Goal: Task Accomplishment & Management: Complete application form

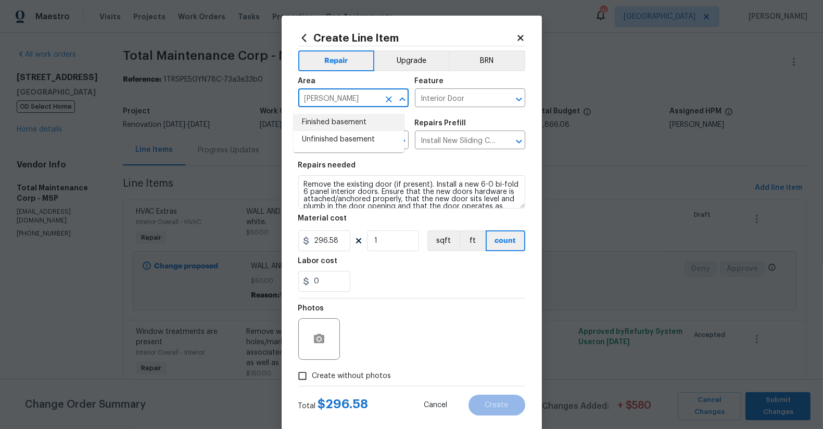
click at [326, 123] on li "Finished basement" at bounding box center [349, 122] width 110 height 17
type input "Finished basement"
drag, startPoint x: 460, startPoint y: 100, endPoint x: 474, endPoint y: 103, distance: 13.9
click at [461, 100] on input "Interior Door" at bounding box center [455, 99] width 81 height 16
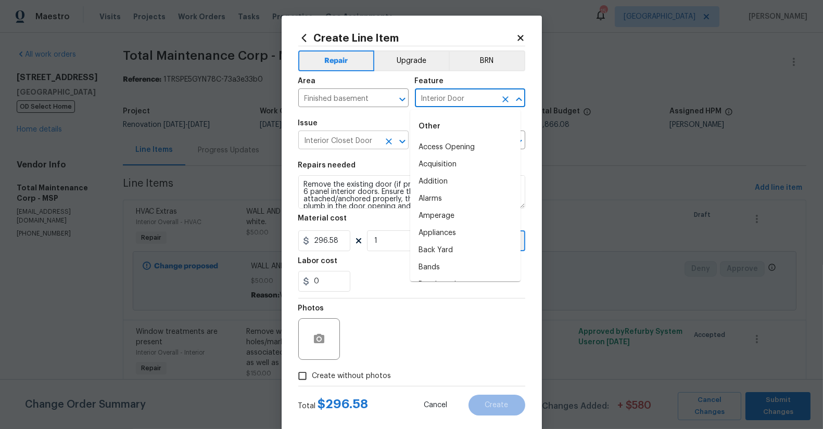
click at [351, 145] on input "Interior Closet Door" at bounding box center [338, 141] width 81 height 16
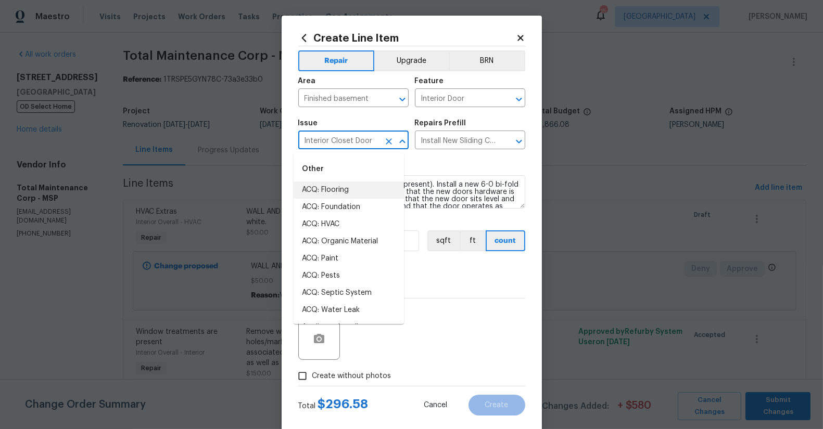
click at [456, 166] on div "Repairs needed" at bounding box center [411, 169] width 227 height 14
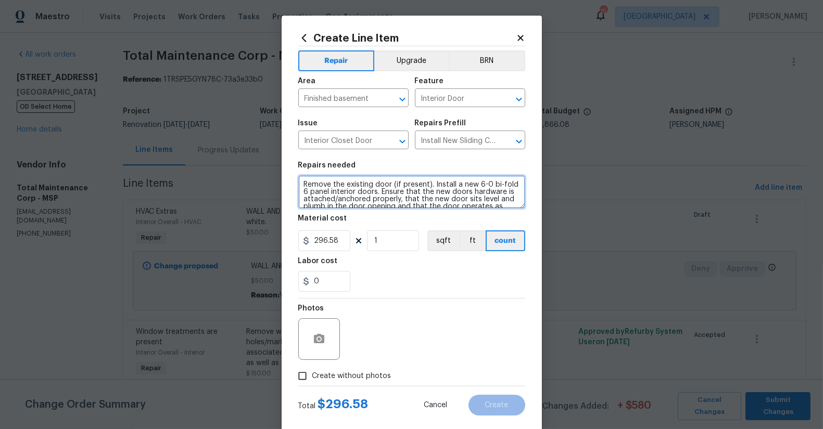
click at [328, 189] on textarea "Remove the existing door (if present). Install a new 6-0 bi-fold 6 panel interi…" at bounding box center [411, 191] width 227 height 33
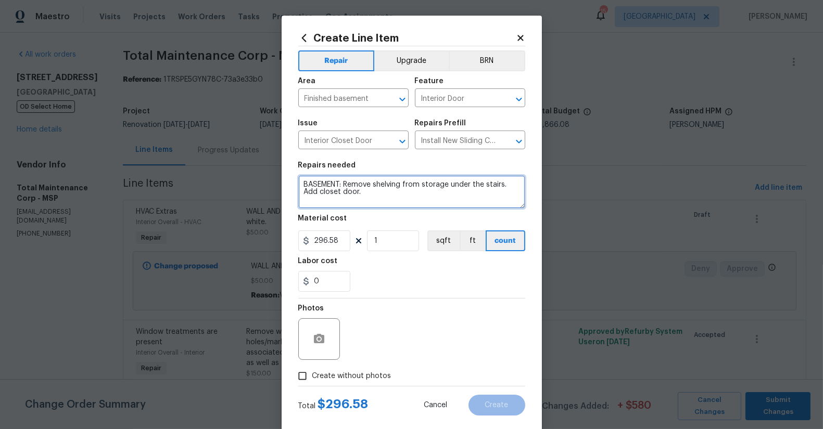
type textarea "BASEMENT: Remove shelving from storage under the stairs. Add closet door."
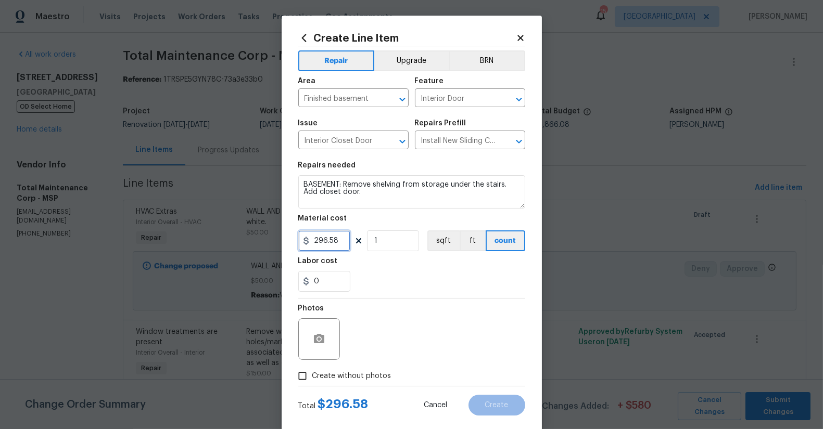
drag, startPoint x: 311, startPoint y: 239, endPoint x: 204, endPoint y: 223, distance: 107.9
click at [204, 223] on div "Create Line Item Repair Upgrade BRN Area Finished basement ​ Feature Interior D…" at bounding box center [411, 214] width 823 height 429
type input "225"
click at [317, 339] on circle "button" at bounding box center [318, 339] width 3 height 3
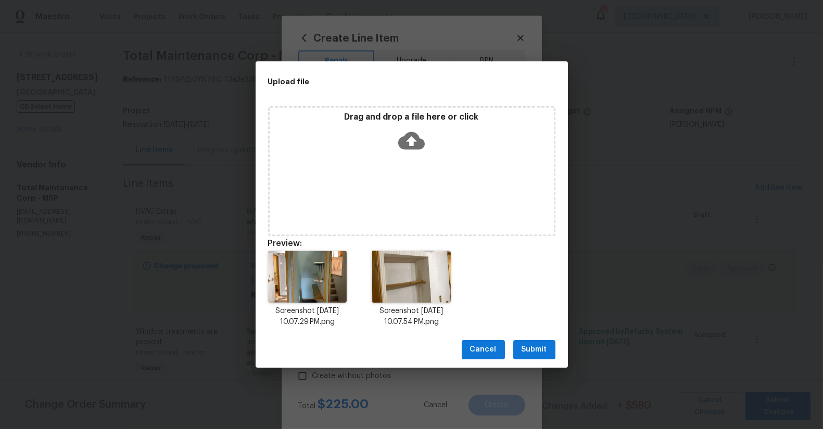
click at [535, 346] on span "Submit" at bounding box center [535, 350] width 26 height 13
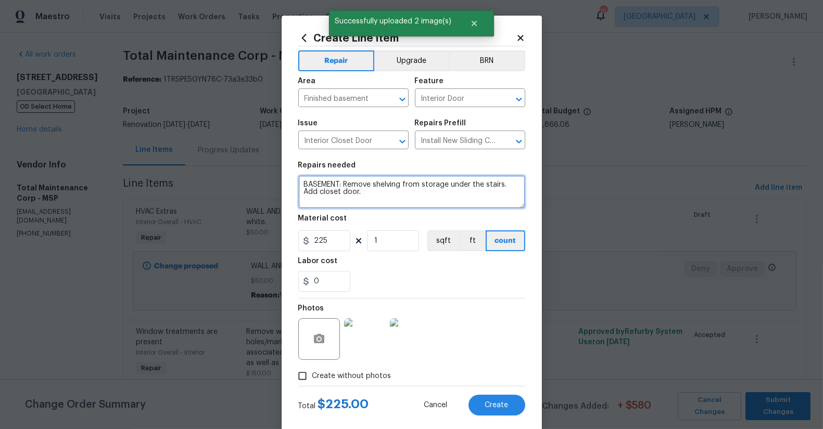
click at [346, 184] on textarea "BASEMENT: Remove shelving from storage under the stairs. Add closet door." at bounding box center [411, 191] width 227 height 33
drag, startPoint x: 334, startPoint y: 185, endPoint x: 366, endPoint y: 215, distance: 43.8
click at [345, 192] on textarea "BASEMENT: Remove shelving from storage under the stairs. Add closet door." at bounding box center [411, 191] width 227 height 33
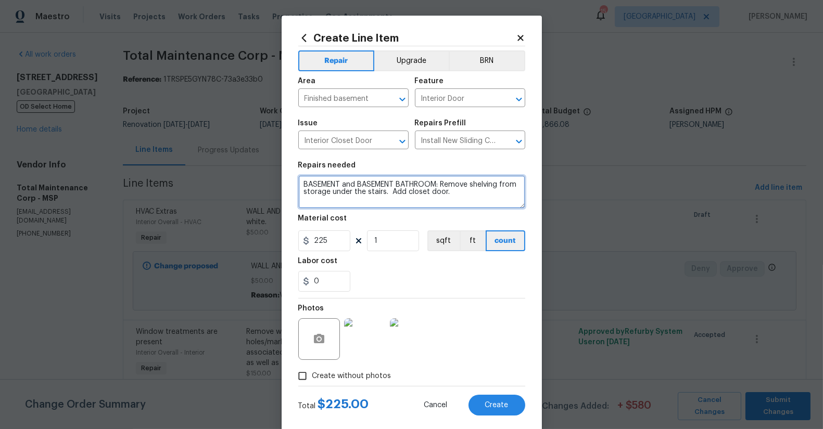
drag, startPoint x: 453, startPoint y: 189, endPoint x: 465, endPoint y: 193, distance: 12.5
click at [453, 189] on textarea "BASEMENT and BASEMENT BATHROOM: Remove shelving from storage under the stairs. …" at bounding box center [411, 191] width 227 height 33
type textarea "BASEMENT and BASEMENT BATHROOM: Remove shelving from storage under the stairs. …"
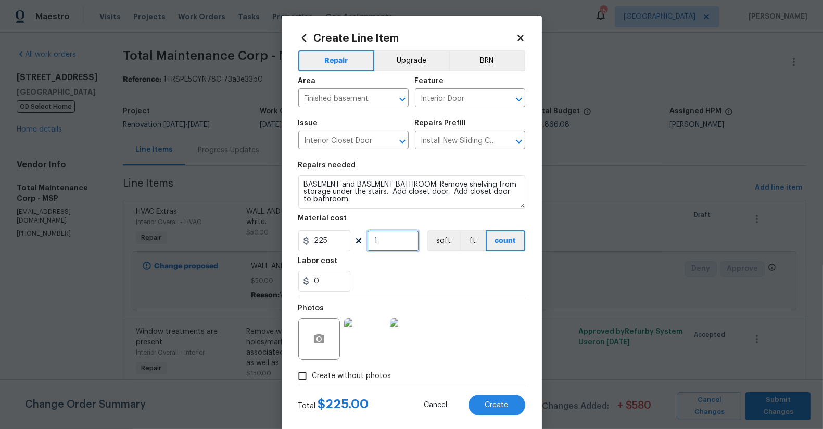
drag, startPoint x: 370, startPoint y: 246, endPoint x: 309, endPoint y: 225, distance: 64.7
click at [325, 231] on div "225 1 sqft ft count" at bounding box center [411, 241] width 227 height 21
type input "2"
click at [475, 405] on button "Create" at bounding box center [496, 405] width 57 height 21
type input "0"
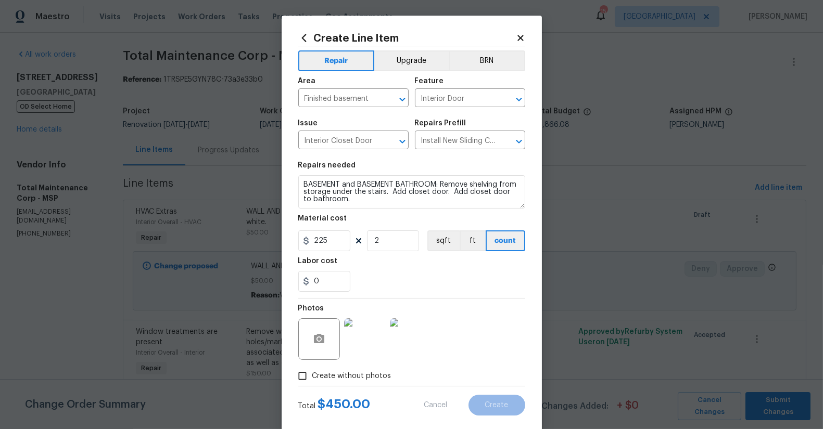
type input "0"
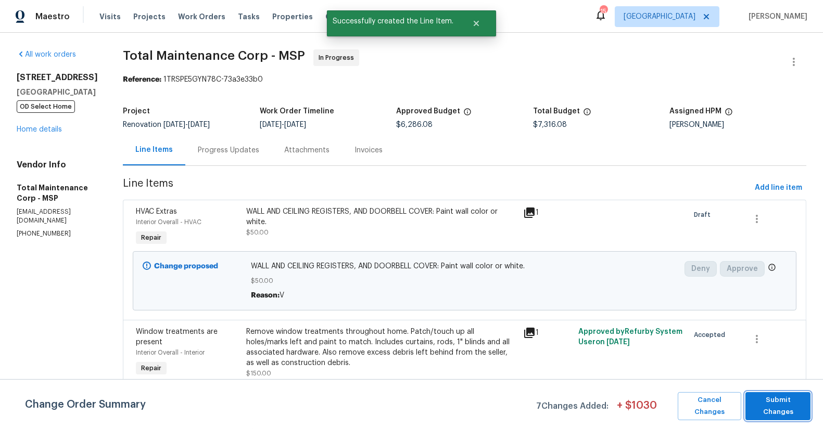
click at [781, 410] on span "Submit Changes" at bounding box center [778, 407] width 55 height 24
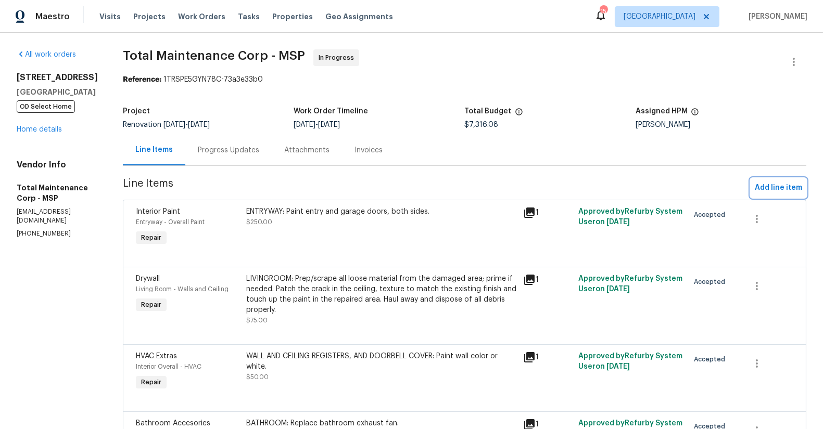
click at [784, 194] on span "Add line item" at bounding box center [778, 188] width 47 height 13
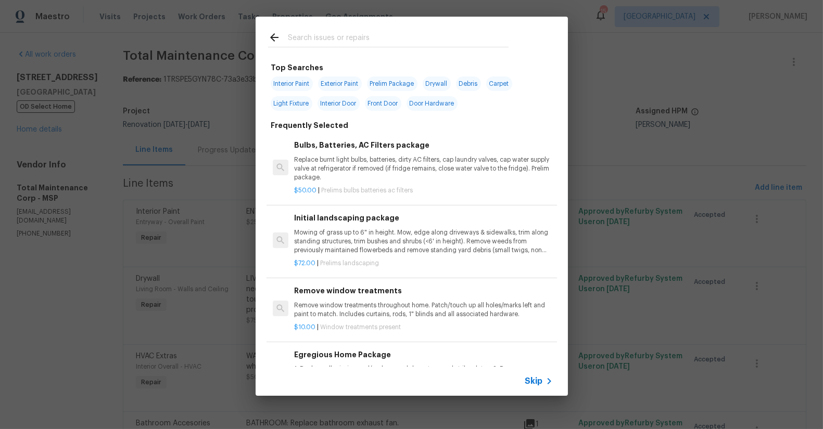
click at [357, 48] on div at bounding box center [388, 37] width 265 height 41
click at [354, 42] on input "text" at bounding box center [398, 39] width 221 height 16
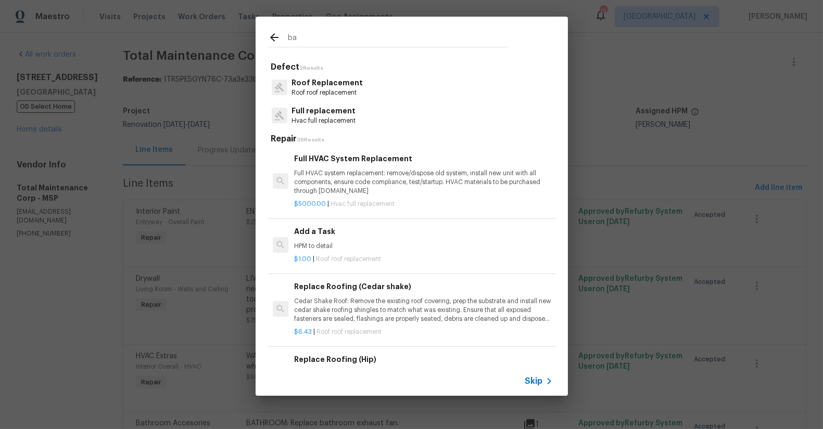
type input "b"
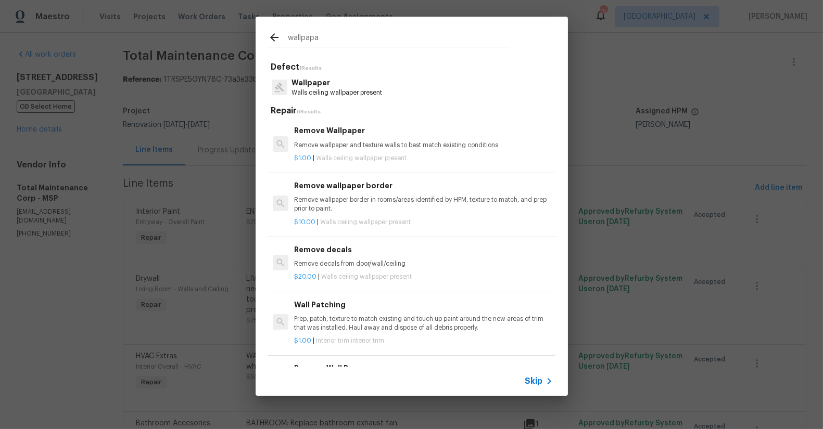
type input "wallpapa"
click at [330, 78] on p "Wallpaper" at bounding box center [336, 83] width 91 height 11
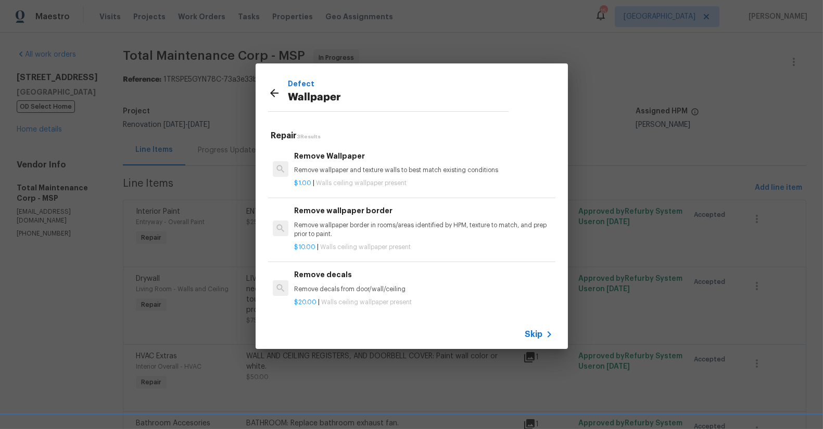
click at [399, 176] on div "$1.00 | Walls ceiling wallpaper present" at bounding box center [423, 181] width 258 height 13
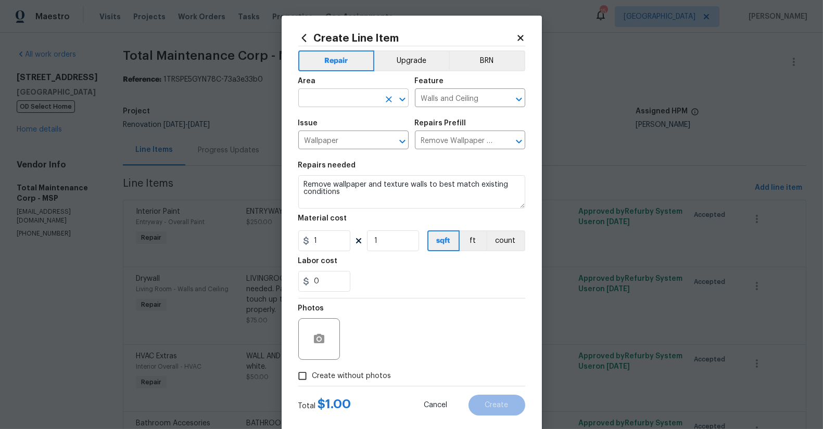
click at [338, 104] on input "text" at bounding box center [338, 99] width 81 height 16
click at [341, 126] on li "Bathroom" at bounding box center [349, 122] width 110 height 17
type input "Bathroom"
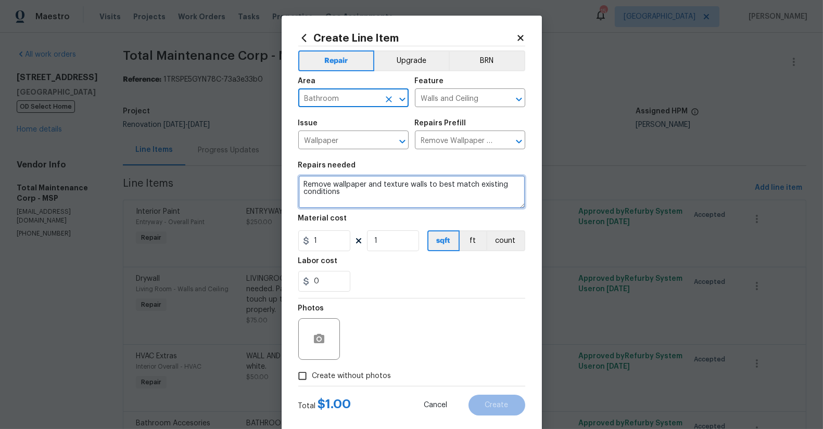
click at [298, 185] on textarea "Remove wallpaper and texture walls to best match existing conditions" at bounding box center [411, 191] width 227 height 33
type textarea "BASEMENT BATHROOM: Remove wallpaper and texture walls to best match existing co…"
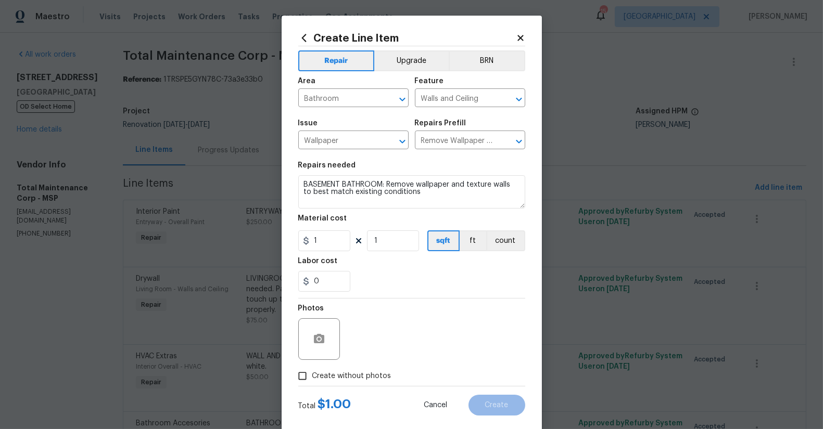
click at [433, 295] on section "Repairs needed BASEMENT BATHROOM: Remove wallpaper and texture walls to best ma…" at bounding box center [411, 227] width 227 height 143
drag, startPoint x: 323, startPoint y: 243, endPoint x: 255, endPoint y: 232, distance: 69.1
click at [255, 232] on div "Create Line Item Repair Upgrade BRN Area Bathroom ​ Feature Walls and Ceiling ​…" at bounding box center [411, 214] width 823 height 429
type input "100"
drag, startPoint x: 423, startPoint y: 333, endPoint x: 310, endPoint y: 347, distance: 113.9
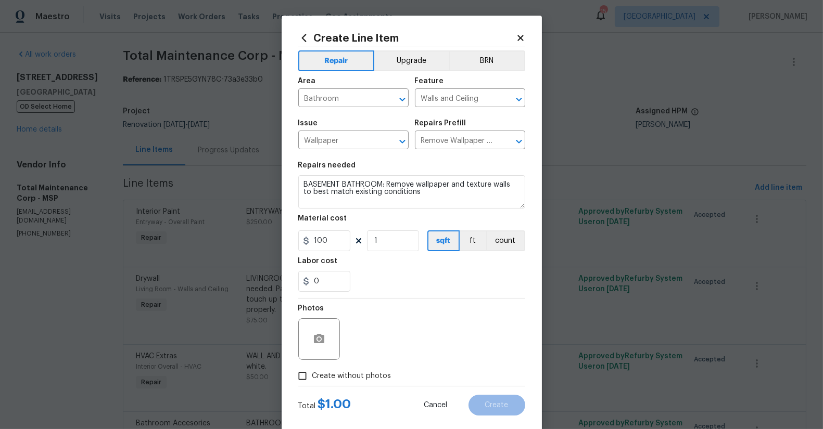
click at [419, 334] on div "Photos" at bounding box center [411, 333] width 227 height 68
click at [322, 336] on button "button" at bounding box center [319, 339] width 25 height 25
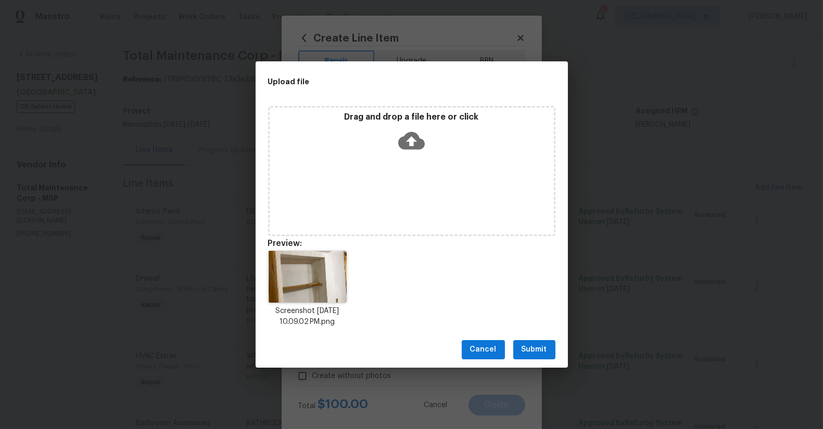
click at [533, 348] on span "Submit" at bounding box center [535, 350] width 26 height 13
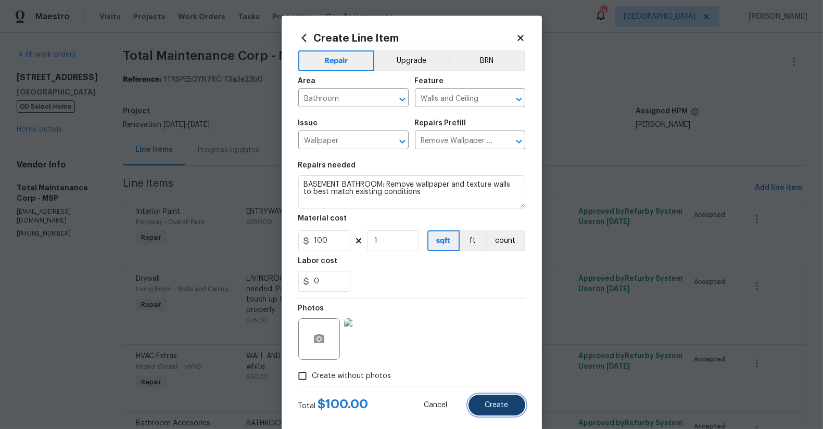
click at [493, 406] on span "Create" at bounding box center [496, 406] width 23 height 8
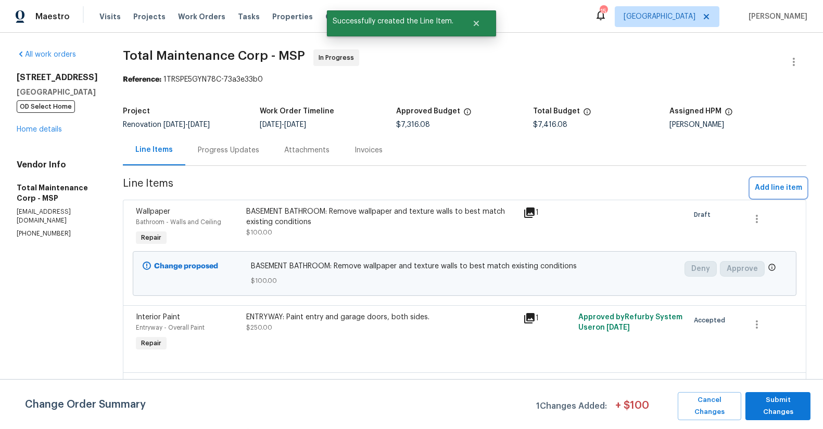
click at [780, 187] on span "Add line item" at bounding box center [778, 188] width 47 height 13
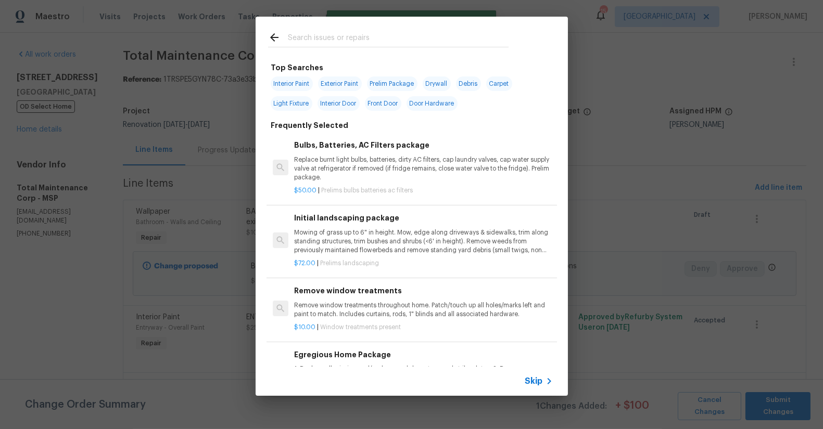
click at [375, 34] on input "text" at bounding box center [398, 39] width 221 height 16
type input "INTERIOR DOOR"
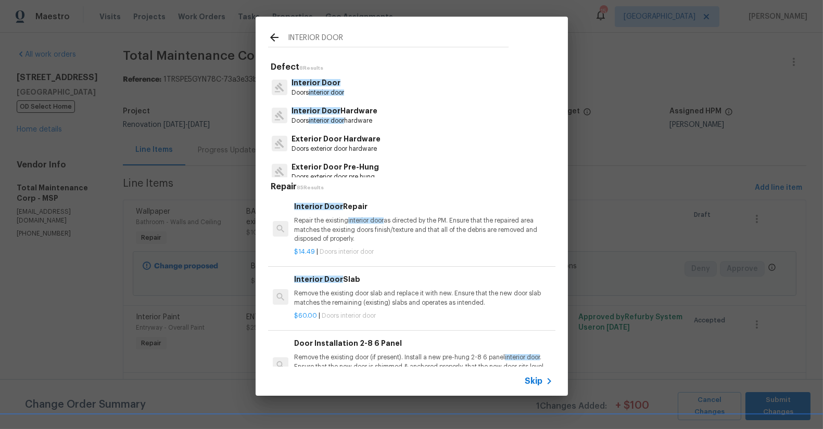
click at [313, 85] on span "Interior Door" at bounding box center [315, 82] width 49 height 7
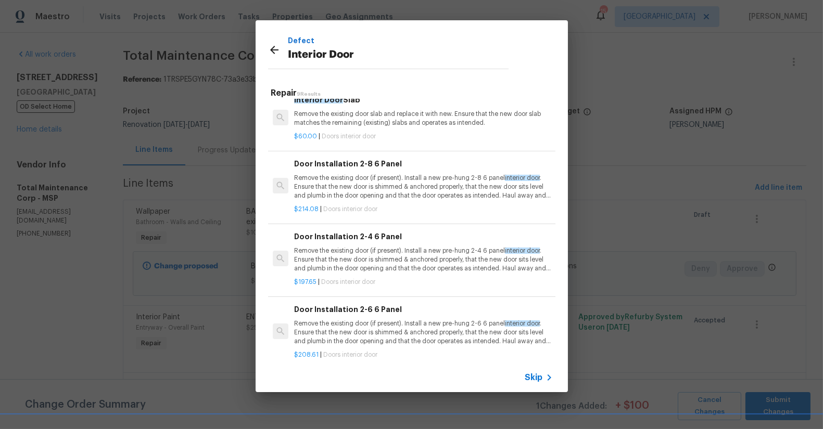
scroll to position [86, 0]
click at [403, 246] on p "Remove the existing door (if present). Install a new pre-hung 2-4 6 panel inter…" at bounding box center [423, 259] width 258 height 27
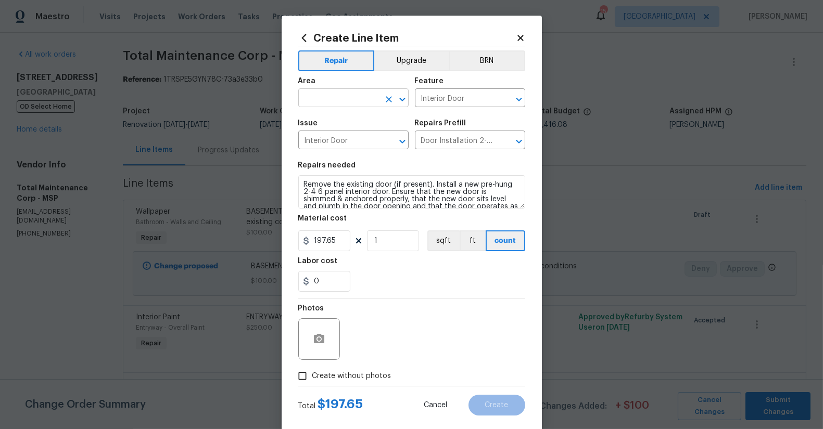
click at [333, 93] on input "text" at bounding box center [338, 99] width 81 height 16
drag, startPoint x: 327, startPoint y: 124, endPoint x: 457, endPoint y: 124, distance: 130.1
click at [328, 124] on li "Laundry" at bounding box center [349, 122] width 110 height 17
type input "Laundry"
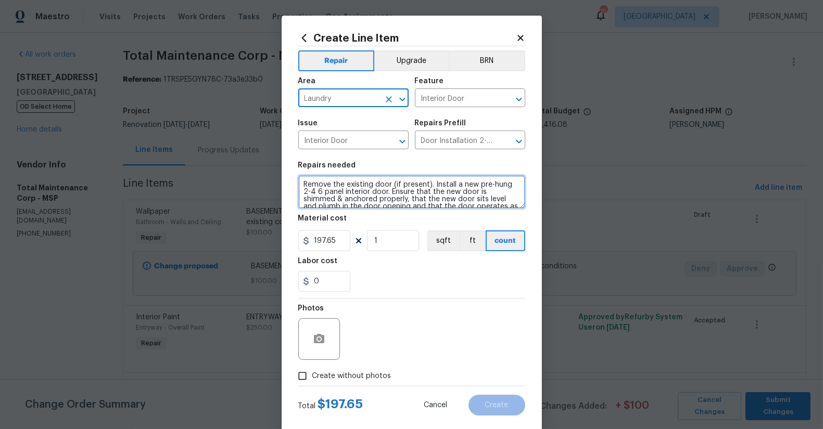
click at [298, 186] on textarea "Remove the existing door (if present). Install a new pre-hung 2-4 6 panel inter…" at bounding box center [411, 191] width 227 height 33
type textarea "B"
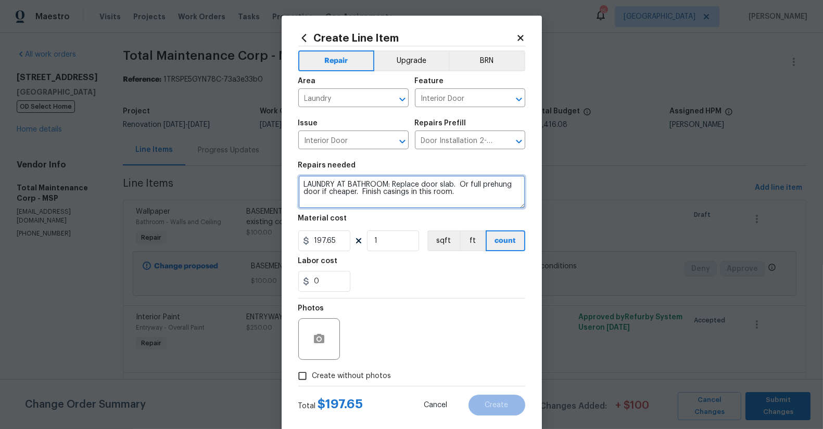
type textarea "LAUNDRY AT BATHROOM: Replace door slab. Or full prehung door if cheaper. Finish…"
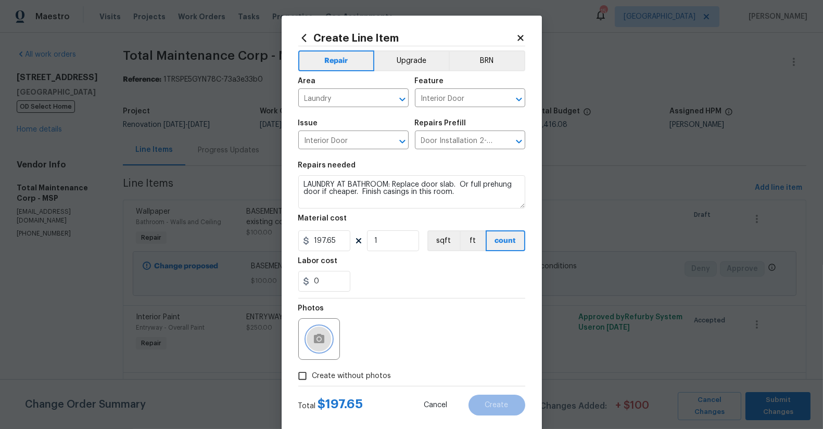
click at [315, 332] on button "button" at bounding box center [319, 339] width 25 height 25
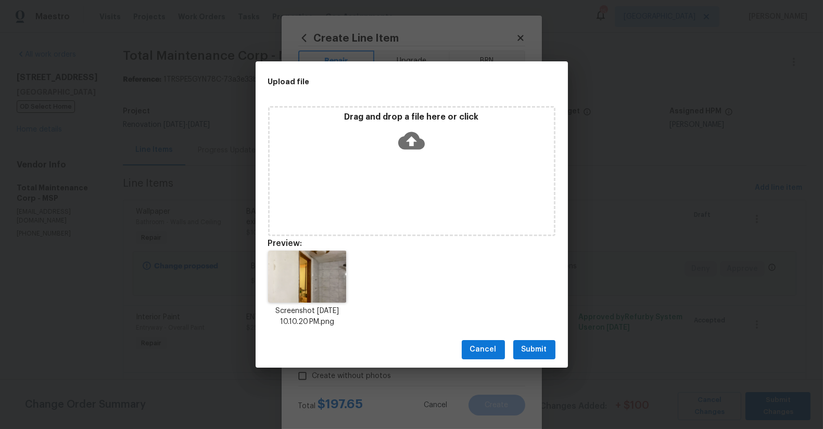
click at [526, 349] on span "Submit" at bounding box center [535, 350] width 26 height 13
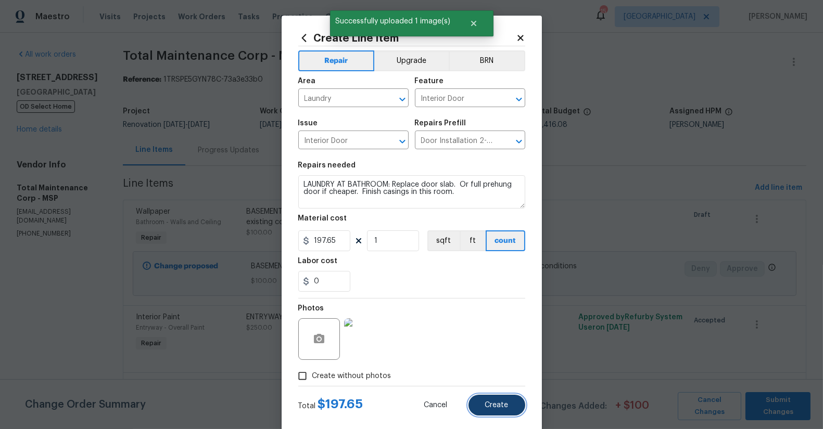
drag, startPoint x: 496, startPoint y: 405, endPoint x: 491, endPoint y: 398, distance: 9.0
click at [497, 405] on span "Create" at bounding box center [496, 406] width 23 height 8
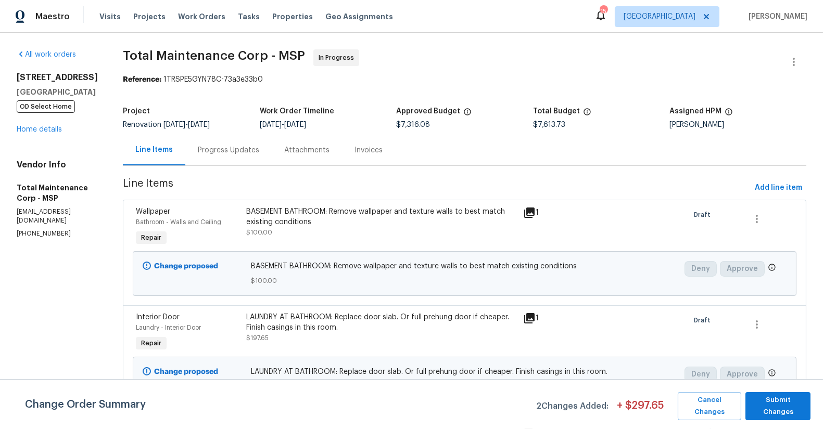
scroll to position [406, 0]
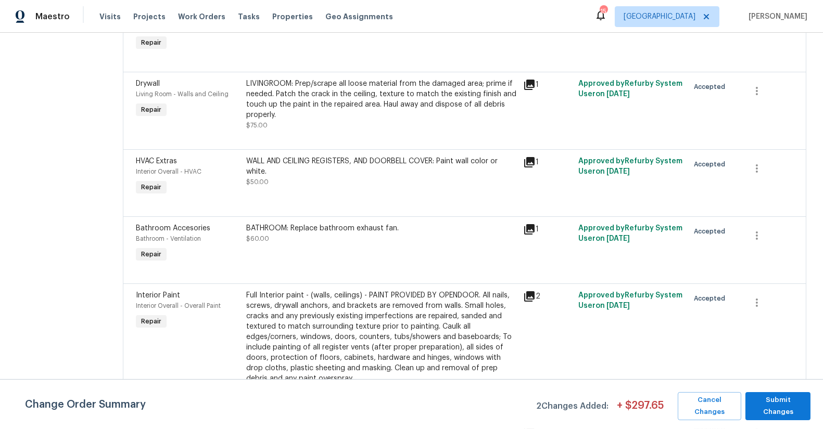
click at [323, 223] on div "BATHROOM: Replace bathroom exhaust fan." at bounding box center [382, 228] width 270 height 10
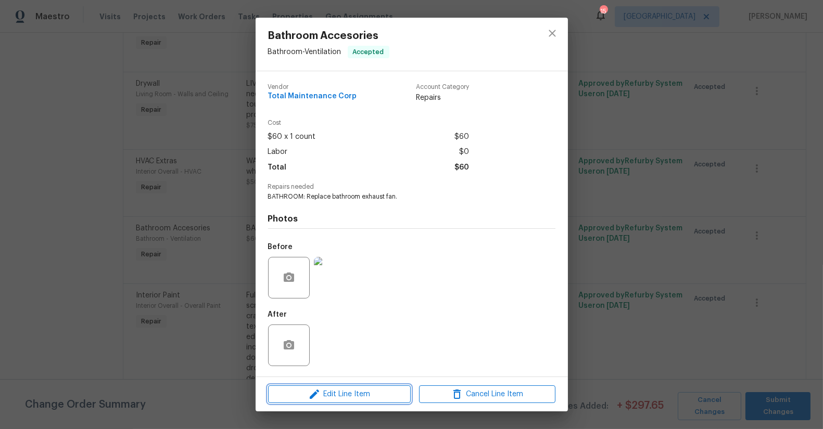
click at [362, 392] on span "Edit Line Item" at bounding box center [339, 394] width 136 height 13
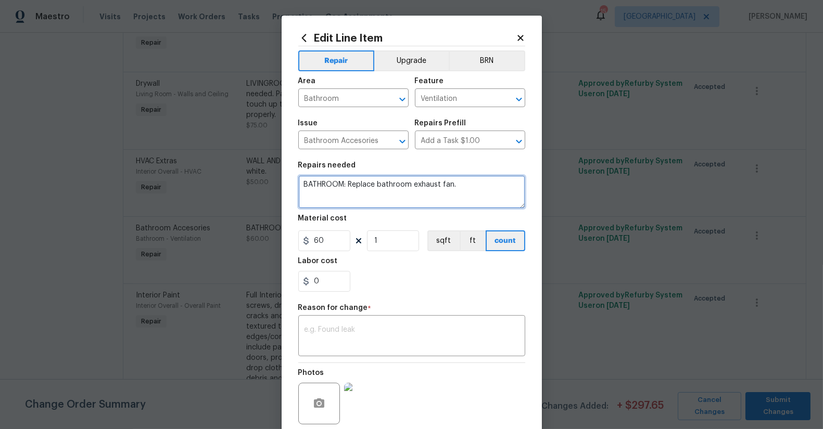
drag, startPoint x: 301, startPoint y: 186, endPoint x: 357, endPoint y: 219, distance: 64.6
click at [301, 186] on textarea "BATHROOM: Replace bathroom exhaust fan." at bounding box center [411, 191] width 227 height 33
click at [346, 185] on textarea "2 BATHROOM: Replace bathroom exhaust fan." at bounding box center [411, 191] width 227 height 33
click at [505, 200] on textarea "2 BATHROOMS: Replace bathroom exhaust fan." at bounding box center [411, 191] width 227 height 33
type textarea "2 BATHROOMS: Replace bathroom exhaust fan."
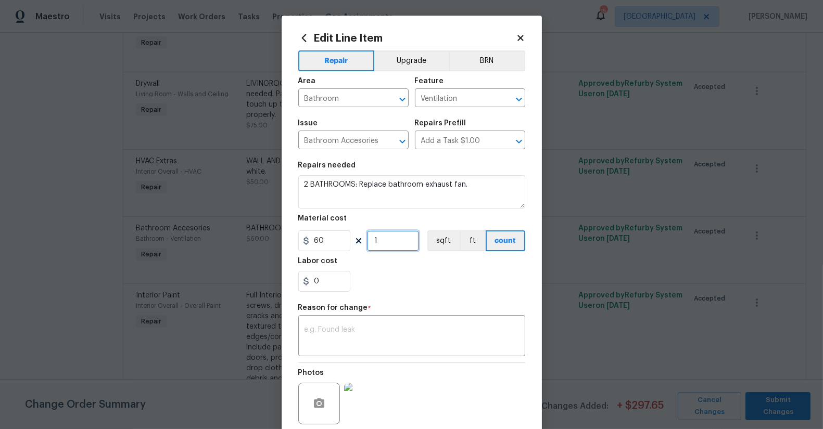
drag, startPoint x: 374, startPoint y: 245, endPoint x: 326, endPoint y: 241, distance: 47.5
click at [326, 241] on div "60 1 sqft ft count" at bounding box center [411, 241] width 227 height 21
type input "2"
drag, startPoint x: 401, startPoint y: 272, endPoint x: 378, endPoint y: 299, distance: 35.8
click at [399, 273] on div "0" at bounding box center [411, 281] width 227 height 21
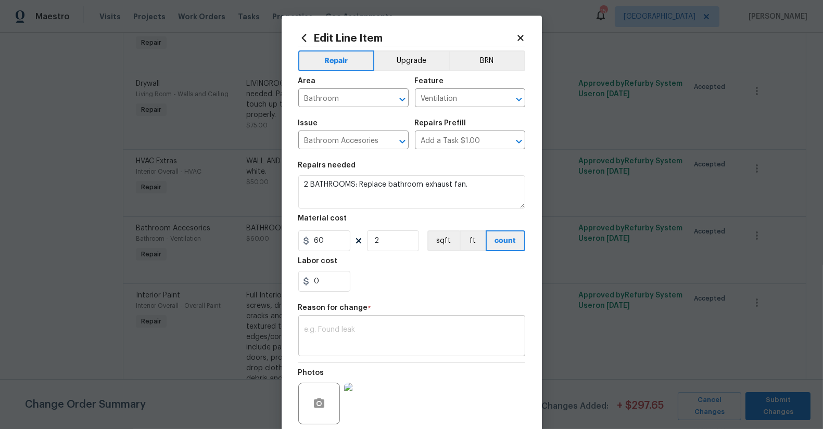
click at [349, 325] on div "x ​" at bounding box center [411, 337] width 227 height 39
type textarea "s"
click at [424, 298] on div "Repair Upgrade BRN Area Bathroom ​ Feature Ventilation ​ Issue Bathroom Accesor…" at bounding box center [411, 248] width 227 height 404
click at [317, 408] on icon "button" at bounding box center [319, 403] width 10 height 9
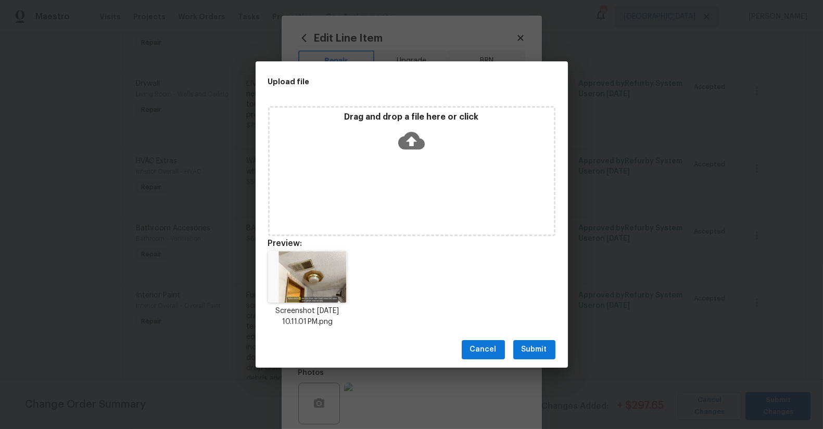
click at [530, 339] on div "Cancel Submit" at bounding box center [412, 350] width 312 height 36
click at [532, 344] on span "Submit" at bounding box center [535, 350] width 26 height 13
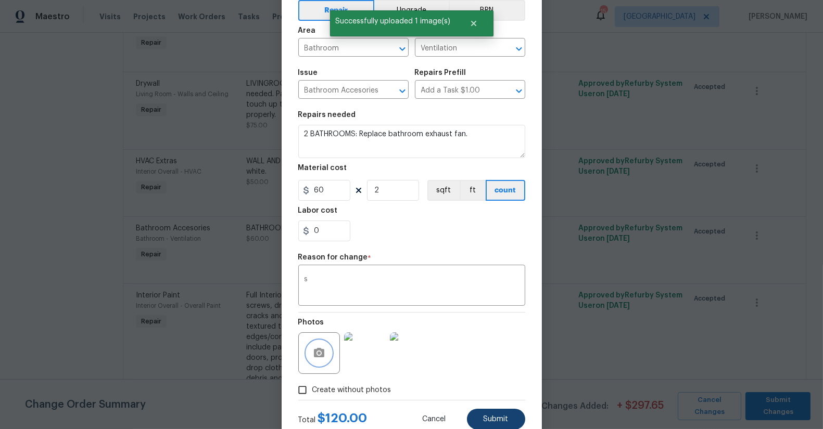
scroll to position [83, 0]
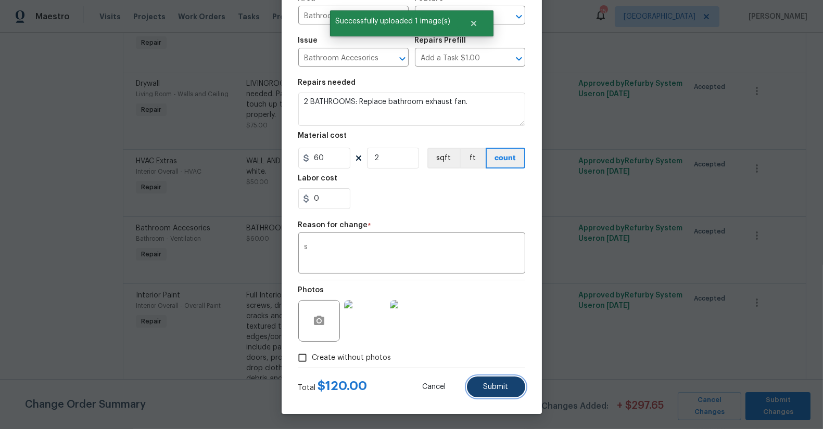
click at [499, 384] on span "Submit" at bounding box center [496, 388] width 25 height 8
type textarea "BATHROOM: Replace bathroom exhaust fan."
type input "1"
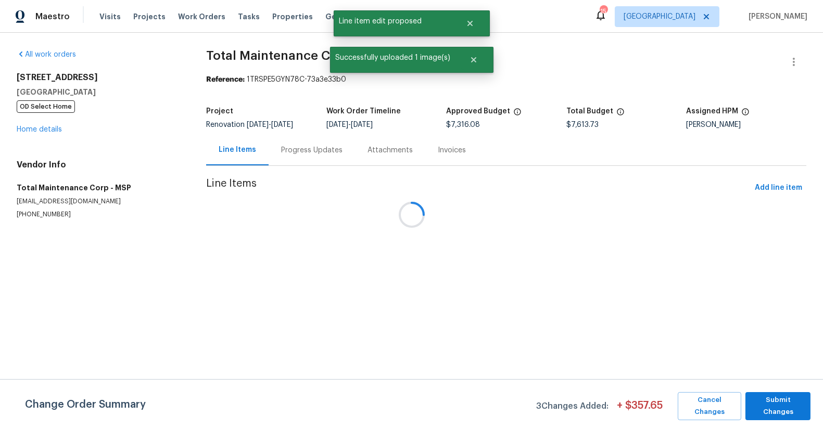
scroll to position [0, 0]
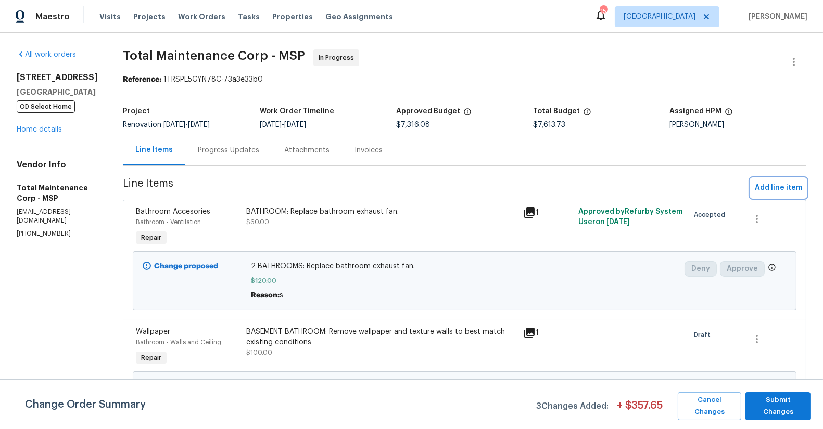
click at [759, 188] on span "Add line item" at bounding box center [778, 188] width 47 height 13
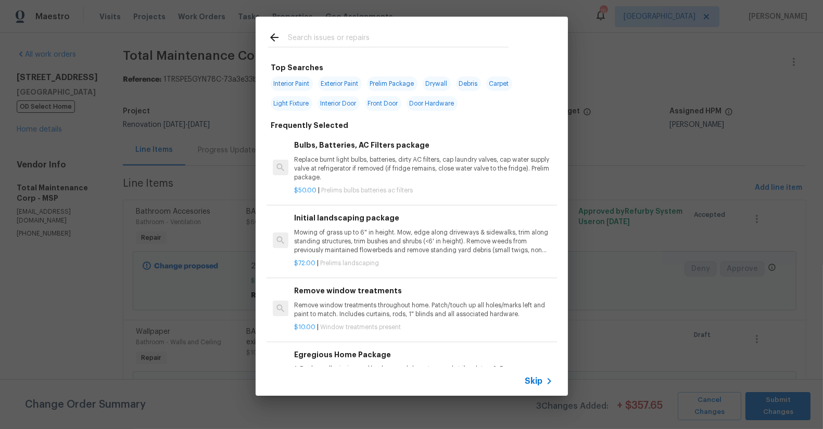
click at [370, 39] on input "text" at bounding box center [398, 39] width 221 height 16
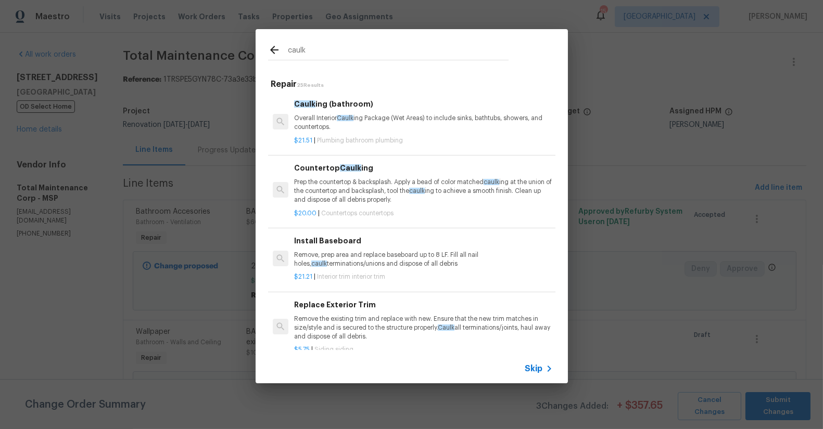
type input "caulk"
click at [384, 117] on p "Overall Interior Caulk ing Package (Wet Areas) to include sinks, bathtubs, show…" at bounding box center [423, 123] width 258 height 18
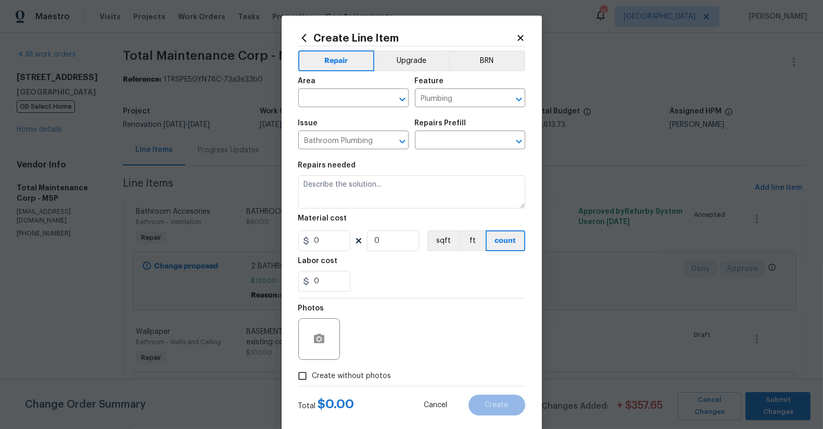
type input "Caulking (bathroom) $21.51"
type textarea "Overall Interior Caulking Package (Wet Areas) to include sinks, bathtubs, showe…"
type input "21.51"
type input "1"
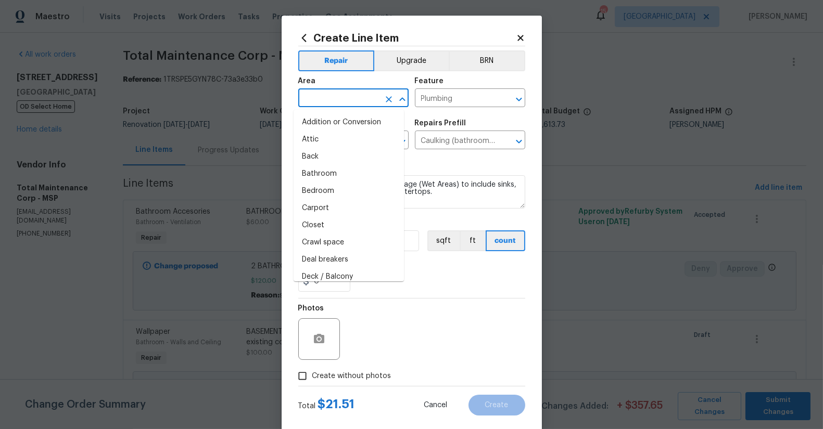
click at [336, 100] on input "text" at bounding box center [338, 99] width 81 height 16
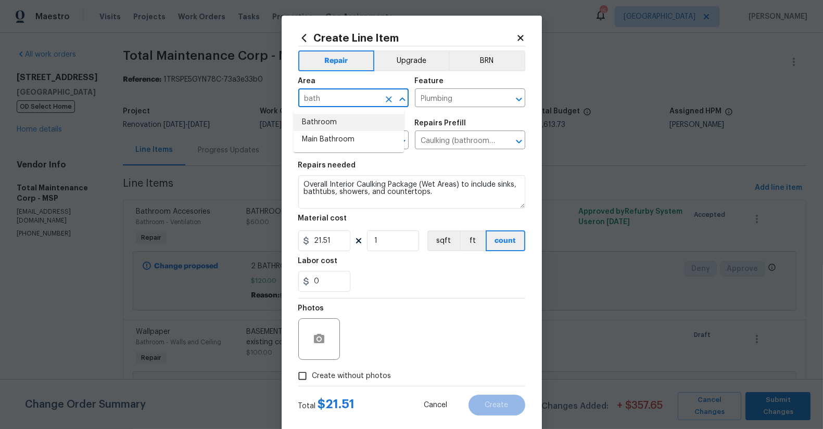
click at [341, 118] on li "Bathroom" at bounding box center [349, 122] width 110 height 17
type input "Bathroom"
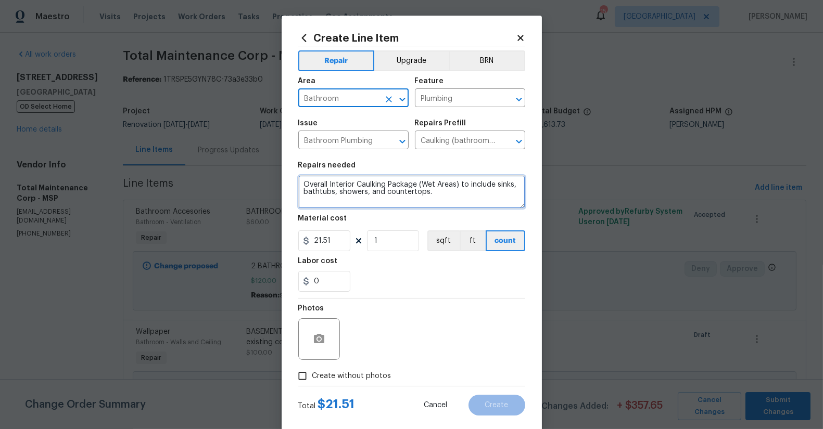
click at [315, 184] on textarea "Overall Interior Caulking Package (Wet Areas) to include sinks, bathtubs, showe…" at bounding box center [411, 191] width 227 height 33
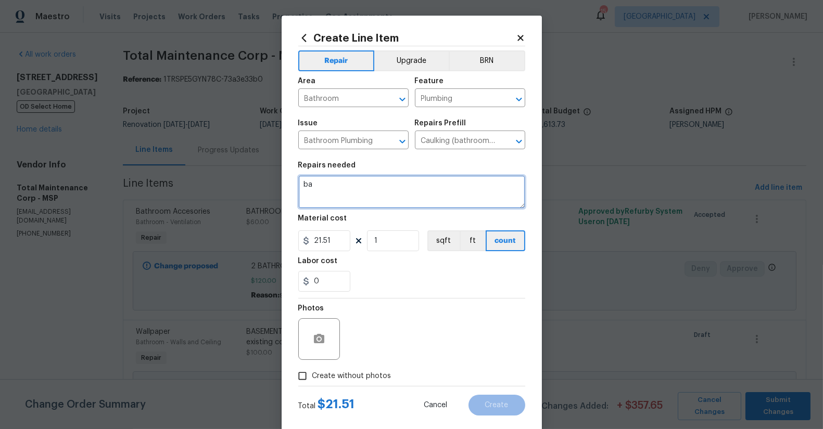
type textarea "b"
type textarea "BASEMENT BATHROOM: Clean and recaulk shower"
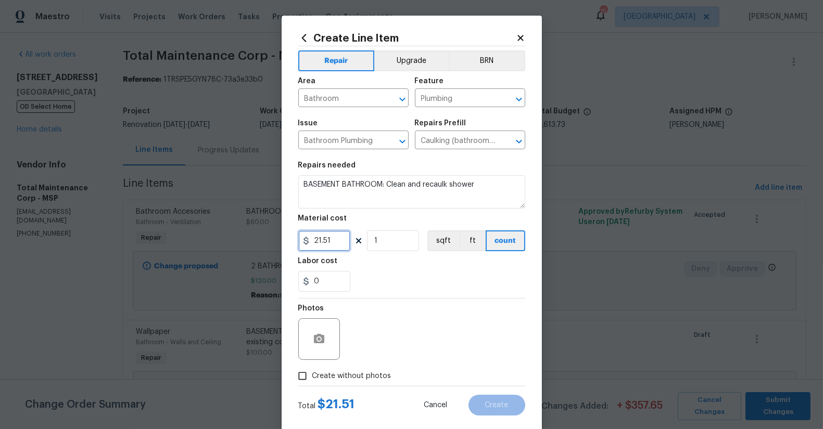
drag, startPoint x: 325, startPoint y: 241, endPoint x: 286, endPoint y: 237, distance: 39.3
click at [286, 237] on div "Create Line Item Repair Upgrade BRN Area Bathroom ​ Feature Plumbing ​ Issue Ba…" at bounding box center [412, 224] width 260 height 417
type input "45"
click at [314, 345] on icon "button" at bounding box center [319, 339] width 12 height 12
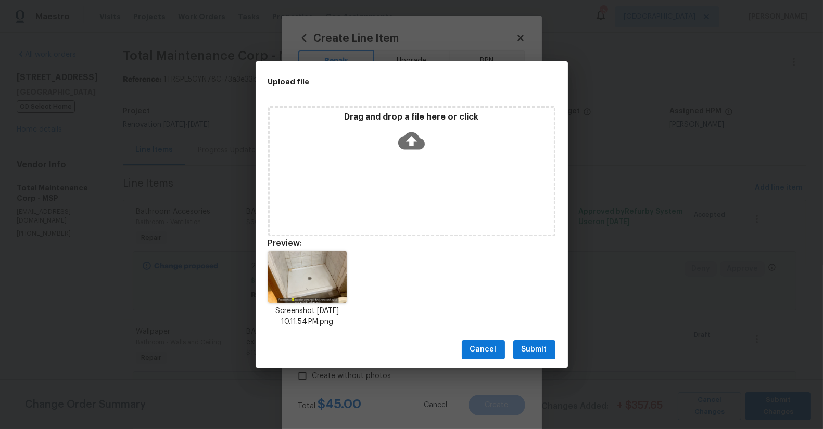
click at [543, 358] on button "Submit" at bounding box center [534, 349] width 42 height 19
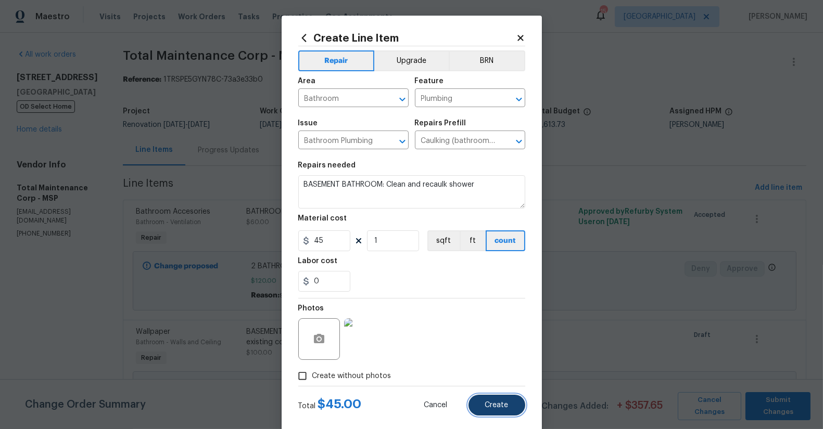
click at [494, 411] on button "Create" at bounding box center [496, 405] width 57 height 21
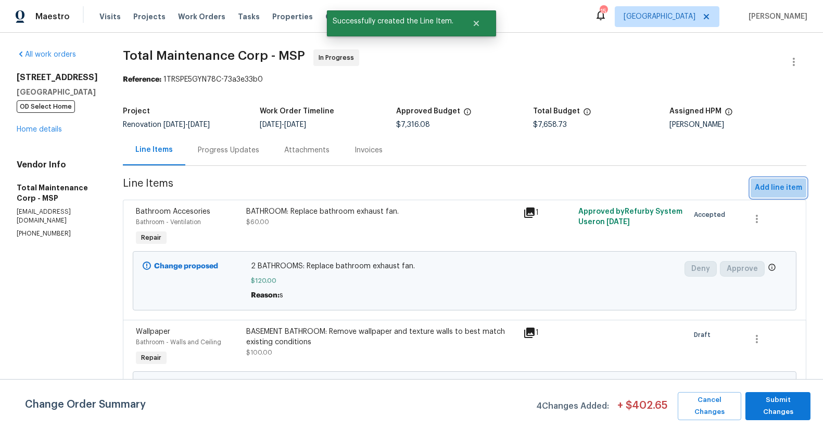
click at [774, 185] on span "Add line item" at bounding box center [778, 188] width 47 height 13
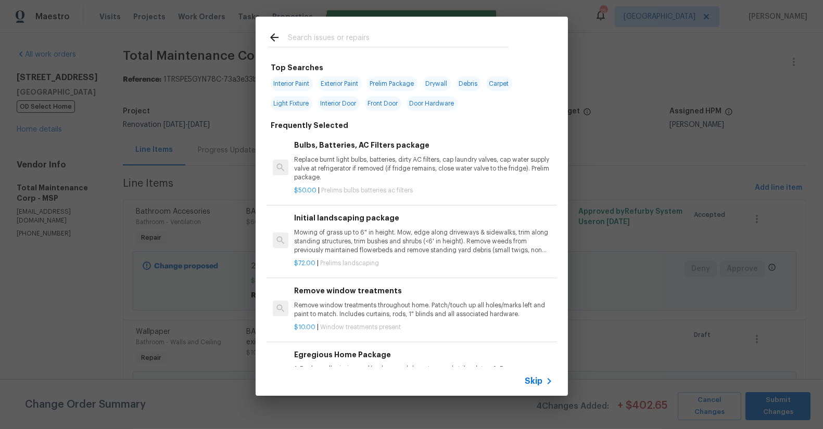
click at [324, 38] on input "text" at bounding box center [398, 39] width 221 height 16
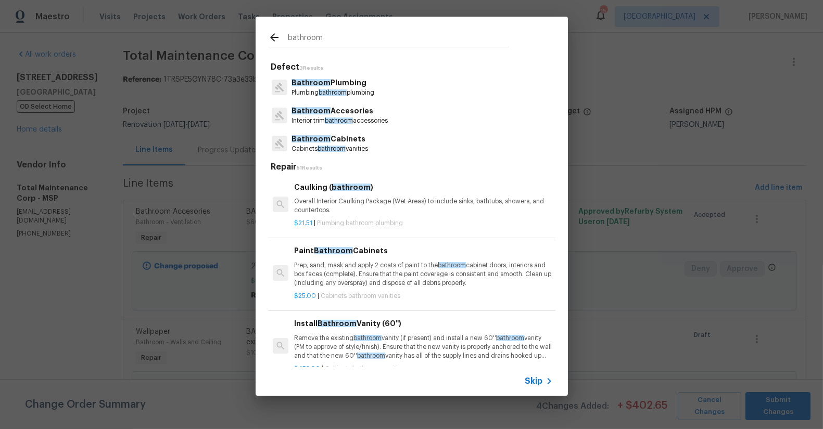
drag, startPoint x: 278, startPoint y: 35, endPoint x: 215, endPoint y: 31, distance: 63.2
click at [216, 31] on div "bathroom Defect 3 Results Bathroom Plumbing Plumbing bathroom plumbing Bathroom…" at bounding box center [411, 206] width 823 height 413
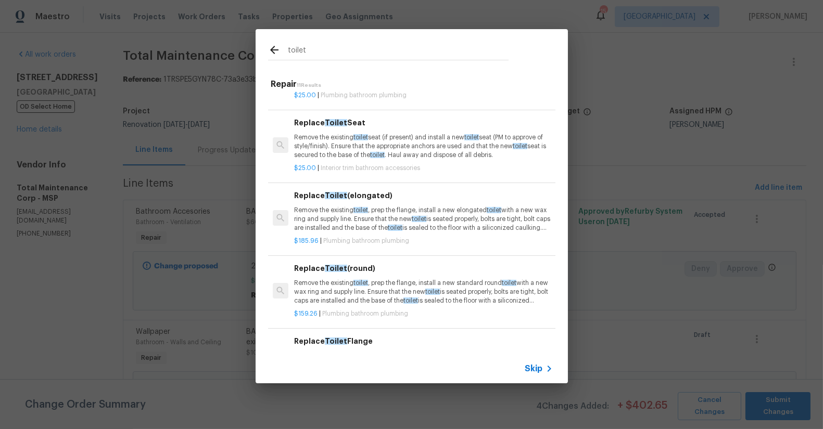
scroll to position [188, 0]
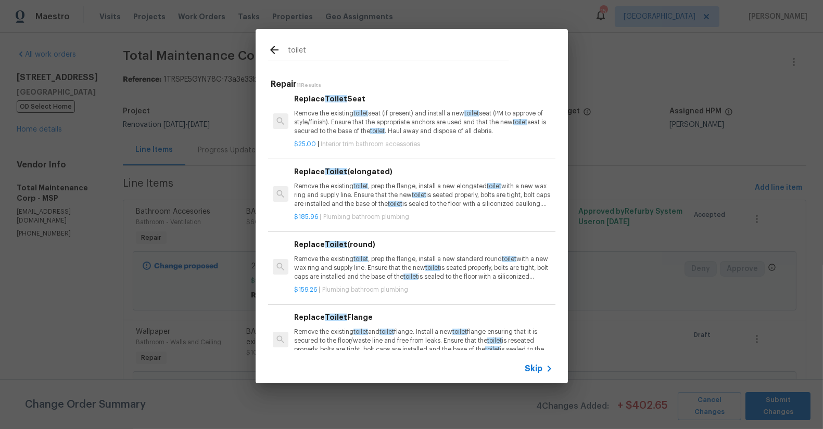
type input "toilet"
click at [371, 187] on p "Remove the existing toilet , prep the flange, install a new elongated toilet wi…" at bounding box center [423, 195] width 258 height 27
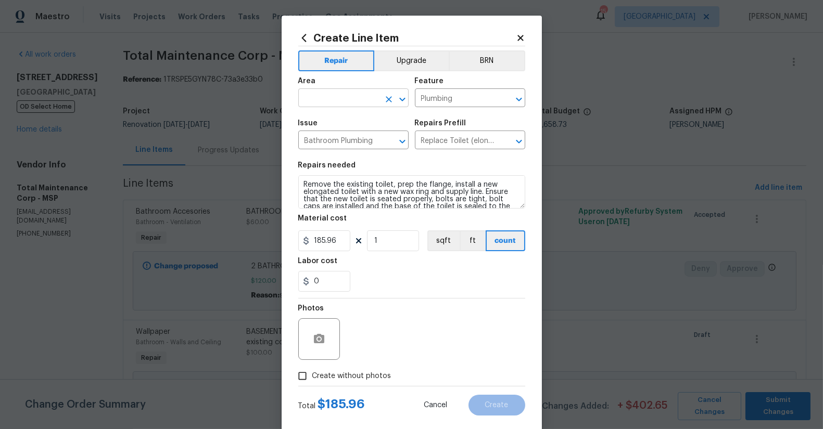
click at [323, 105] on input "text" at bounding box center [338, 99] width 81 height 16
click at [327, 123] on li "Bathroom" at bounding box center [349, 122] width 110 height 17
type input "Bathroom"
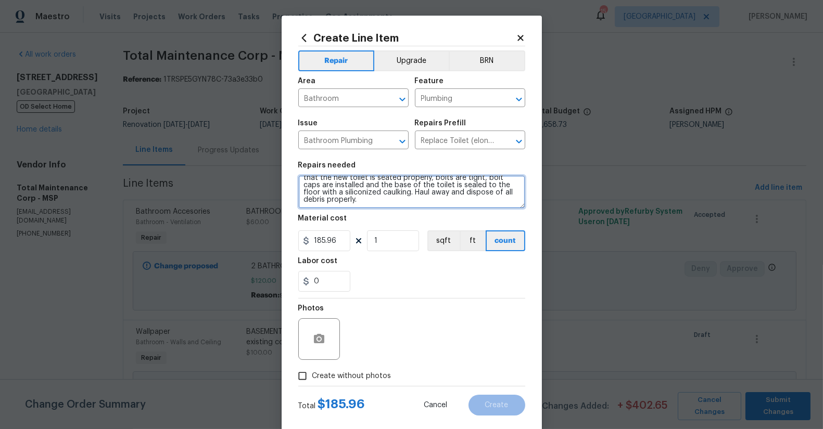
scroll to position [0, 0]
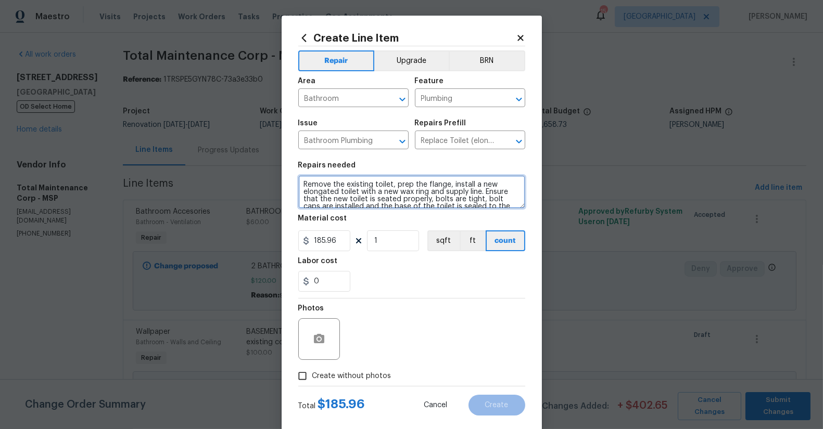
drag, startPoint x: 299, startPoint y: 181, endPoint x: 286, endPoint y: 181, distance: 13.0
click at [286, 182] on div "Create Line Item Repair Upgrade BRN Area Bathroom ​ Feature Plumbing ​ Issue Ba…" at bounding box center [412, 224] width 260 height 417
type textarea "BASEMENT BATHROOM: Remove the existing toilet, prep the flange, install a new e…"
drag, startPoint x: 438, startPoint y: 284, endPoint x: 326, endPoint y: 73, distance: 238.4
click at [437, 279] on div "0" at bounding box center [411, 281] width 227 height 21
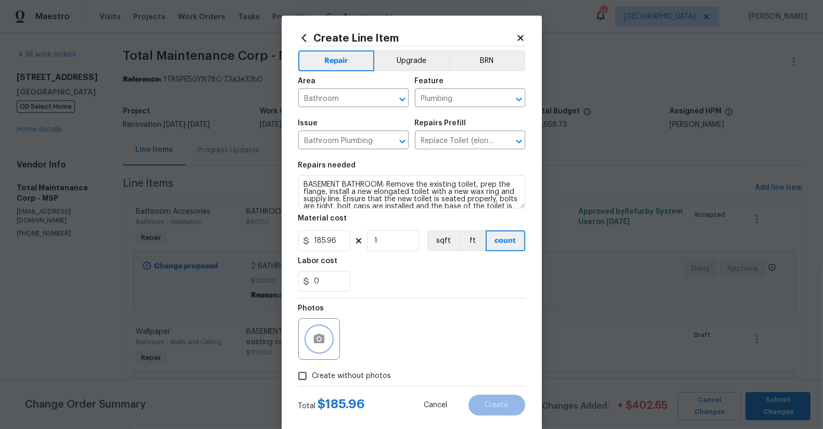
click at [317, 339] on icon "button" at bounding box center [319, 338] width 10 height 9
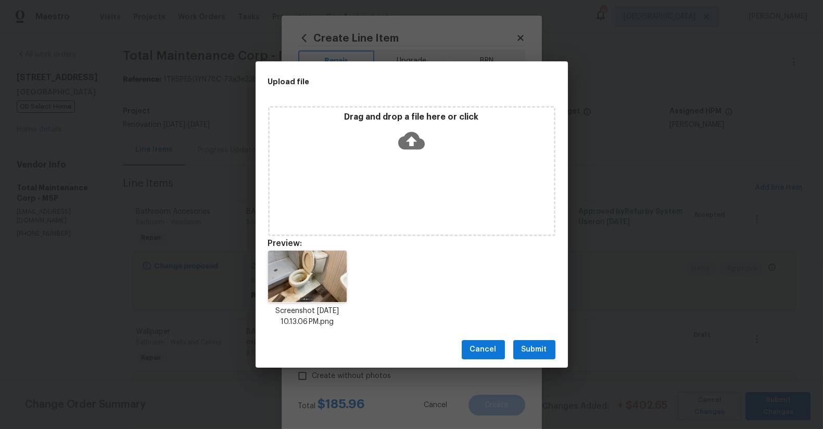
click at [549, 356] on button "Submit" at bounding box center [534, 349] width 42 height 19
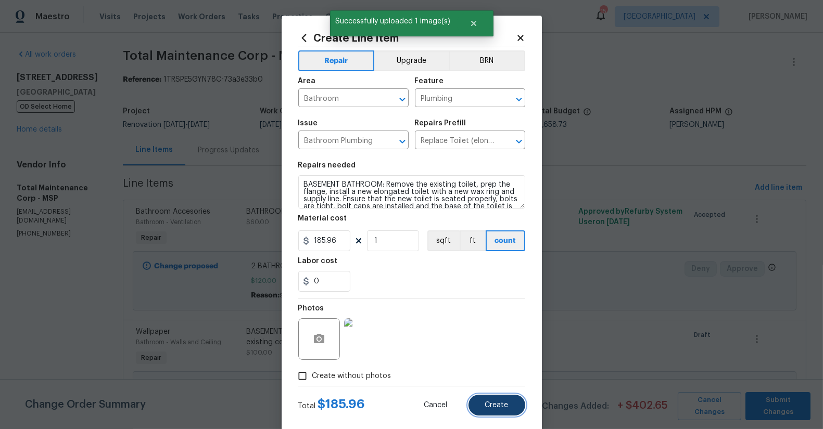
click at [504, 408] on button "Create" at bounding box center [496, 405] width 57 height 21
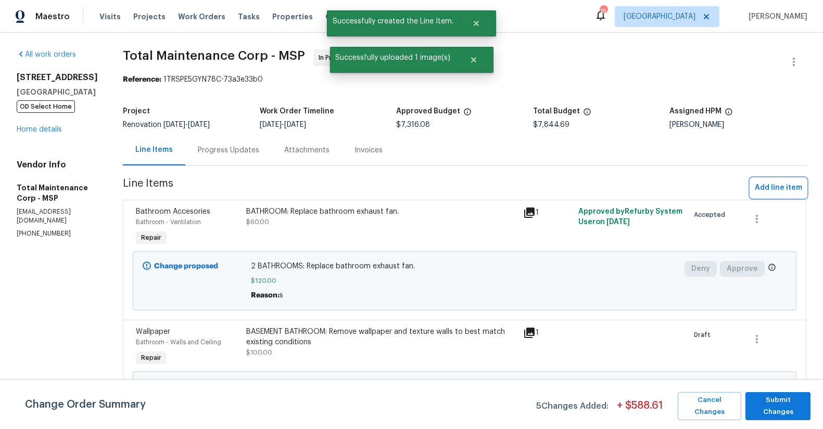
click at [775, 186] on span "Add line item" at bounding box center [778, 188] width 47 height 13
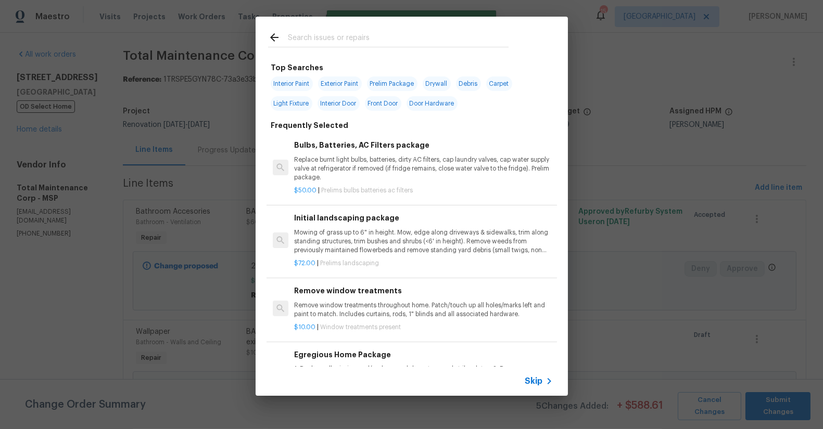
drag, startPoint x: 313, startPoint y: 21, endPoint x: 317, endPoint y: 33, distance: 12.5
click at [313, 22] on div at bounding box center [388, 37] width 265 height 41
click at [319, 34] on input "text" at bounding box center [398, 39] width 221 height 16
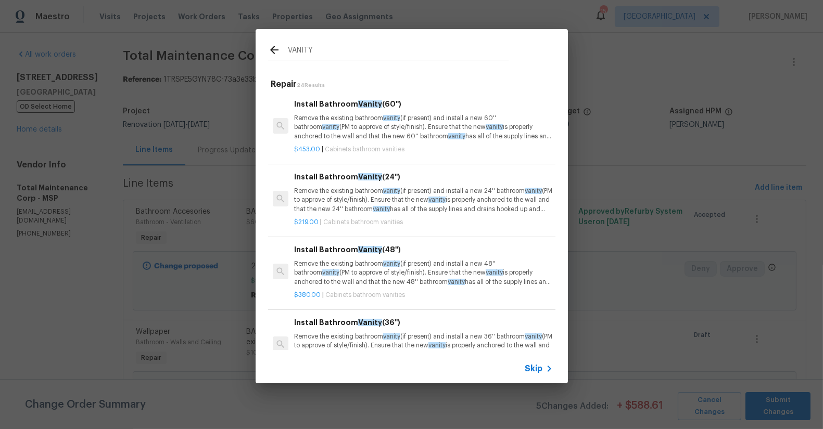
type input "VANITY"
click at [447, 184] on div "Install Bathroom Vanity (24'') Remove the existing bathroom vanity (if present)…" at bounding box center [423, 192] width 258 height 43
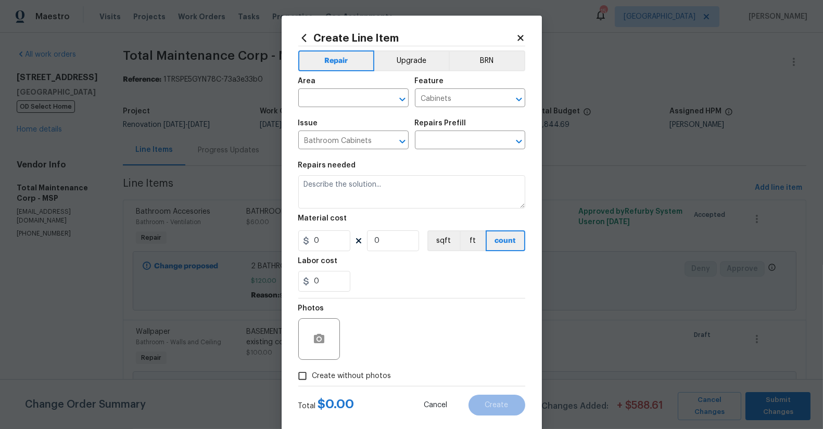
type input "Install Bathroom Vanity (24'') $219.00"
type textarea "Remove the existing bathroom vanity (if present) and install a new 24'' bathroo…"
type input "219"
type input "1"
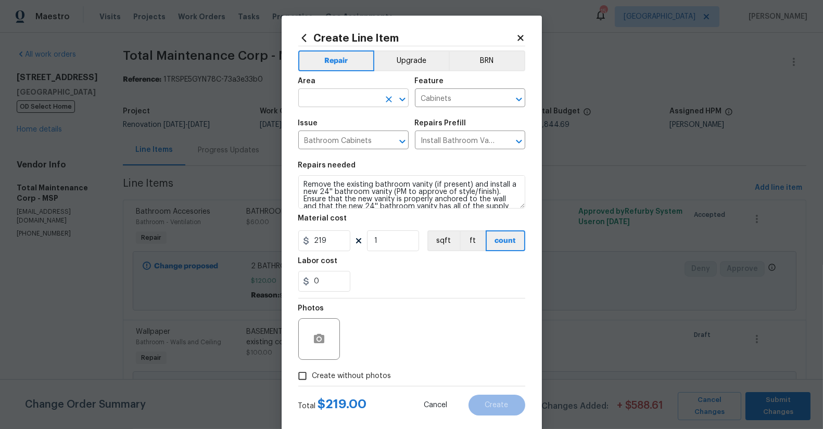
click at [332, 103] on input "text" at bounding box center [338, 99] width 81 height 16
click at [326, 126] on li "Bathroom" at bounding box center [349, 122] width 110 height 17
type input "Bathroom"
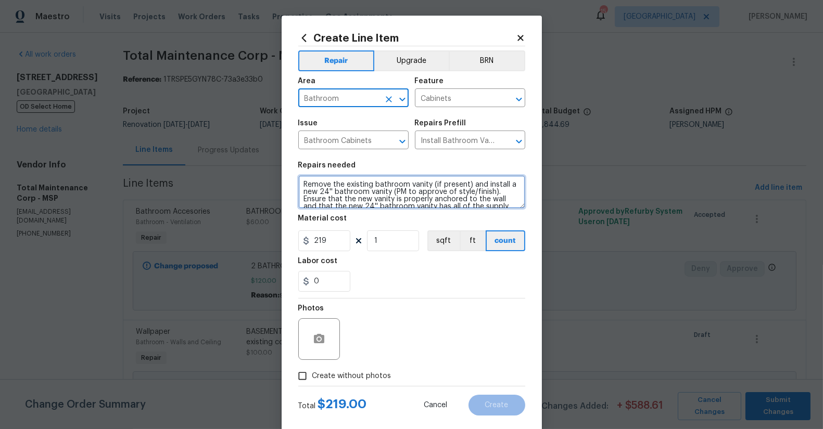
click at [300, 184] on textarea "Remove the existing bathroom vanity (if present) and install a new 24'' bathroo…" at bounding box center [411, 191] width 227 height 33
type textarea "BASEMENT BATHROOM: Remove the existing bathroom vanity (if present) and install…"
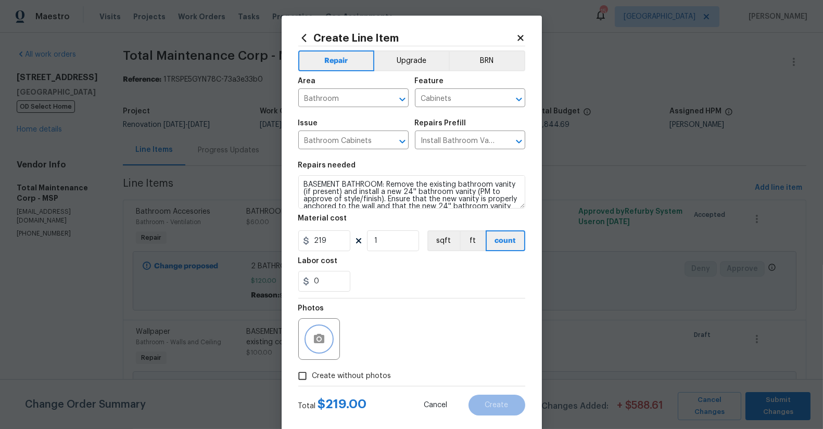
click at [314, 345] on icon "button" at bounding box center [319, 339] width 12 height 12
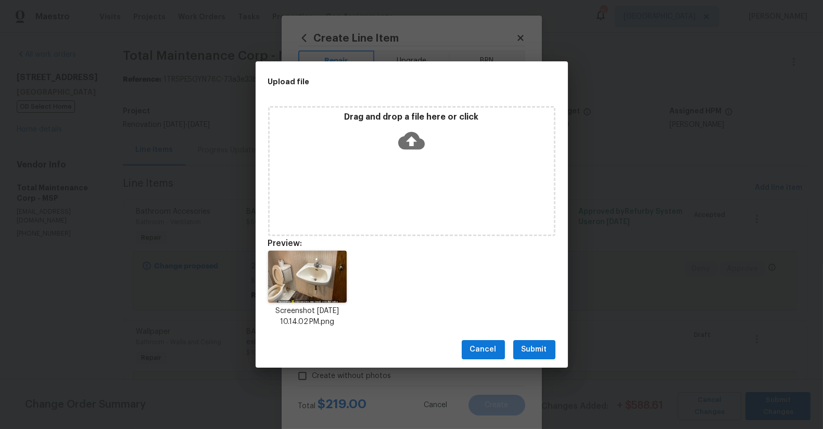
click at [532, 348] on span "Submit" at bounding box center [535, 350] width 26 height 13
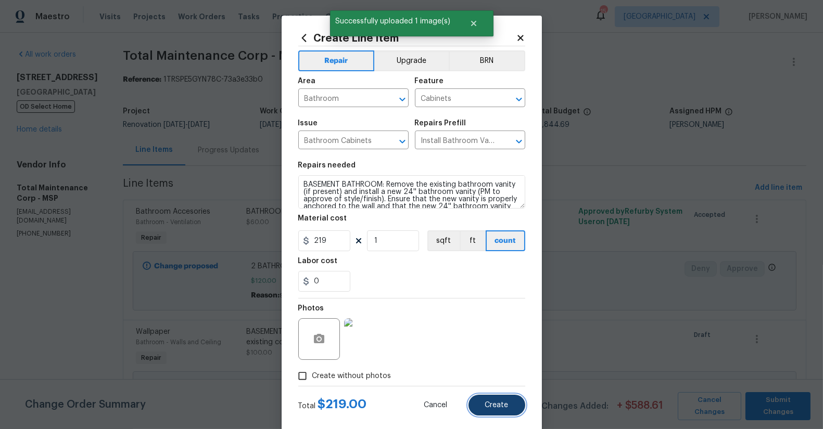
click at [505, 409] on button "Create" at bounding box center [496, 405] width 57 height 21
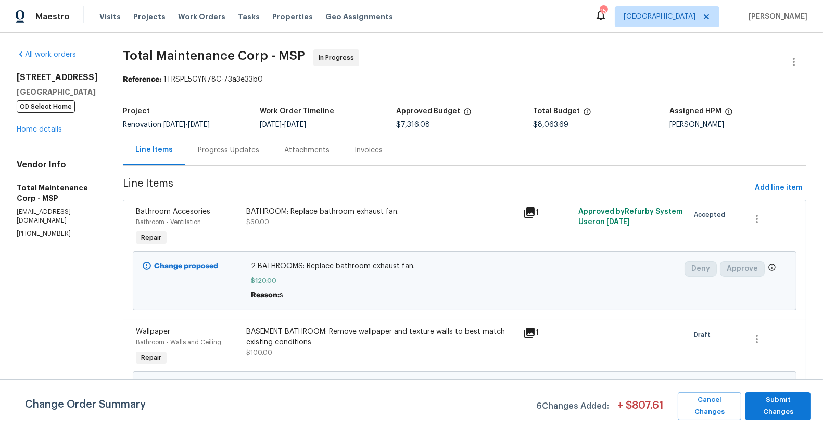
scroll to position [1465, 0]
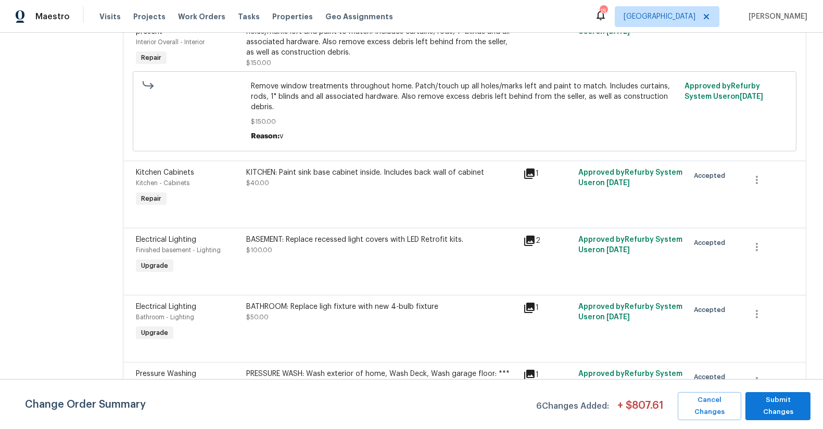
click at [342, 302] on div "BATHROOM: Replace ligh fixture with new 4-bulb fixture" at bounding box center [382, 307] width 270 height 10
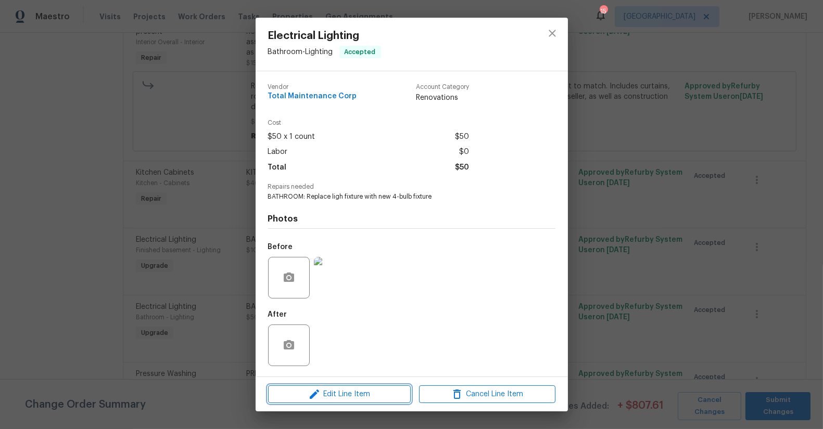
click at [350, 398] on span "Edit Line Item" at bounding box center [339, 394] width 136 height 13
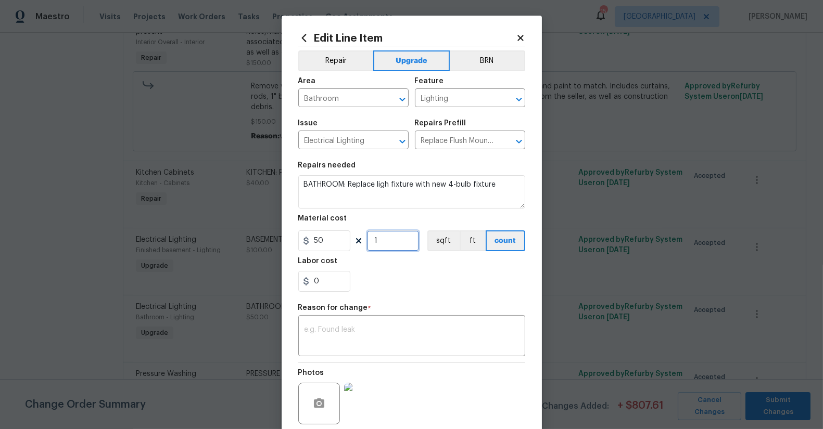
drag, startPoint x: 378, startPoint y: 243, endPoint x: 406, endPoint y: 243, distance: 28.6
click at [403, 243] on input "1" at bounding box center [393, 241] width 52 height 21
type input "2"
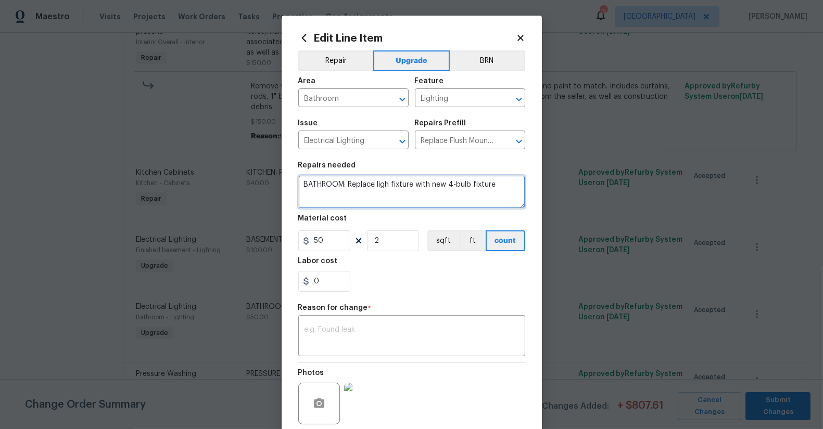
drag, startPoint x: 300, startPoint y: 184, endPoint x: 339, endPoint y: 225, distance: 56.7
click at [301, 184] on textarea "BATHROOM: Replace ligh fixture with new 4-bulb fixture" at bounding box center [411, 191] width 227 height 33
click at [498, 191] on textarea "2 BATHROOMS: Replace ligh fixture with new 4-bulb fixture" at bounding box center [411, 191] width 227 height 33
type textarea "2 BATHROOMS: Replace ligh fixture with new 4-bulb fixture"
click at [461, 283] on div "0" at bounding box center [411, 281] width 227 height 21
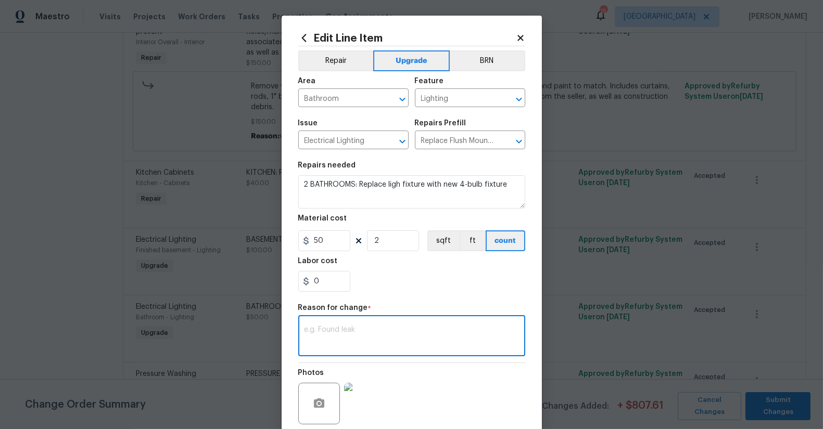
click at [390, 333] on textarea at bounding box center [411, 337] width 214 height 22
type textarea "S"
click at [401, 297] on section "Repairs needed 2 BATHROOMS: Replace ligh fixture with new 4-bulb fixture Materi…" at bounding box center [411, 227] width 227 height 143
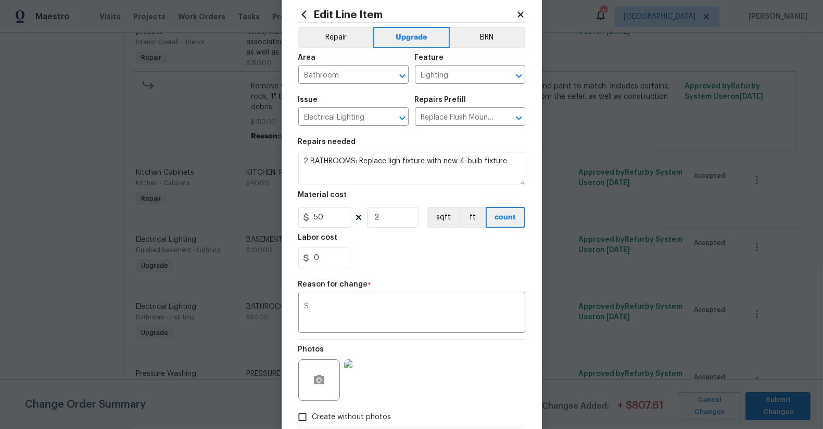
scroll to position [83, 0]
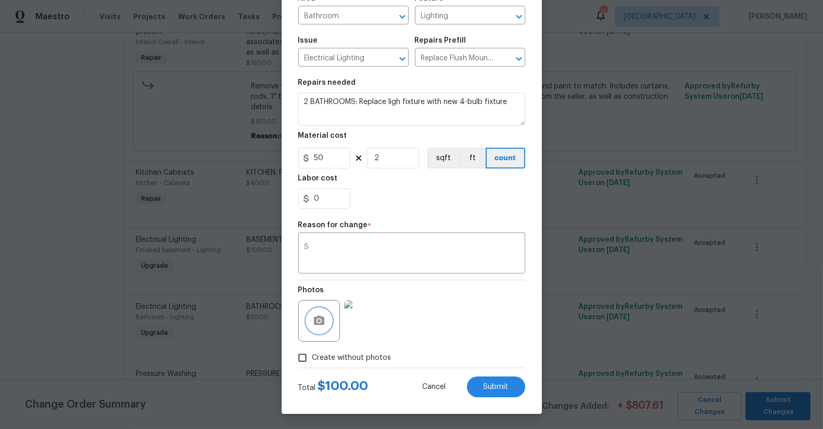
click at [314, 319] on icon "button" at bounding box center [319, 320] width 10 height 9
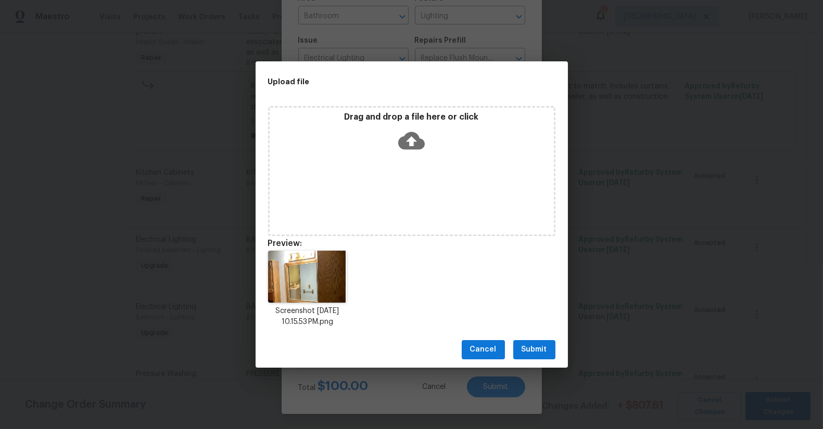
click at [529, 351] on span "Submit" at bounding box center [535, 350] width 26 height 13
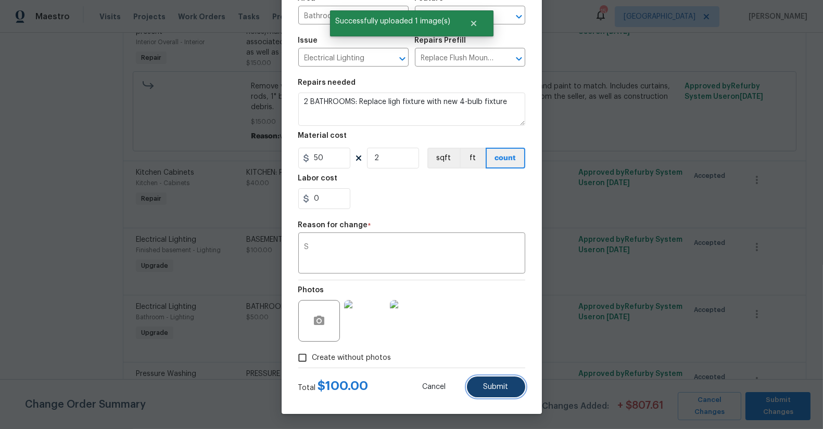
click at [502, 391] on button "Submit" at bounding box center [496, 387] width 58 height 21
type textarea "BATHROOM: Replace ligh fixture with new 4-bulb fixture"
type input "1"
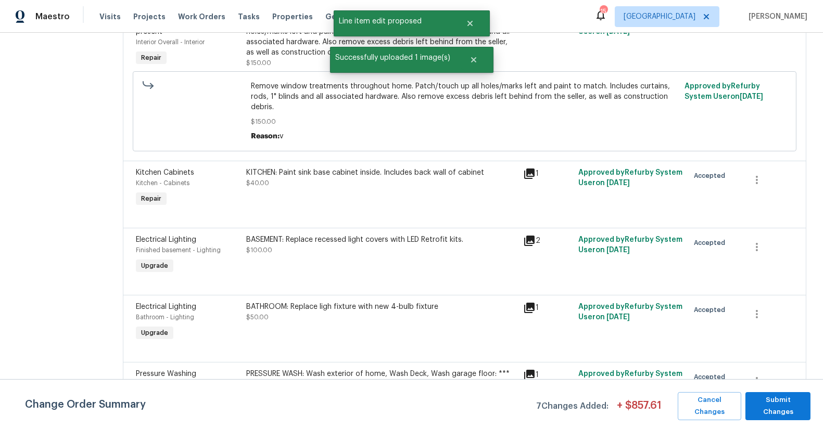
scroll to position [0, 0]
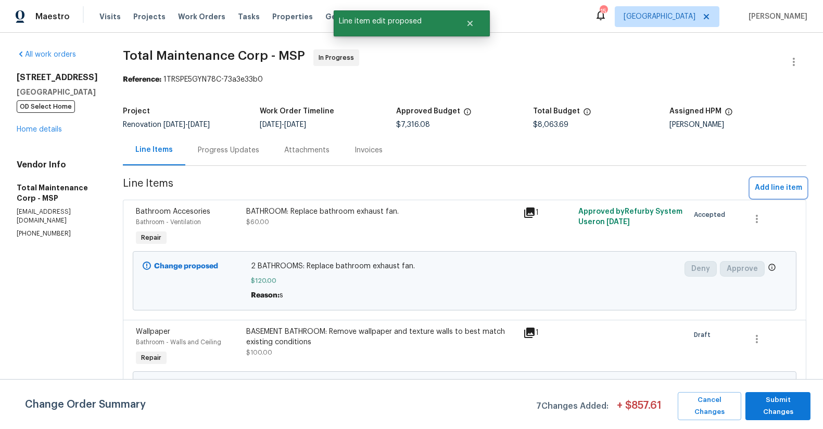
click at [769, 193] on span "Add line item" at bounding box center [778, 188] width 47 height 13
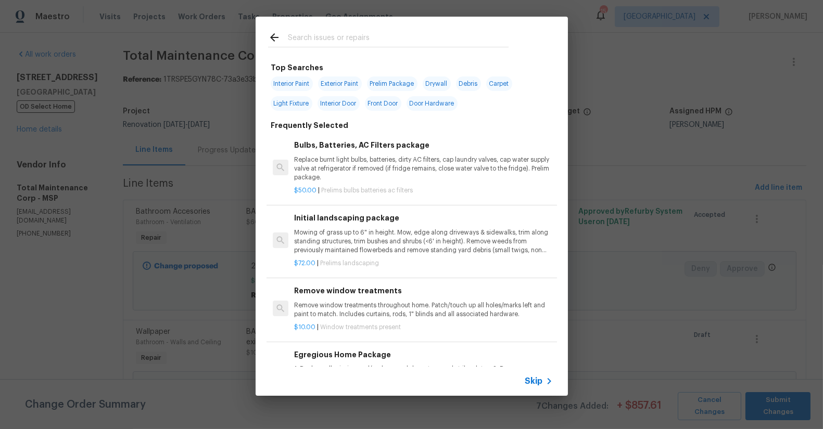
click at [325, 37] on input "text" at bounding box center [398, 39] width 221 height 16
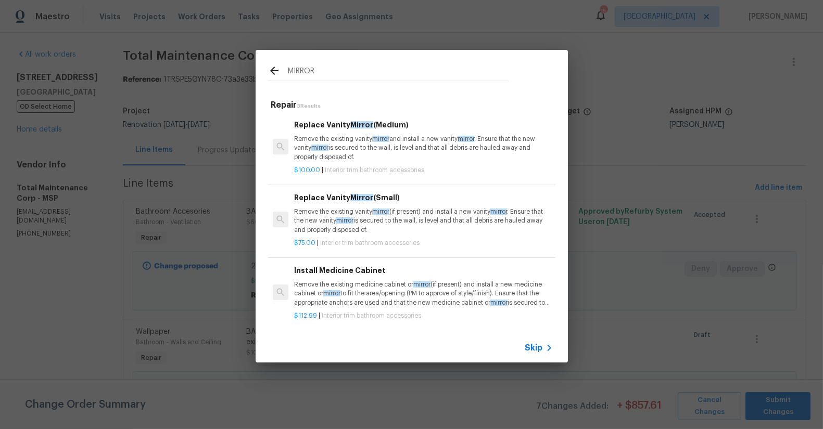
type input "MIRROR"
click at [428, 135] on p "Remove the existing vanity mirror and install a new vanity mirror . Ensure that…" at bounding box center [423, 148] width 258 height 27
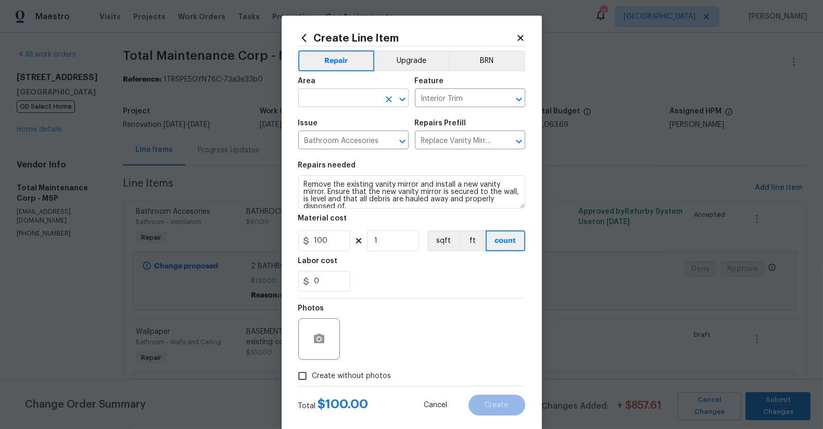
click at [334, 100] on input "text" at bounding box center [338, 99] width 81 height 16
click at [332, 121] on li "Bathroom" at bounding box center [349, 122] width 110 height 17
type input "Bathroom"
drag, startPoint x: 299, startPoint y: 183, endPoint x: 313, endPoint y: 205, distance: 26.0
click at [301, 187] on textarea "Remove the existing vanity mirror and install a new vanity mirror. Ensure that …" at bounding box center [411, 191] width 227 height 33
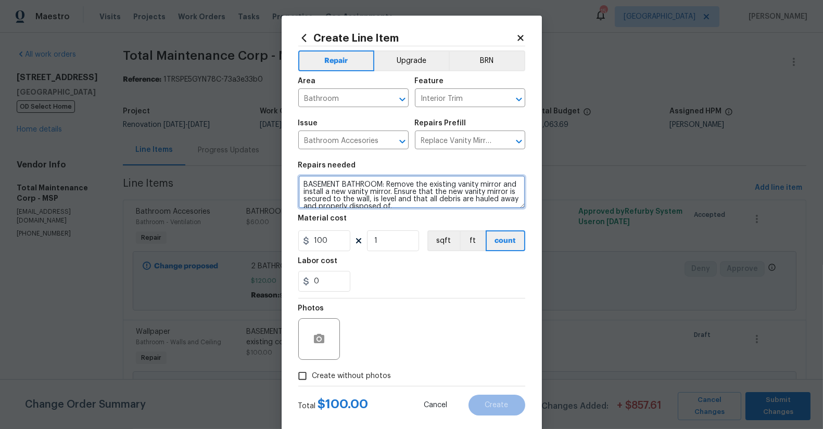
type textarea "BASEMENT BATHROOM: Remove the existing vanity mirror and install a new vanity m…"
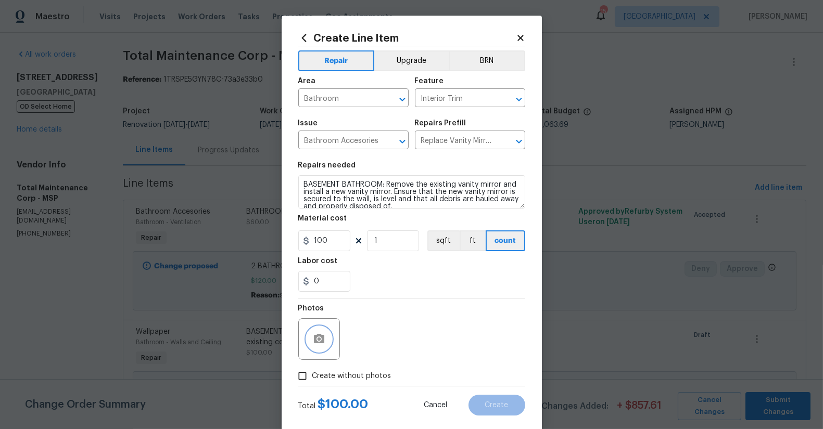
click at [314, 336] on icon "button" at bounding box center [319, 338] width 10 height 9
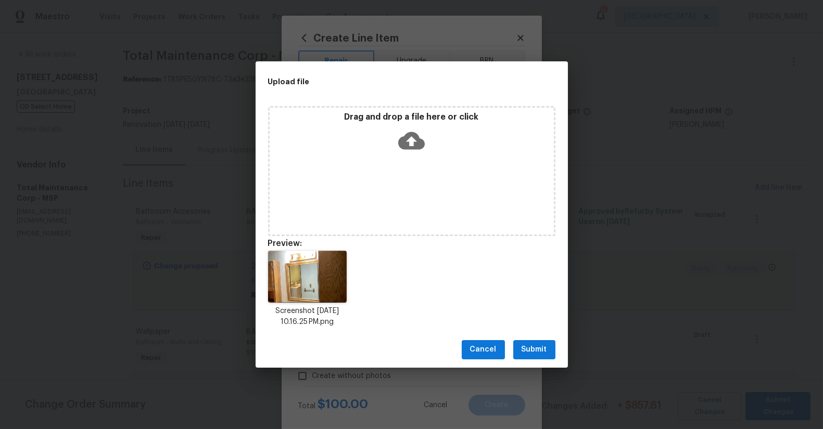
click at [537, 341] on button "Submit" at bounding box center [534, 349] width 42 height 19
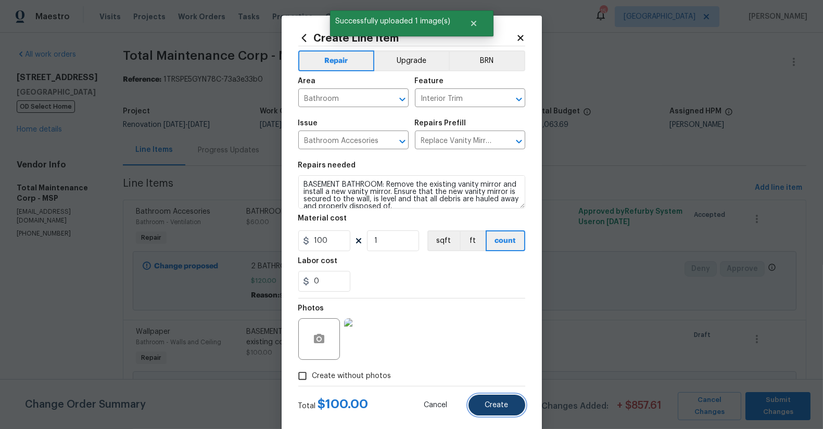
drag, startPoint x: 499, startPoint y: 408, endPoint x: 512, endPoint y: 409, distance: 13.1
click at [500, 407] on span "Create" at bounding box center [496, 406] width 23 height 8
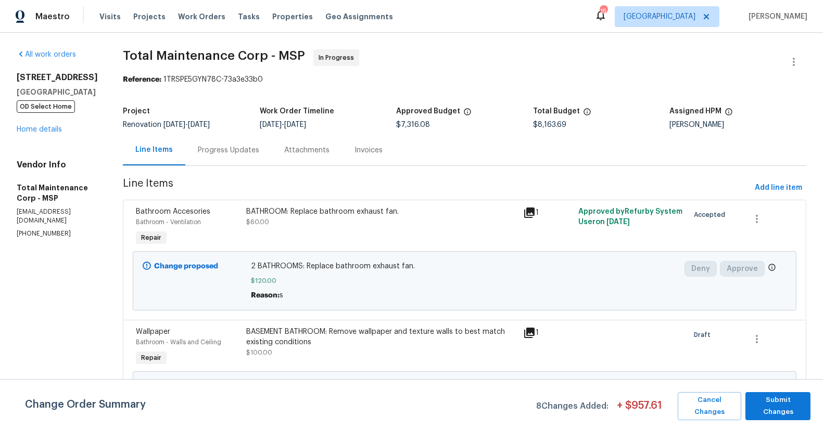
click at [487, 368] on div "Change proposed BASEMENT BATHROOM: Remove wallpaper and texture walls to best m…" at bounding box center [464, 393] width 657 height 51
drag, startPoint x: 782, startPoint y: 401, endPoint x: 729, endPoint y: 393, distance: 53.6
click at [782, 401] on span "Submit Changes" at bounding box center [778, 407] width 55 height 24
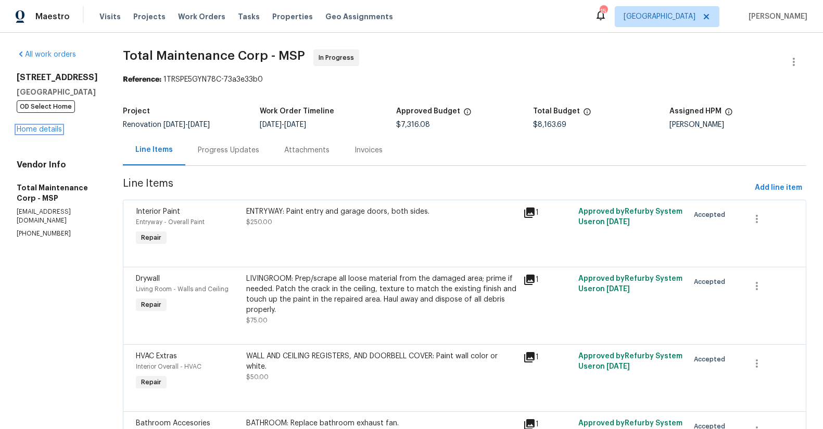
click at [46, 133] on link "Home details" at bounding box center [39, 129] width 45 height 7
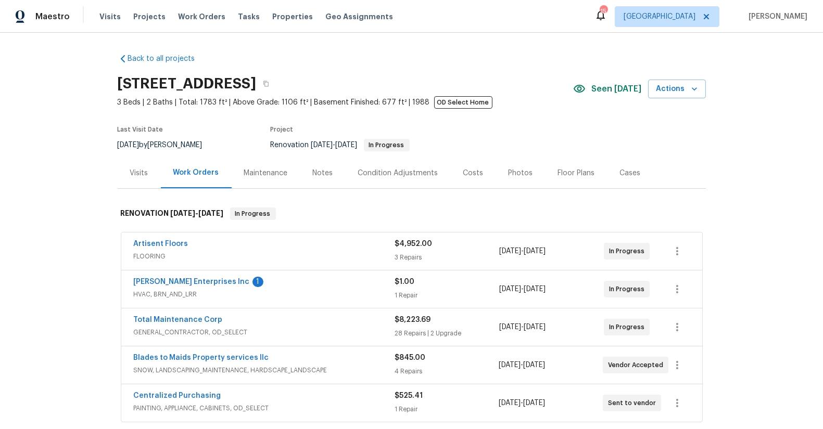
scroll to position [78, 0]
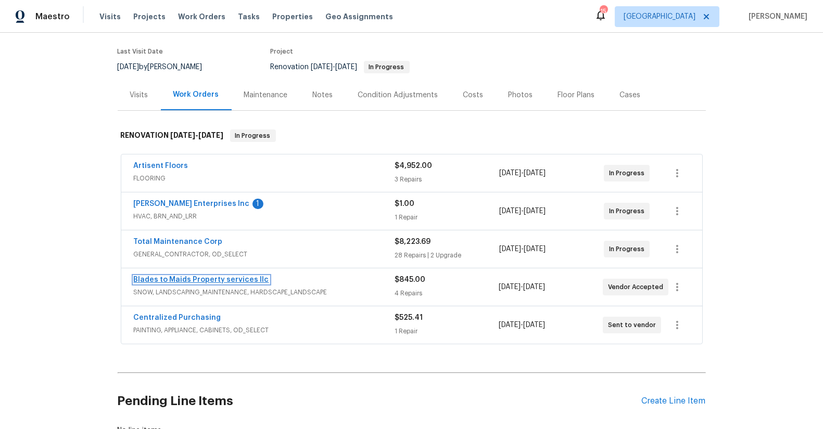
click at [224, 276] on link "Blades to Maids Property services llc" at bounding box center [201, 279] width 135 height 7
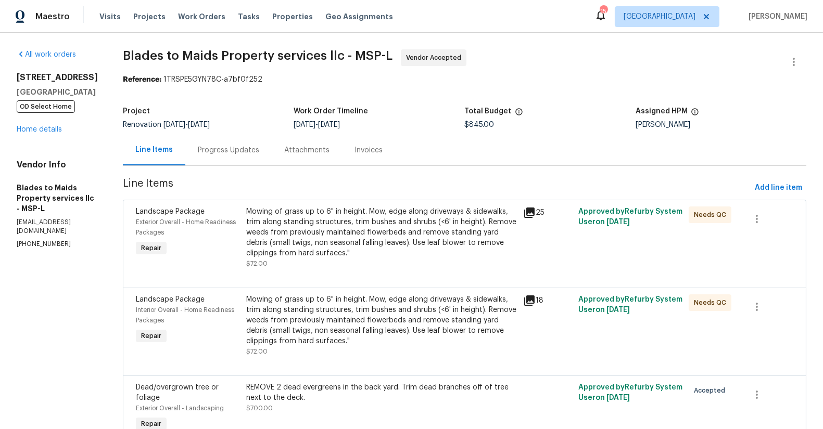
click at [31, 135] on div "[STREET_ADDRESS] OD Select Home Home details" at bounding box center [57, 103] width 81 height 62
click at [32, 133] on link "Home details" at bounding box center [39, 129] width 45 height 7
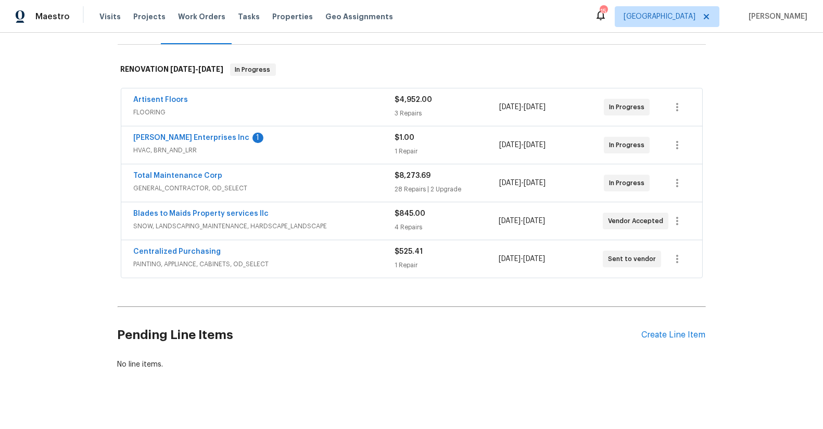
scroll to position [161, 0]
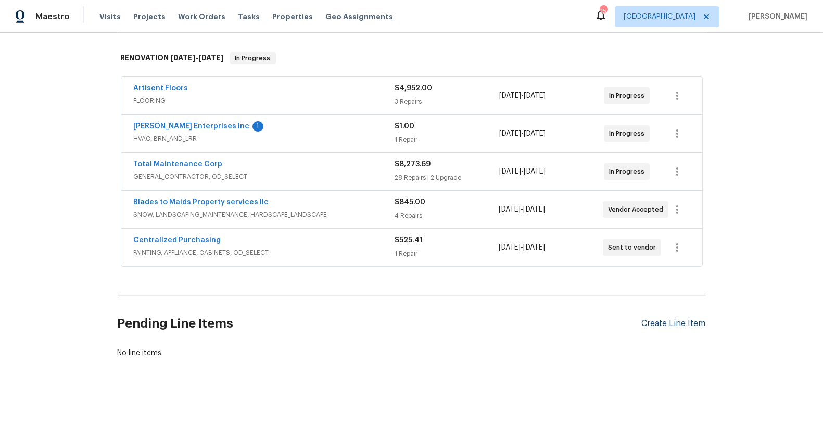
click at [670, 319] on div "Create Line Item" at bounding box center [674, 324] width 64 height 10
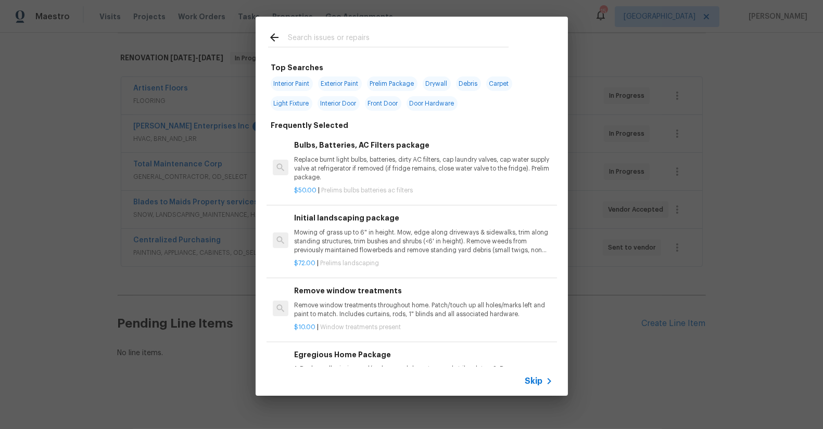
click at [342, 35] on input "text" at bounding box center [398, 39] width 221 height 16
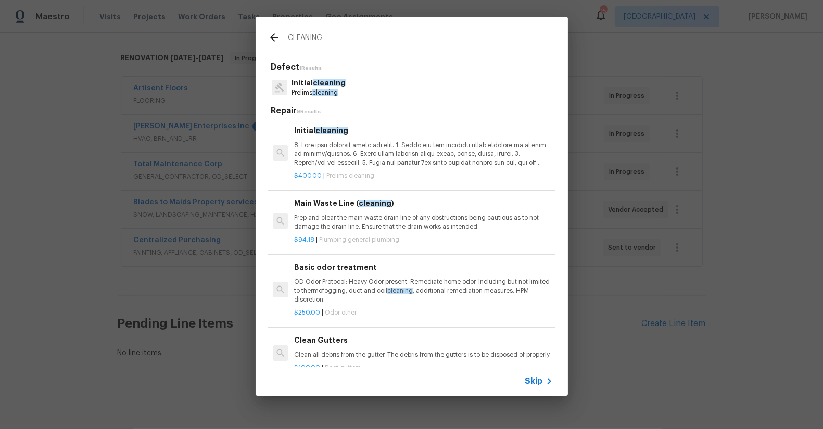
type input "CLEANING"
click at [297, 85] on p "Initial cleaning" at bounding box center [318, 83] width 54 height 11
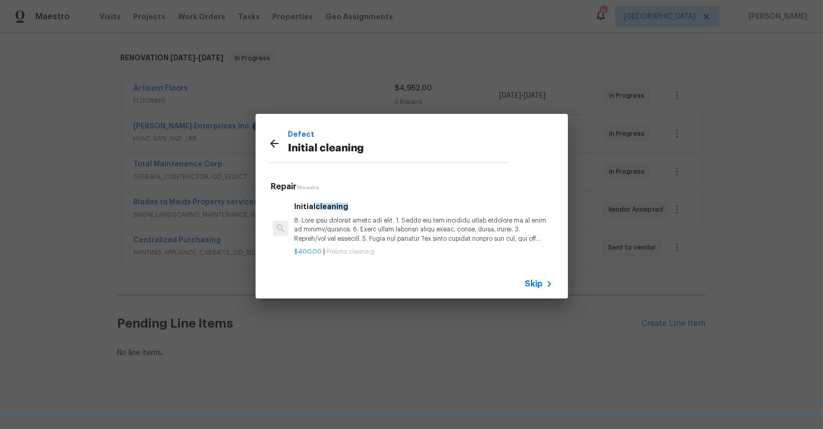
click at [393, 231] on p at bounding box center [423, 230] width 258 height 27
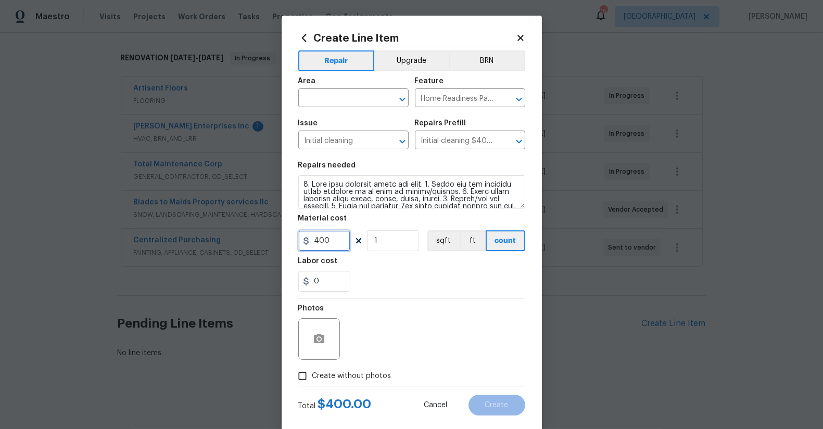
click at [311, 240] on input "400" at bounding box center [324, 241] width 52 height 21
type input "300"
click at [379, 289] on div "0" at bounding box center [411, 281] width 227 height 21
click at [347, 101] on input "text" at bounding box center [338, 99] width 81 height 16
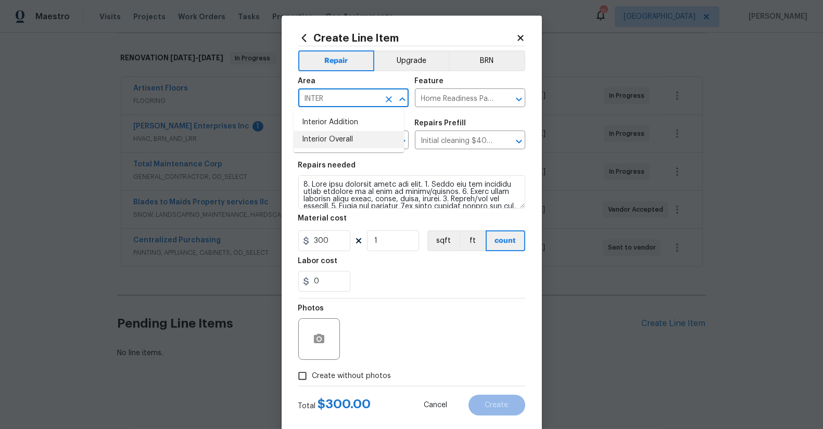
click at [358, 143] on li "Interior Overall" at bounding box center [349, 139] width 110 height 17
type input "Interior Overall"
drag, startPoint x: 474, startPoint y: 345, endPoint x: 473, endPoint y: 376, distance: 31.3
click at [474, 345] on div "Photos" at bounding box center [411, 333] width 227 height 68
click at [312, 376] on span "Create without photos" at bounding box center [351, 376] width 79 height 11
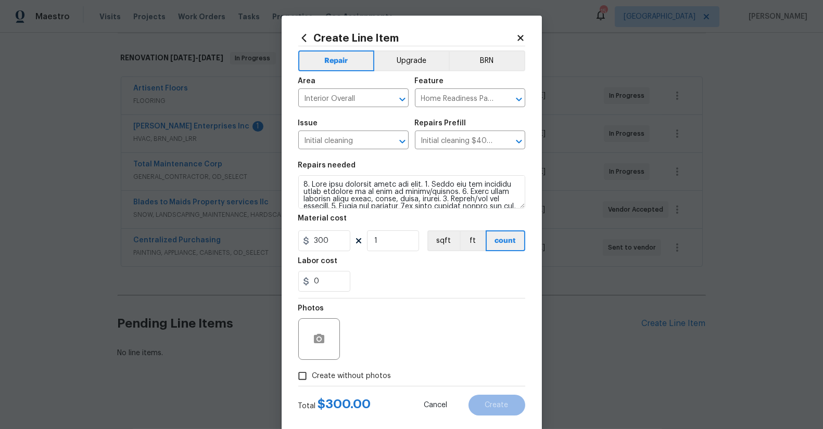
click at [308, 376] on input "Create without photos" at bounding box center [303, 376] width 20 height 20
checkbox input "true"
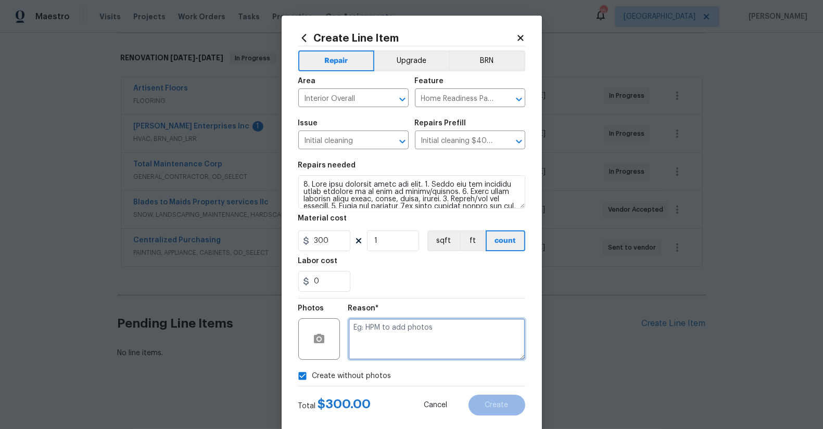
click at [413, 339] on textarea at bounding box center [436, 340] width 177 height 42
type textarea "S"
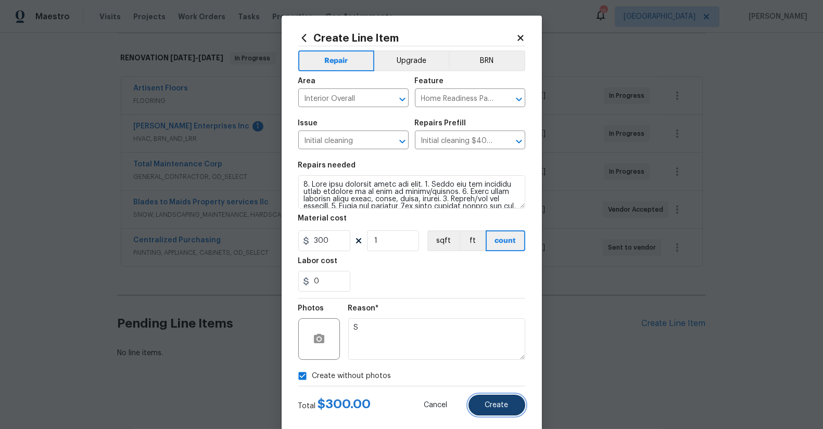
click at [502, 405] on span "Create" at bounding box center [496, 406] width 23 height 8
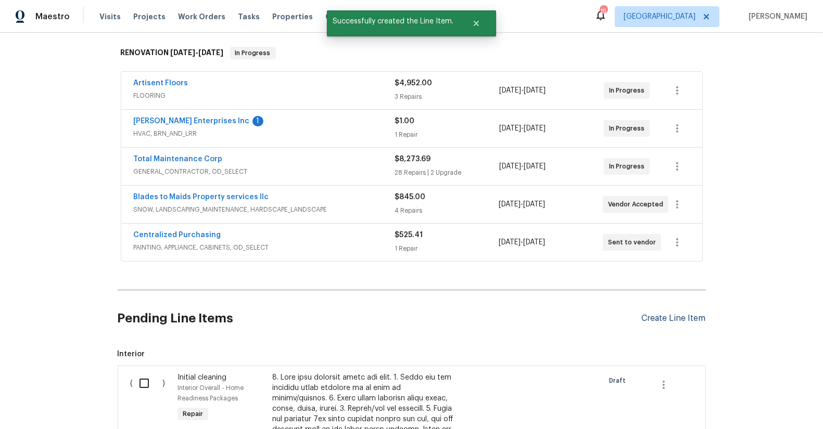
click at [674, 316] on div "Create Line Item" at bounding box center [674, 319] width 64 height 10
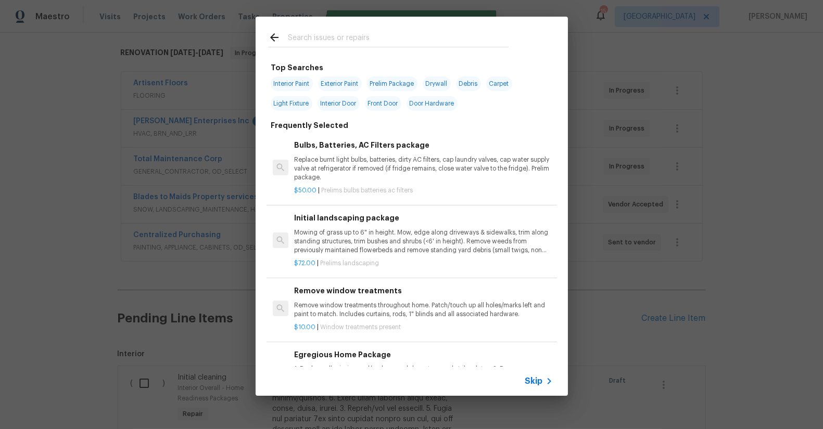
click at [317, 42] on input "text" at bounding box center [398, 39] width 221 height 16
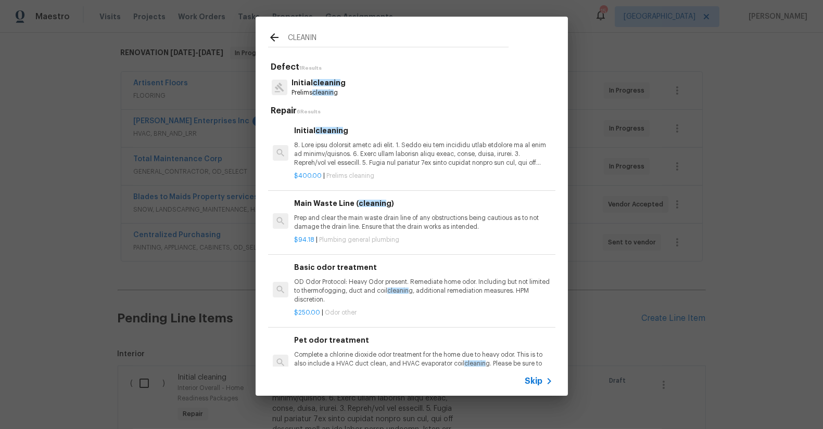
type input "CLEANIN"
click at [323, 147] on p at bounding box center [423, 154] width 258 height 27
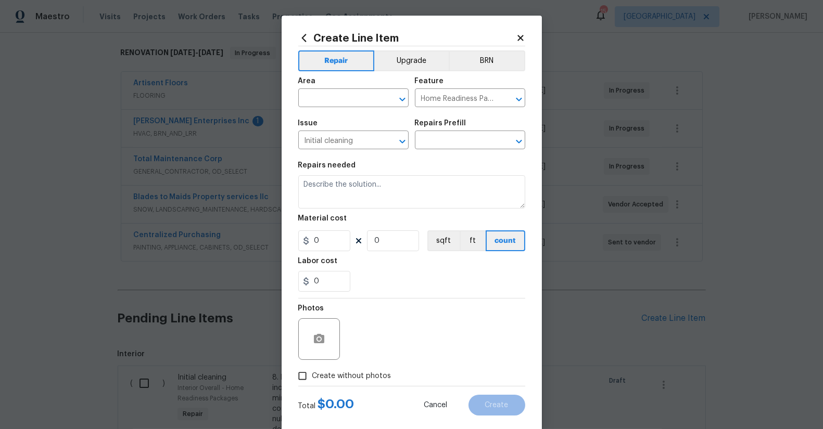
type input "Initial cleaning $400.00"
type textarea "1. Wipe down exterior doors and trim. 2. Clean out all exterior light fixtures …"
type input "400"
type input "1"
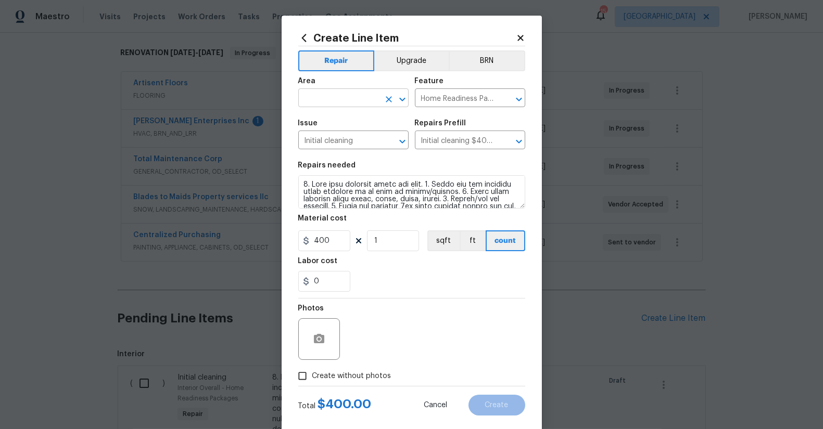
click at [339, 92] on input "text" at bounding box center [338, 99] width 81 height 16
click at [345, 118] on li "Laundry" at bounding box center [349, 122] width 110 height 17
type input "Laundry"
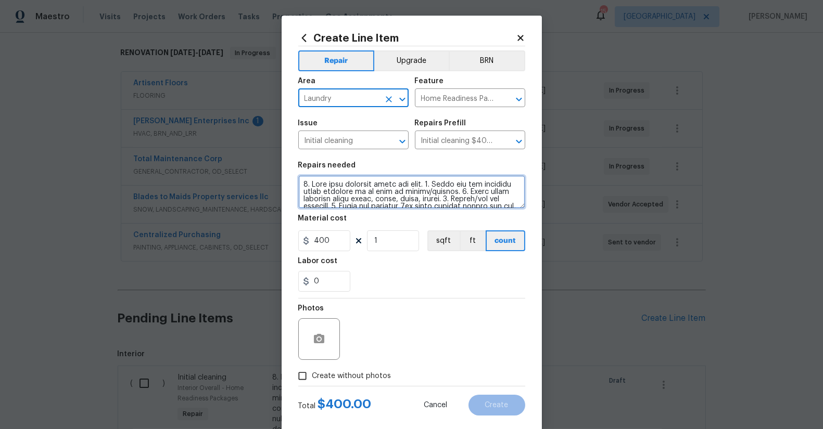
click at [309, 186] on textarea at bounding box center [411, 191] width 227 height 33
click at [308, 186] on textarea at bounding box center [411, 191] width 227 height 33
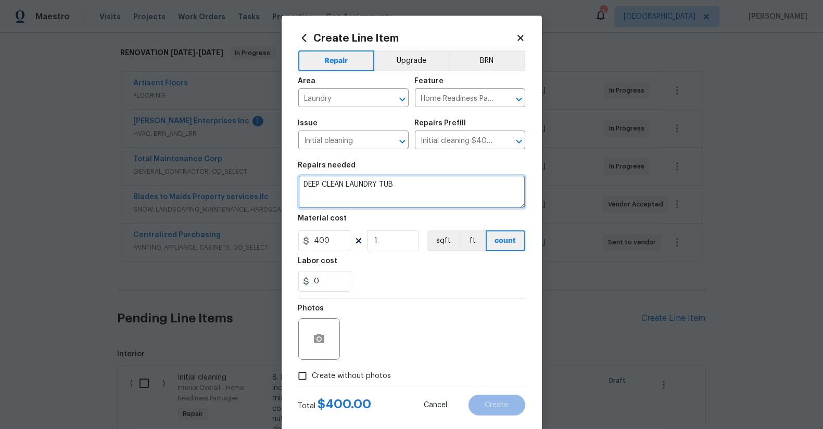
type textarea "DEEP CLEAN LAUNDRY TUB"
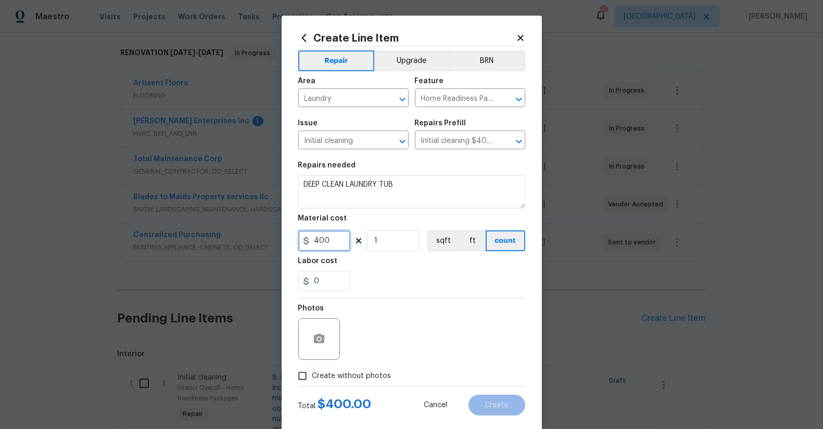
drag, startPoint x: 327, startPoint y: 247, endPoint x: 262, endPoint y: 244, distance: 65.1
click at [262, 244] on div "Create Line Item Repair Upgrade BRN Area Laundry ​ Feature Home Readiness Packa…" at bounding box center [411, 214] width 823 height 429
type input "25"
drag, startPoint x: 431, startPoint y: 357, endPoint x: 407, endPoint y: 357, distance: 24.5
click at [421, 358] on div "Photos" at bounding box center [411, 333] width 227 height 68
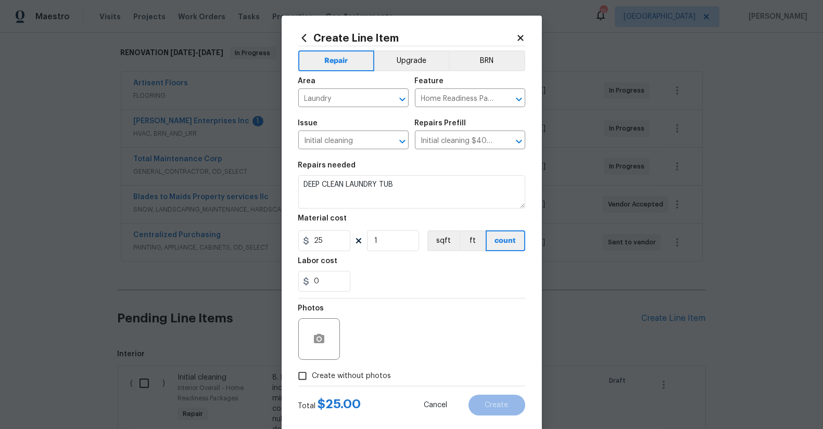
click at [293, 379] on input "Create without photos" at bounding box center [303, 376] width 20 height 20
click at [311, 351] on div at bounding box center [319, 340] width 42 height 42
click at [313, 344] on icon "button" at bounding box center [319, 339] width 12 height 12
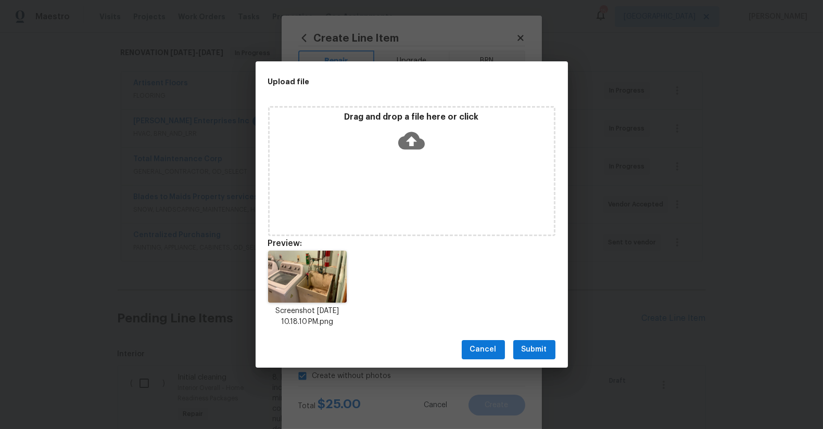
drag, startPoint x: 527, startPoint y: 345, endPoint x: 512, endPoint y: 345, distance: 15.1
click at [527, 345] on span "Submit" at bounding box center [535, 350] width 26 height 13
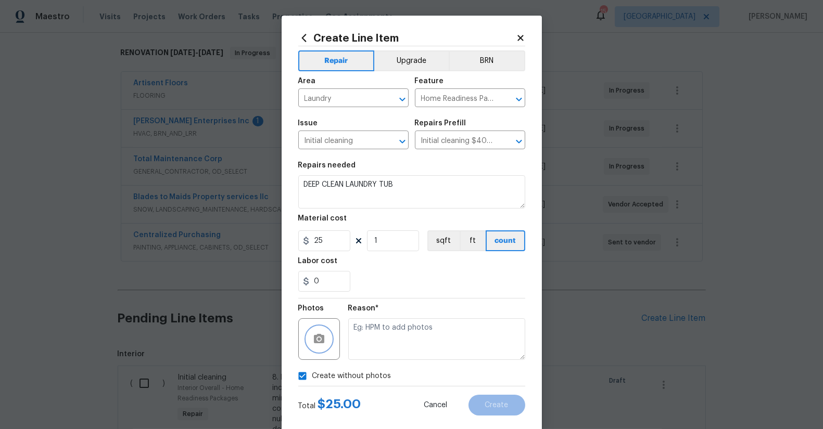
checkbox input "false"
click at [509, 402] on button "Create" at bounding box center [496, 405] width 57 height 21
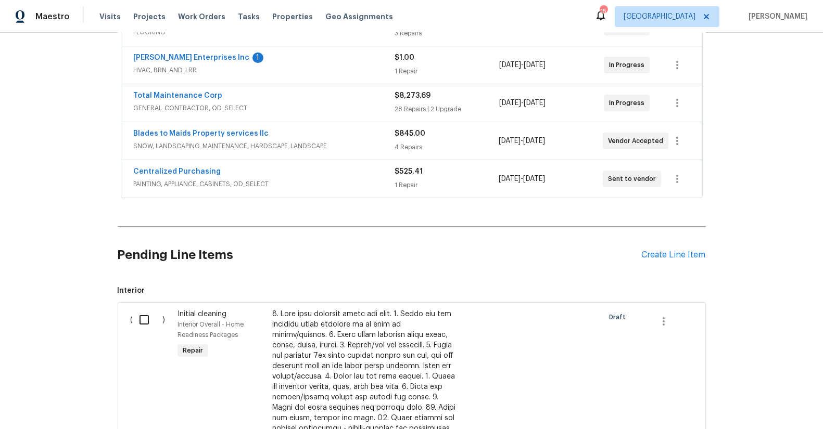
scroll to position [376, 0]
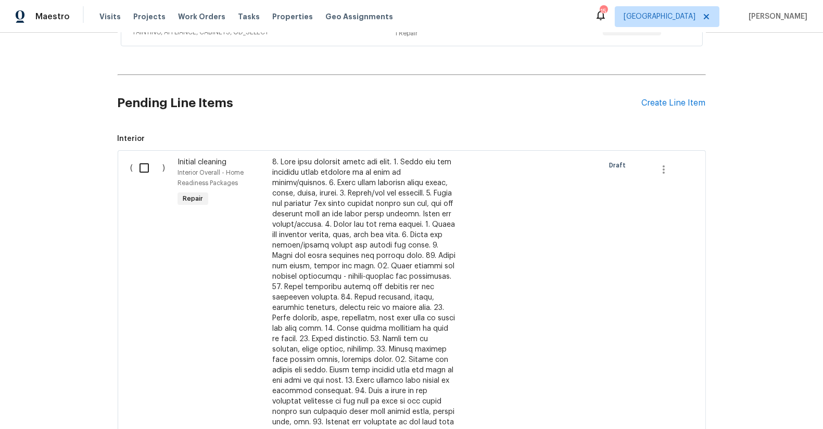
click at [137, 164] on input "checkbox" at bounding box center [148, 168] width 30 height 22
checkbox input "true"
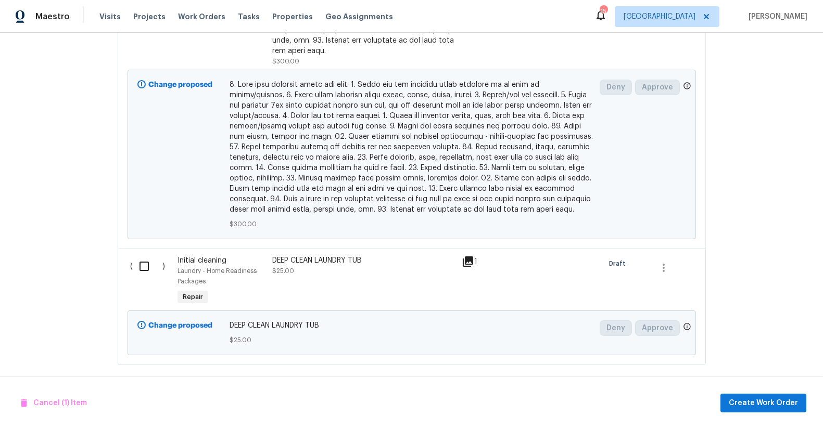
scroll to position [759, 0]
drag, startPoint x: 132, startPoint y: 255, endPoint x: 443, endPoint y: 348, distance: 324.9
click at [133, 255] on input "checkbox" at bounding box center [148, 266] width 30 height 22
checkbox input "true"
click at [772, 408] on span "Create Work Order" at bounding box center [763, 403] width 69 height 13
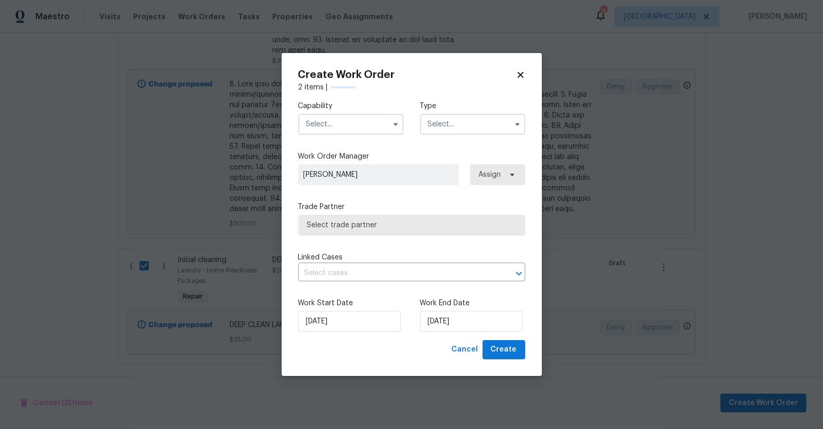
checkbox input "false"
click at [352, 124] on input "text" at bounding box center [350, 124] width 105 height 21
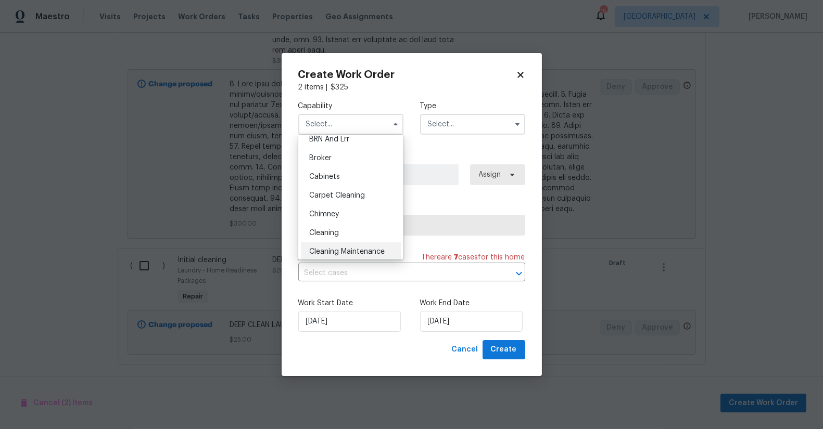
scroll to position [73, 0]
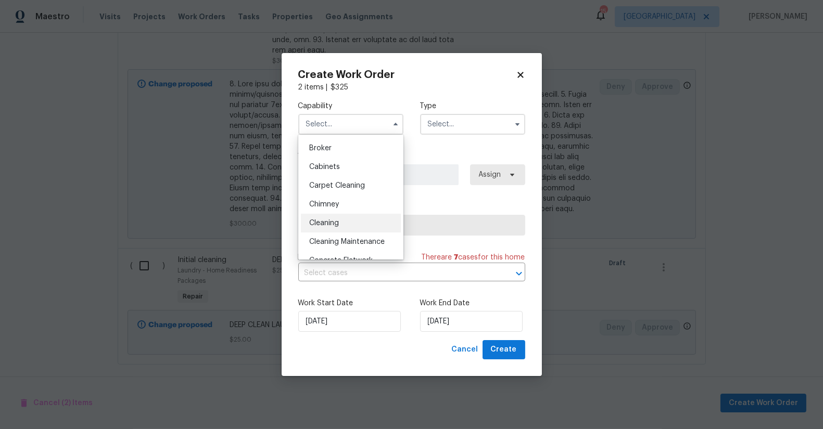
click at [355, 219] on div "Cleaning" at bounding box center [351, 223] width 100 height 19
type input "Cleaning"
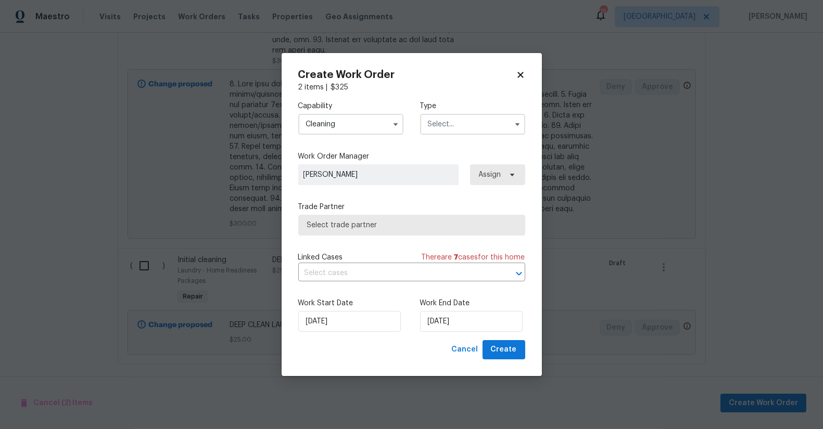
click at [446, 130] on input "text" at bounding box center [472, 124] width 105 height 21
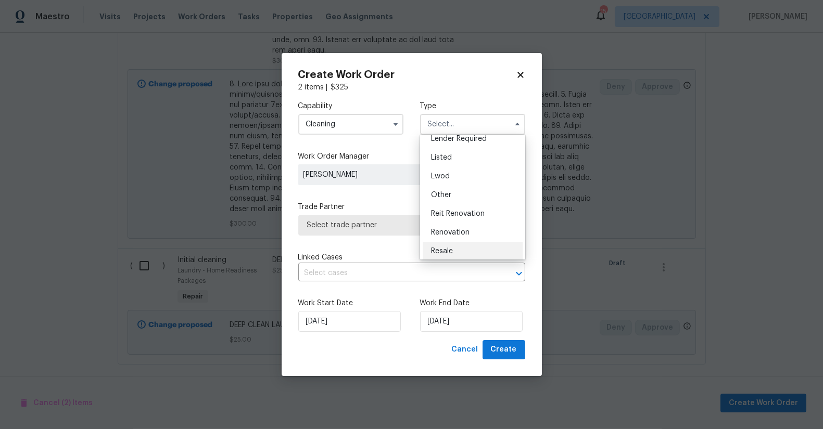
scroll to position [99, 0]
click at [472, 214] on div "Renovation" at bounding box center [473, 216] width 100 height 19
type input "Renovation"
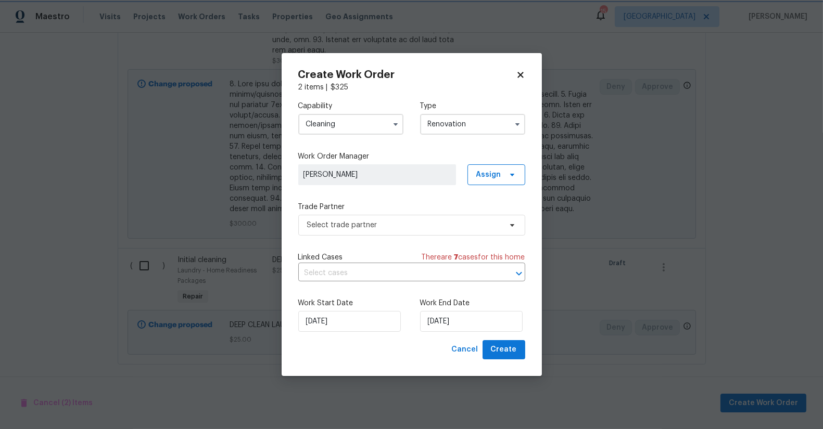
scroll to position [0, 0]
click at [416, 226] on span "Select trade partner" at bounding box center [404, 225] width 194 height 10
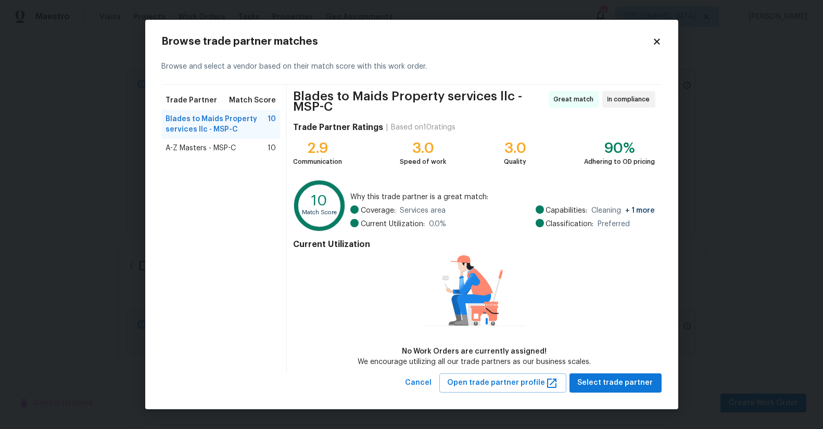
click at [203, 157] on div "A-Z Masters - MSP-C 10" at bounding box center [221, 148] width 119 height 19
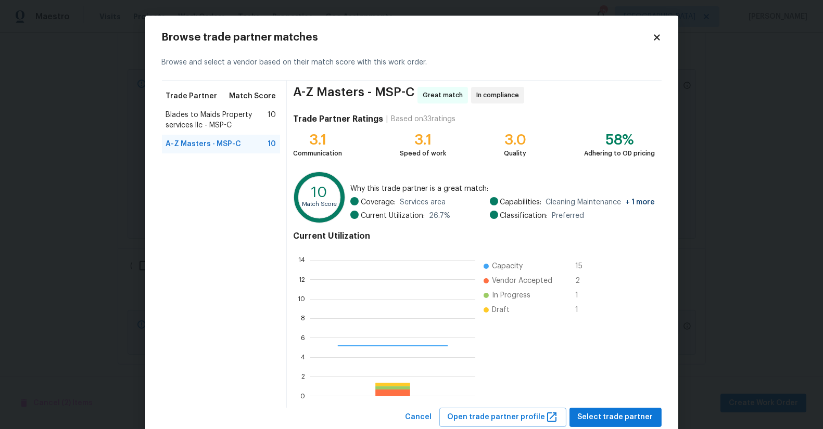
scroll to position [137, 156]
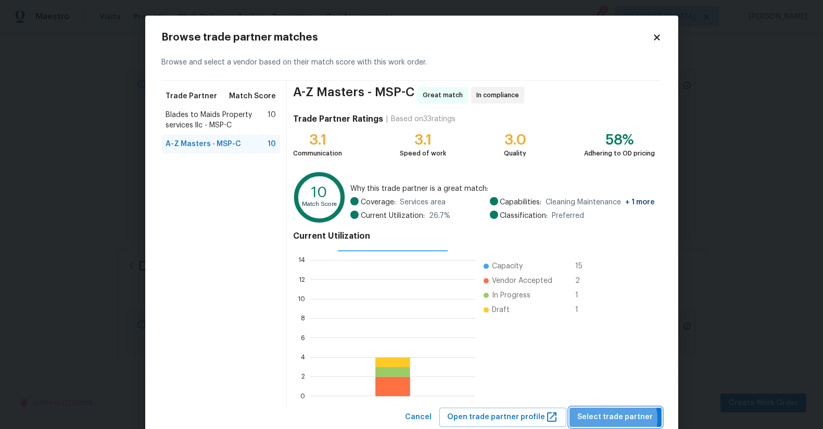
click at [606, 419] on span "Select trade partner" at bounding box center [615, 417] width 75 height 13
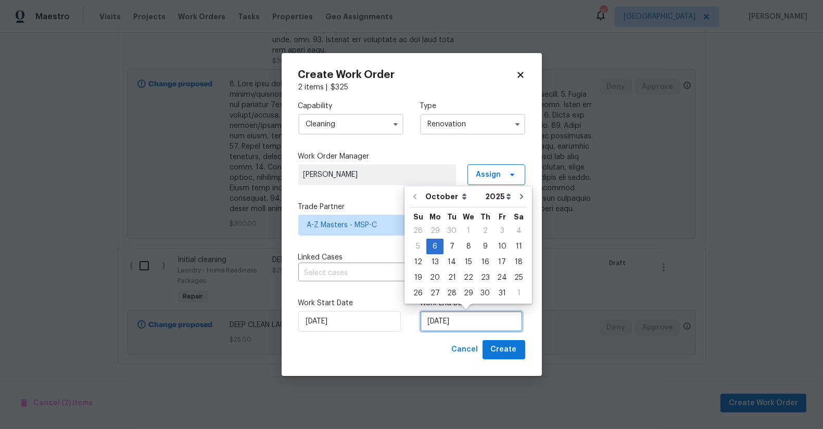
drag, startPoint x: 480, startPoint y: 327, endPoint x: 384, endPoint y: 318, distance: 96.7
click at [384, 319] on div "Work Start Date [DATE] Work End Date [DATE]" at bounding box center [411, 315] width 227 height 50
click at [500, 258] on div "17" at bounding box center [501, 262] width 17 height 15
type input "[DATE]"
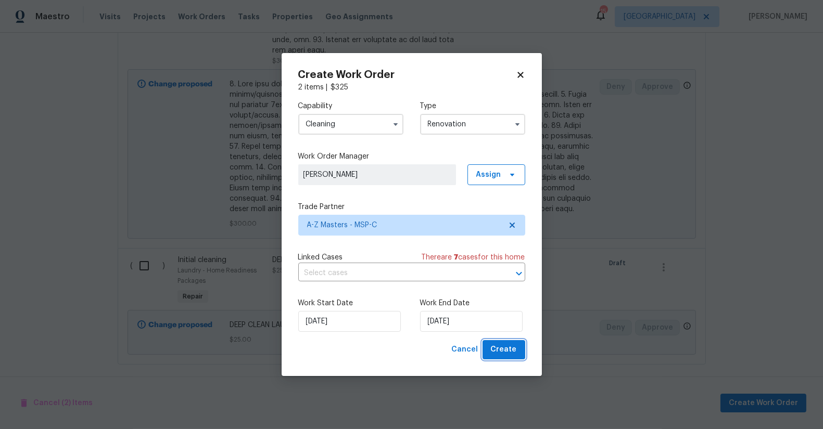
click at [516, 351] on span "Create" at bounding box center [504, 350] width 26 height 13
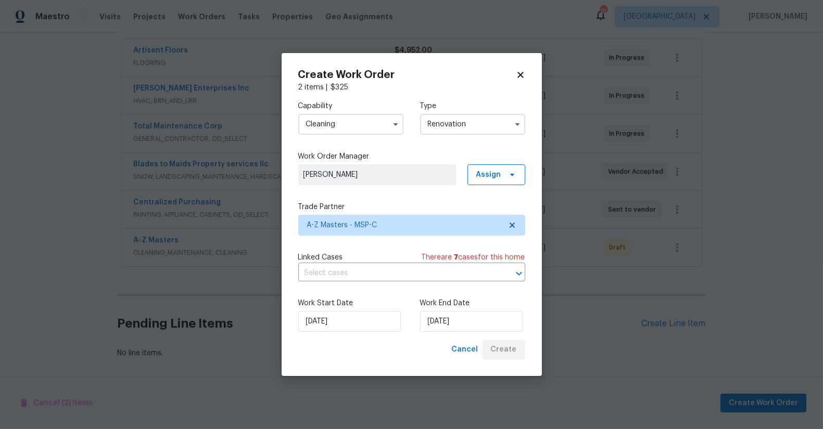
scroll to position [198, 0]
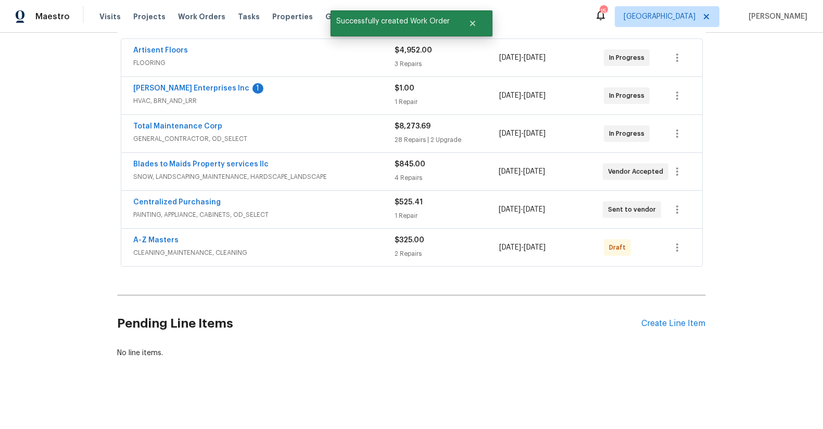
click at [79, 245] on div "Back to all projects [STREET_ADDRESS] 3 Beds | 2 Baths | Total: 1783 ft² | Abov…" at bounding box center [411, 231] width 823 height 397
click at [675, 241] on icon "button" at bounding box center [677, 247] width 12 height 12
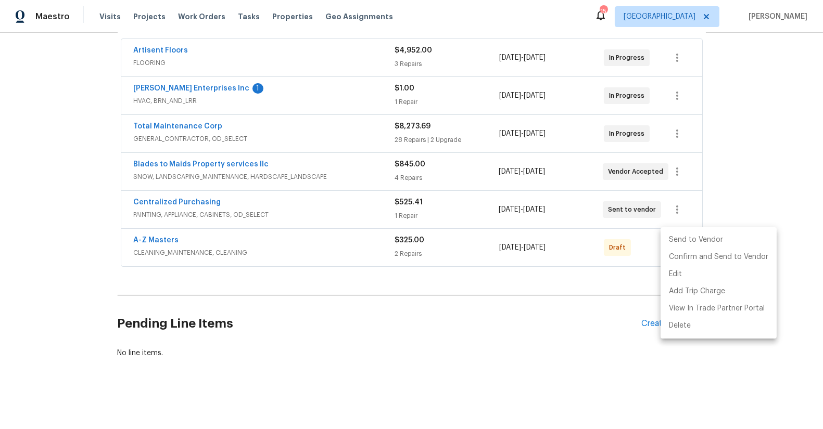
click at [691, 240] on li "Send to Vendor" at bounding box center [718, 240] width 116 height 17
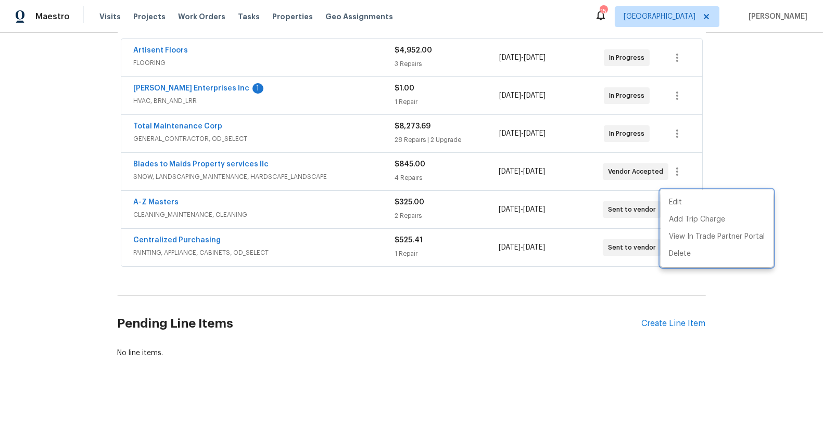
click at [401, 332] on div at bounding box center [411, 214] width 823 height 429
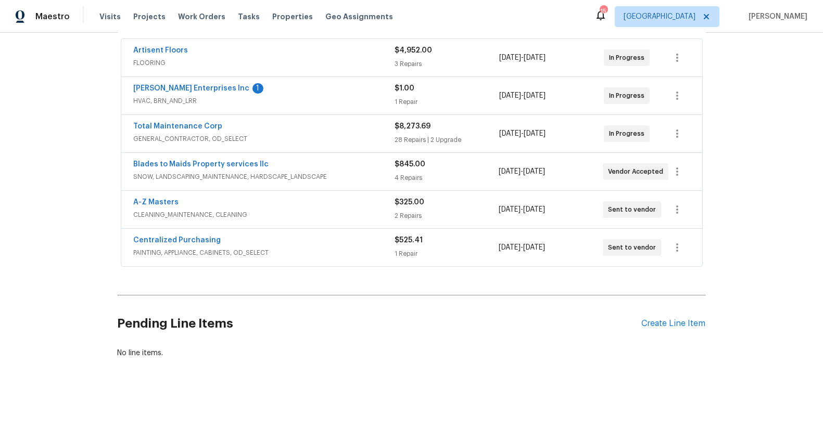
click at [378, 330] on h2 "Pending Line Items" at bounding box center [380, 324] width 524 height 48
click at [194, 123] on link "Total Maintenance Corp" at bounding box center [178, 126] width 89 height 7
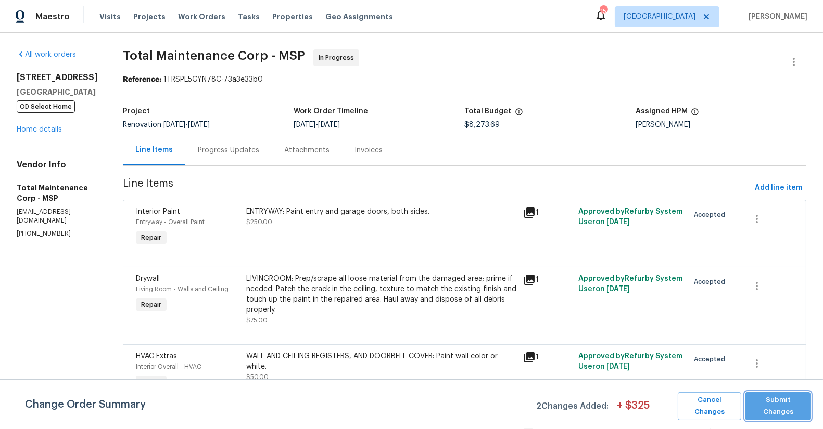
click at [757, 408] on span "Submit Changes" at bounding box center [778, 407] width 55 height 24
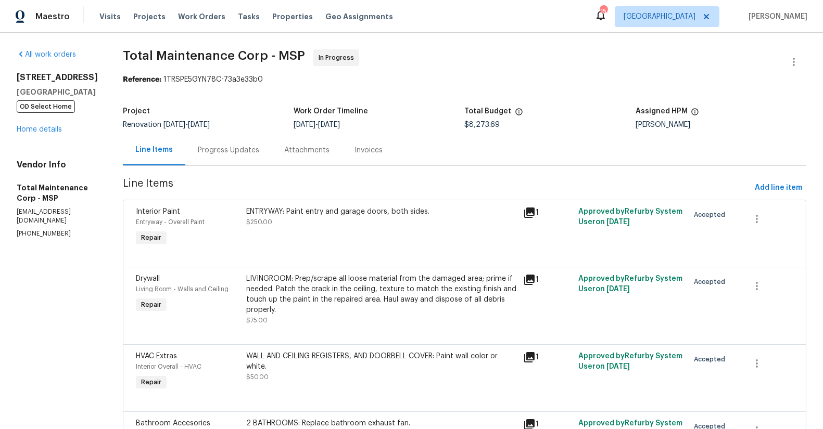
scroll to position [1078, 0]
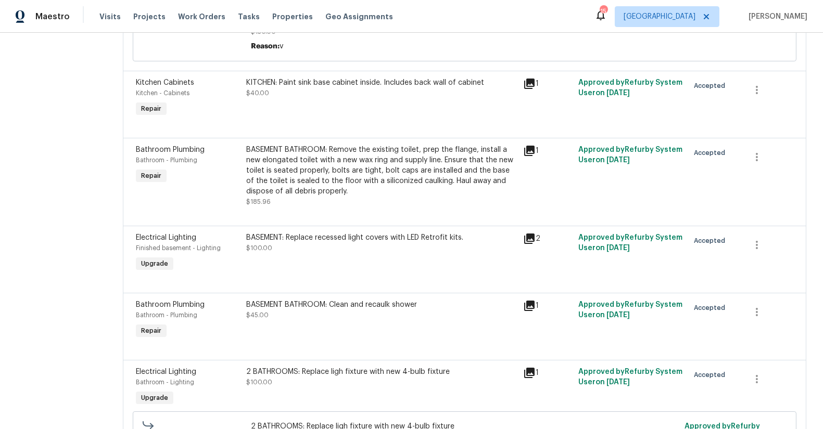
click at [309, 233] on div "BASEMENT: Replace recessed light covers with LED Retrofit kits." at bounding box center [382, 238] width 270 height 10
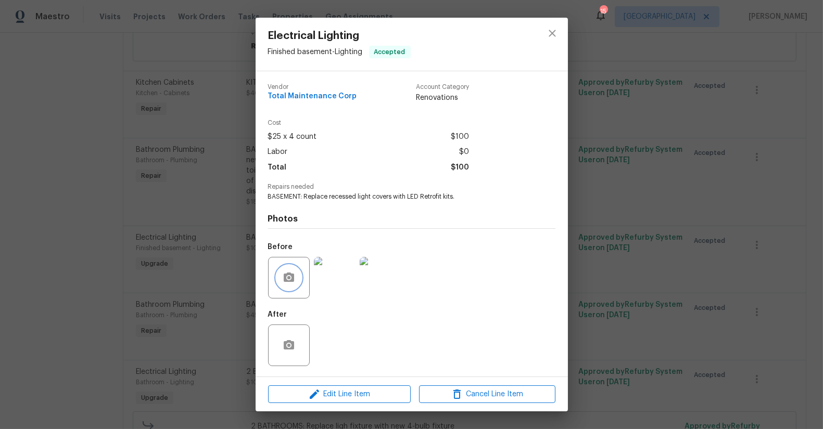
click at [292, 277] on icon "button" at bounding box center [289, 277] width 10 height 9
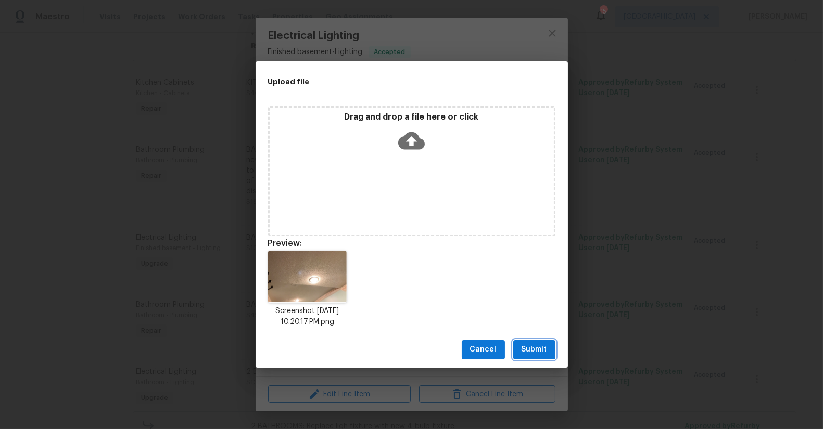
drag, startPoint x: 534, startPoint y: 350, endPoint x: 573, endPoint y: 327, distance: 44.8
click at [534, 349] on span "Submit" at bounding box center [535, 350] width 26 height 13
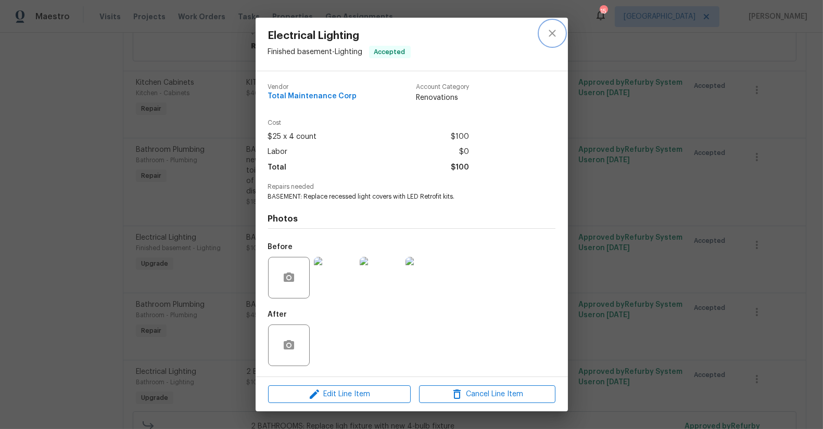
click at [555, 34] on icon "close" at bounding box center [552, 33] width 12 height 12
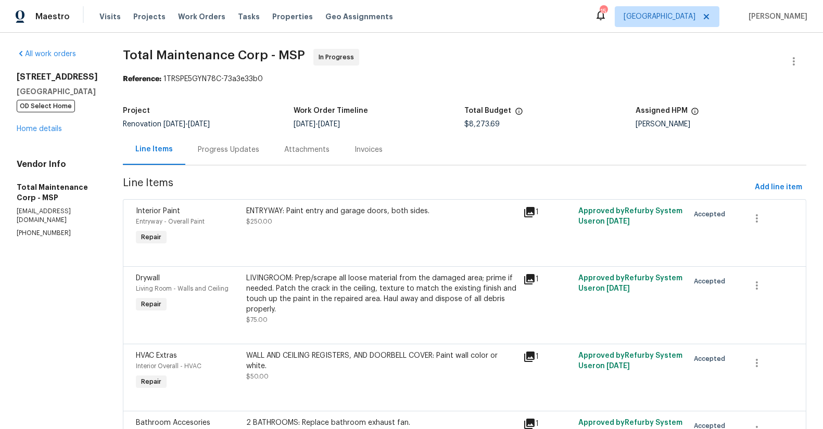
scroll to position [0, 0]
click at [762, 186] on span "Add line item" at bounding box center [778, 188] width 47 height 13
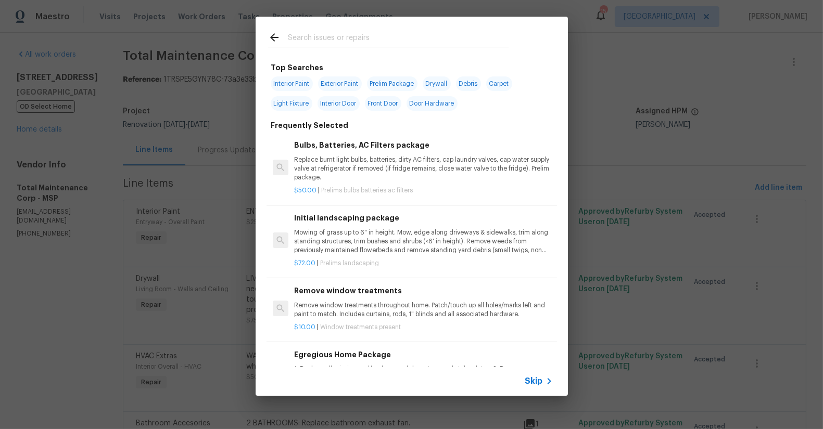
click at [318, 42] on input "text" at bounding box center [398, 39] width 221 height 16
type input "B"
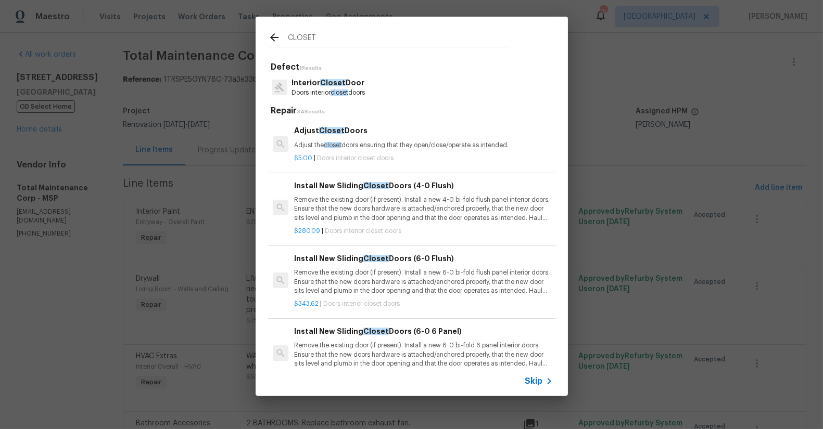
type input "CLOSET"
click at [311, 150] on div "$5.00 | Doors interior closet doors" at bounding box center [423, 156] width 258 height 13
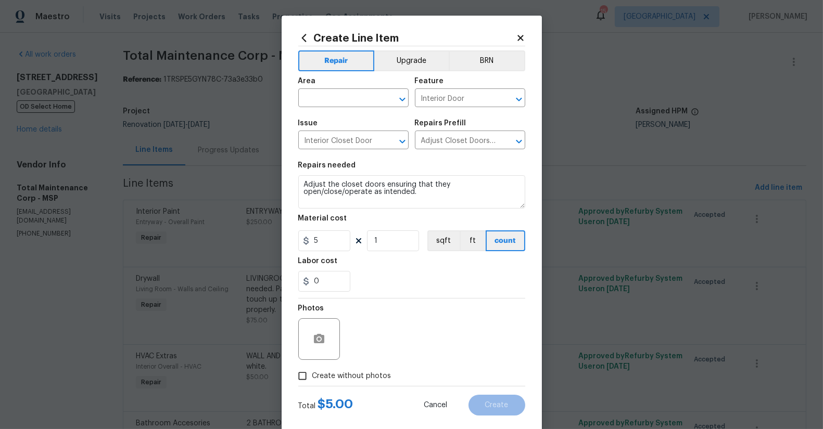
click at [312, 88] on div "Area" at bounding box center [353, 85] width 110 height 14
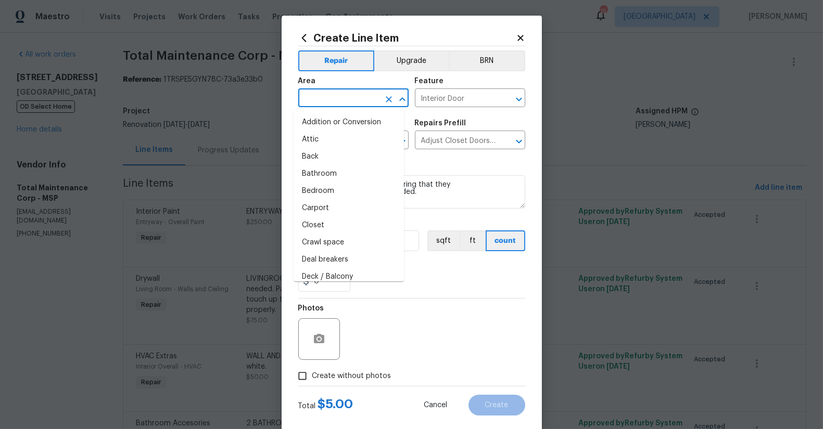
click at [327, 100] on input "text" at bounding box center [338, 99] width 81 height 16
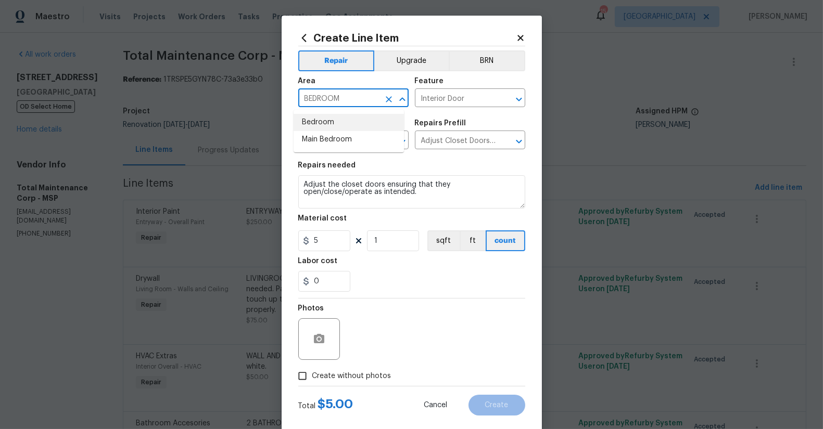
click at [314, 123] on li "Bedroom" at bounding box center [349, 122] width 110 height 17
type input "Bedroom"
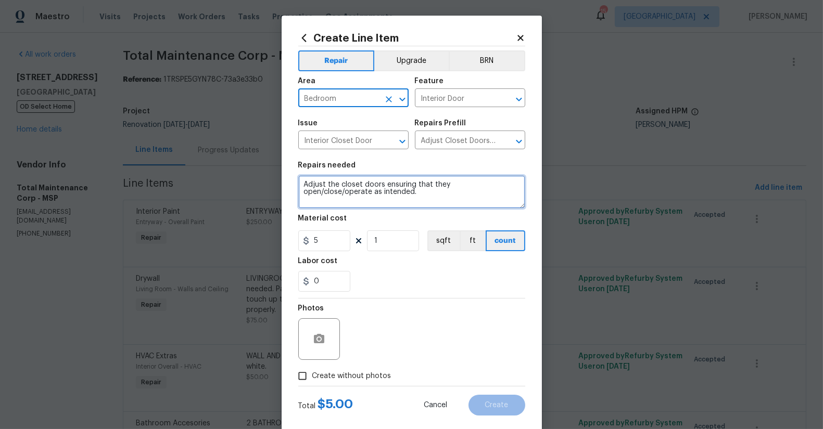
click at [302, 184] on textarea "Adjust the closet doors ensuring that they open/close/operate as intended." at bounding box center [411, 191] width 227 height 33
click at [299, 184] on textarea "Adjust the closet doors ensuring that they open/close/operate as intended." at bounding box center [411, 191] width 227 height 33
click at [404, 183] on textarea "BASEMENT BEDROOM: Adjust the closet doors ensuring that they open/close/operate…" at bounding box center [411, 191] width 227 height 33
click at [404, 185] on textarea "BASEMENT BEDROOM: Adjust the closet doors ensuring that they open/close/operate…" at bounding box center [411, 191] width 227 height 33
type textarea "BASEMENT BEDROOM: Adjust AND REPAIR the closet doors ensuring that they open/cl…"
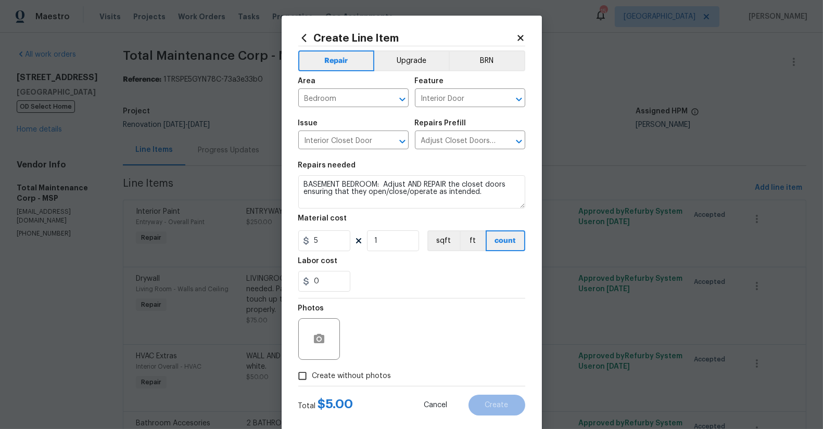
drag, startPoint x: 435, startPoint y: 287, endPoint x: 363, endPoint y: 268, distance: 74.7
click at [430, 285] on div "0" at bounding box center [411, 281] width 227 height 21
drag, startPoint x: 312, startPoint y: 243, endPoint x: 288, endPoint y: 246, distance: 23.6
click at [288, 246] on div "Create Line Item Repair Upgrade BRN Area Bedroom ​ Feature Interior Door ​ Issu…" at bounding box center [412, 224] width 260 height 417
type input "60"
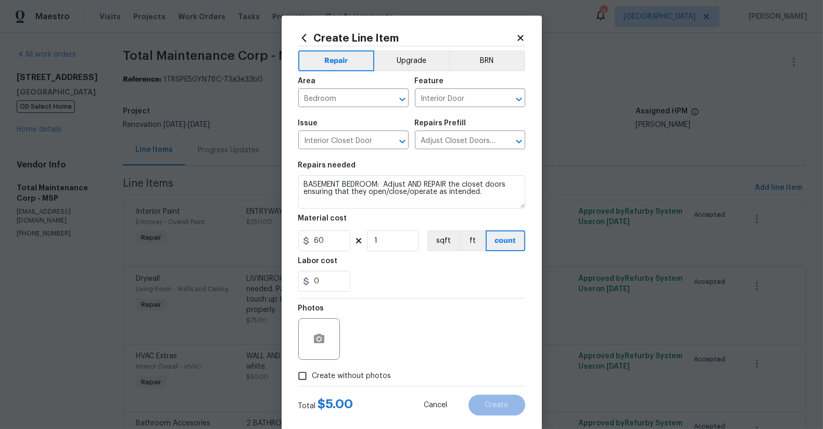
click at [433, 316] on div "Photos" at bounding box center [411, 333] width 227 height 68
click at [322, 324] on div at bounding box center [319, 340] width 42 height 42
click at [317, 335] on icon "button" at bounding box center [319, 339] width 12 height 12
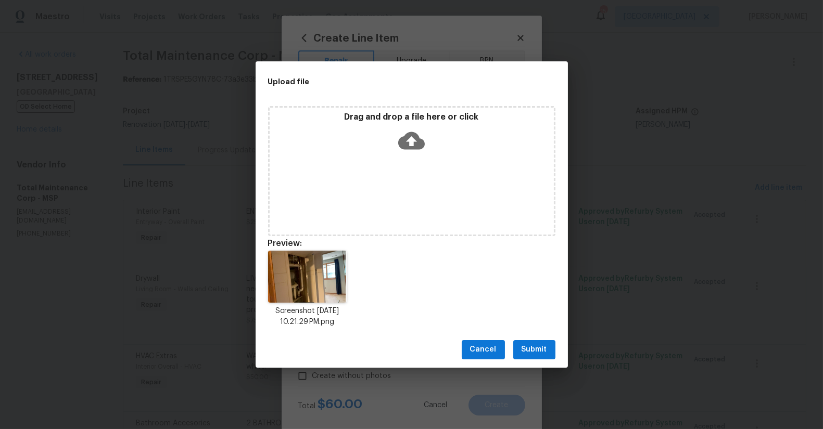
click at [533, 347] on span "Submit" at bounding box center [535, 350] width 26 height 13
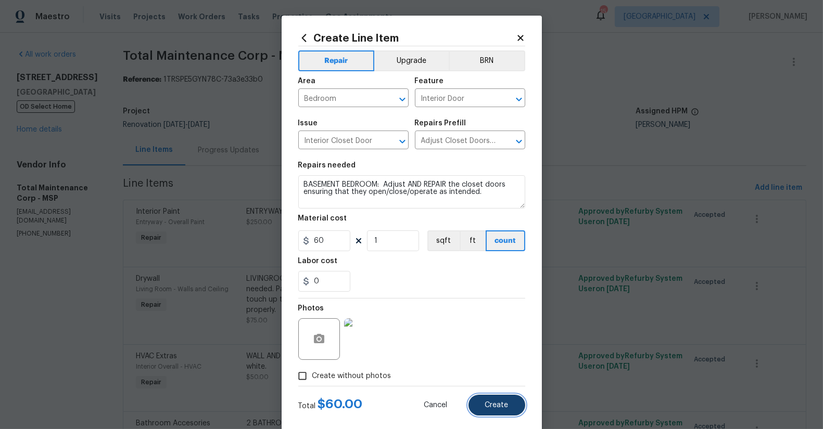
click at [485, 404] on span "Create" at bounding box center [496, 406] width 23 height 8
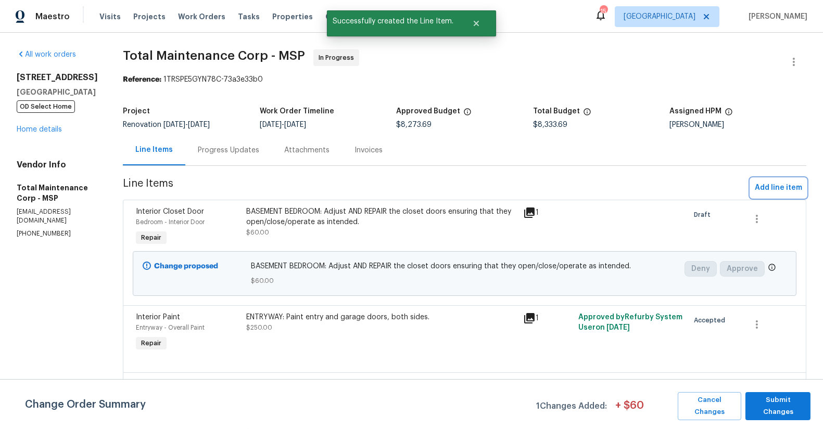
click at [783, 190] on span "Add line item" at bounding box center [778, 188] width 47 height 13
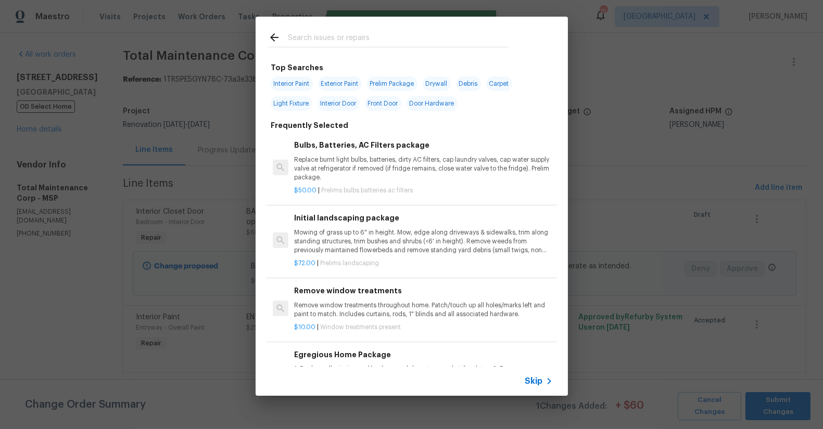
click at [370, 43] on input "text" at bounding box center [398, 39] width 221 height 16
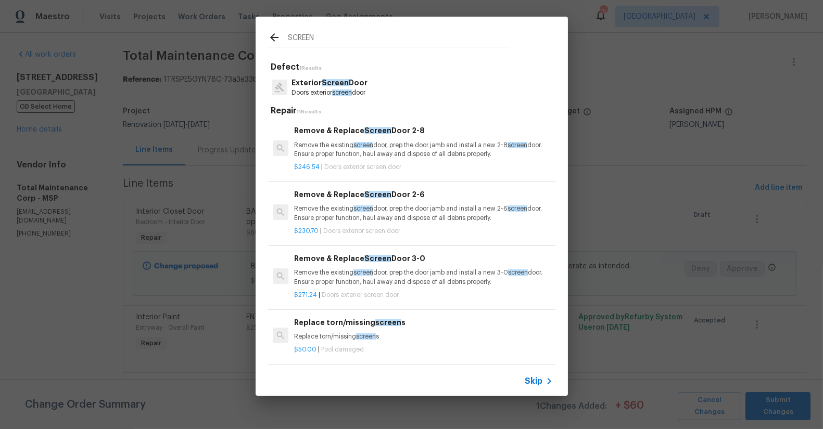
type input "SCREEN"
click at [322, 81] on span "Screen" at bounding box center [335, 82] width 27 height 7
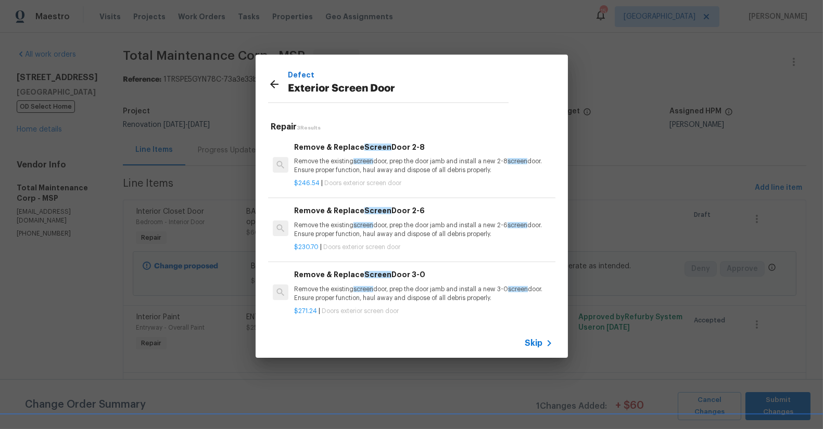
click at [272, 87] on icon at bounding box center [274, 84] width 12 height 12
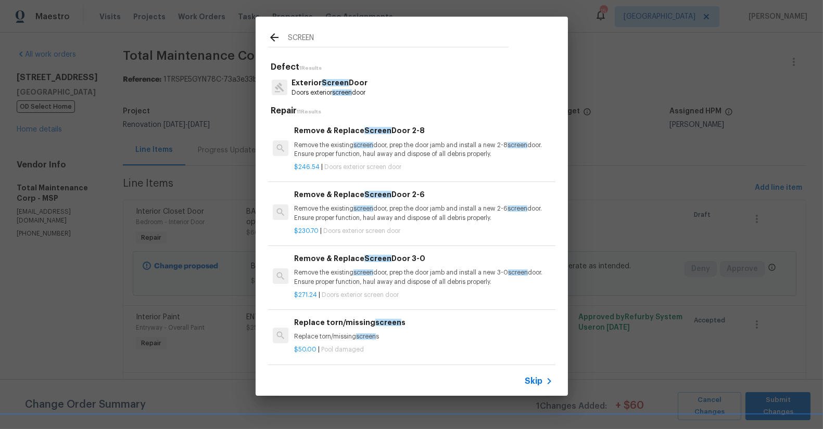
click at [339, 317] on h6 "Replace torn/missing screen s" at bounding box center [423, 322] width 258 height 11
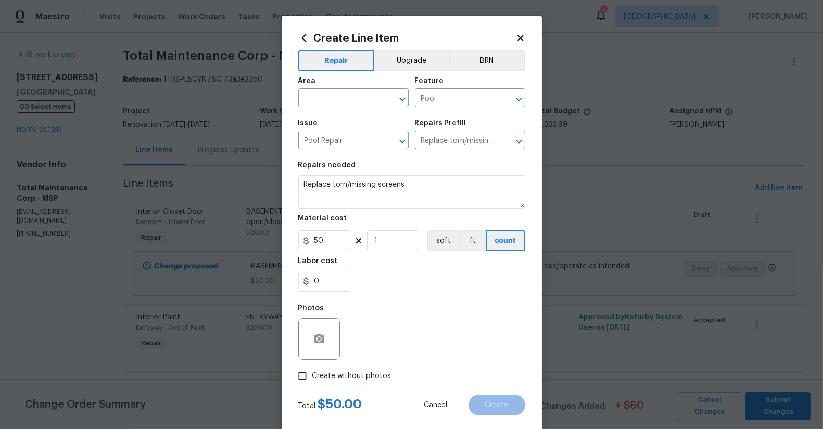
click at [347, 83] on div "Area" at bounding box center [353, 85] width 110 height 14
click at [347, 97] on input "text" at bounding box center [338, 99] width 81 height 16
click at [365, 118] on li "Bedroom" at bounding box center [349, 122] width 110 height 17
type input "Bedroom"
click at [347, 184] on textarea "Replace torn/missing screens" at bounding box center [411, 191] width 227 height 33
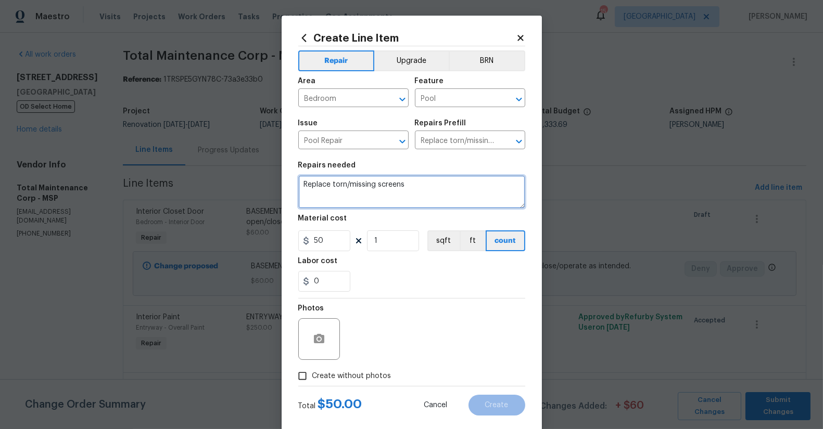
click at [347, 184] on textarea "Replace torn/missing screens" at bounding box center [411, 191] width 227 height 33
type textarea "BASEMENT BEDROOM: Repair ripped window screens"
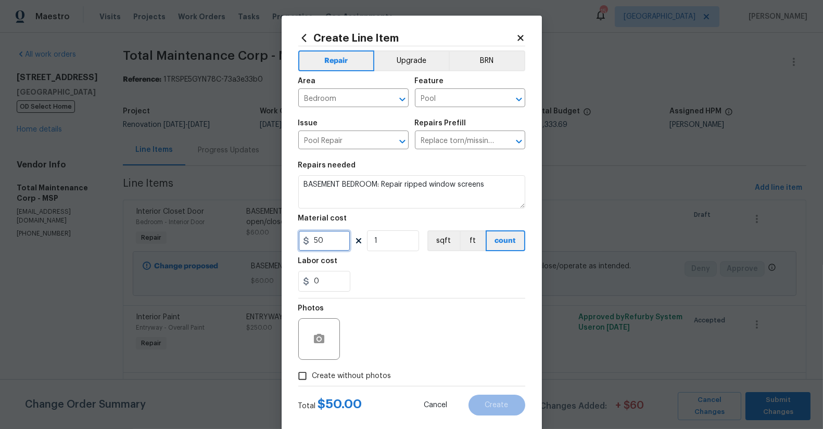
drag, startPoint x: 327, startPoint y: 245, endPoint x: 210, endPoint y: 227, distance: 117.8
click at [210, 228] on div "Create Line Item Repair Upgrade BRN Area Bedroom ​ Feature Pool ​ Issue Pool Re…" at bounding box center [411, 214] width 823 height 429
type input "3"
type input "0"
click at [327, 239] on input "3" at bounding box center [324, 241] width 52 height 21
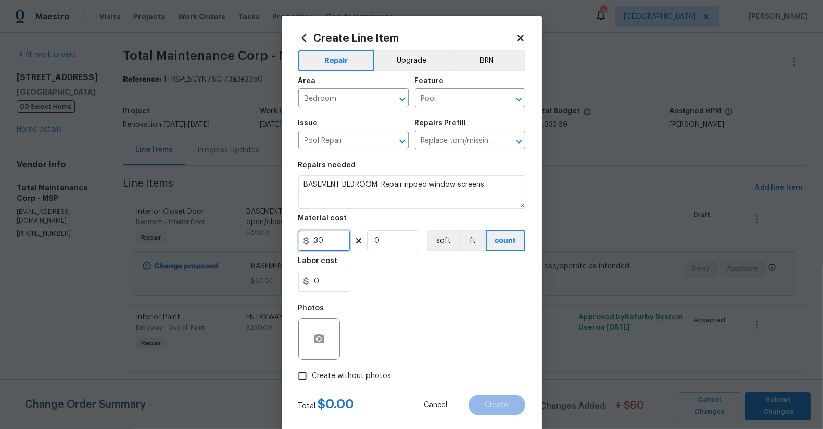
type input "30"
drag, startPoint x: 474, startPoint y: 299, endPoint x: 407, endPoint y: 265, distance: 74.5
click at [471, 297] on div "Repair Upgrade BRN Area Bedroom ​ Feature Pool ​ Issue Pool Repair ​ Repairs Pr…" at bounding box center [411, 216] width 227 height 340
drag, startPoint x: 336, startPoint y: 234, endPoint x: 330, endPoint y: 232, distance: 5.4
click at [330, 232] on div "30 0 sqft ft count" at bounding box center [411, 241] width 227 height 21
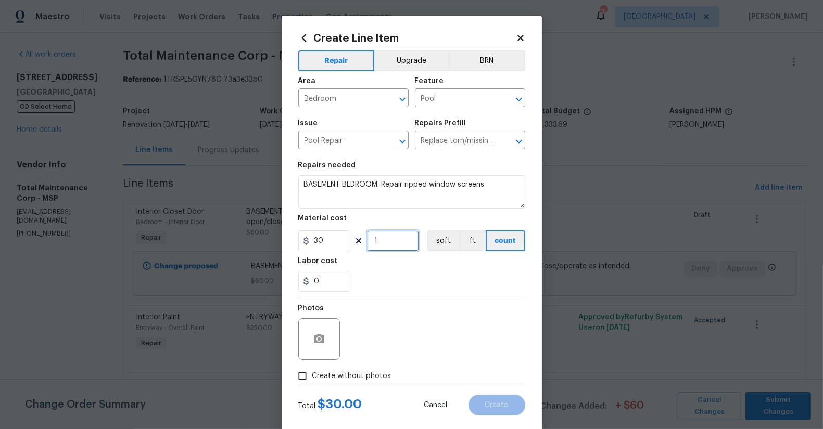
type input "1"
click at [425, 324] on div "Photos" at bounding box center [411, 333] width 227 height 68
click at [317, 337] on icon "button" at bounding box center [319, 338] width 10 height 9
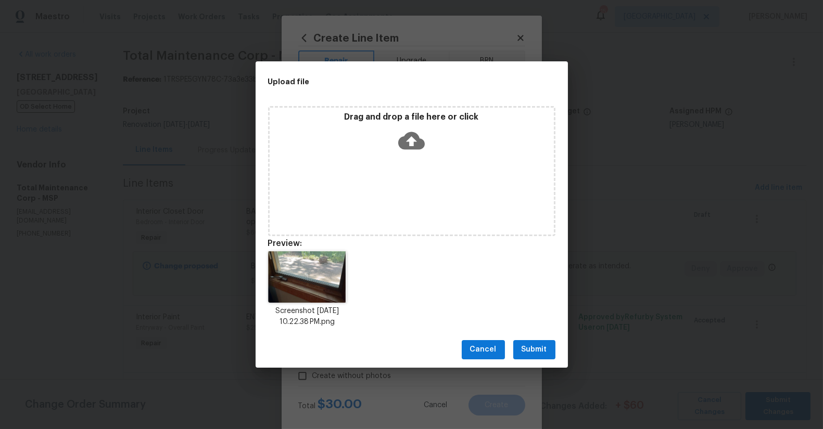
click at [536, 350] on span "Submit" at bounding box center [535, 350] width 26 height 13
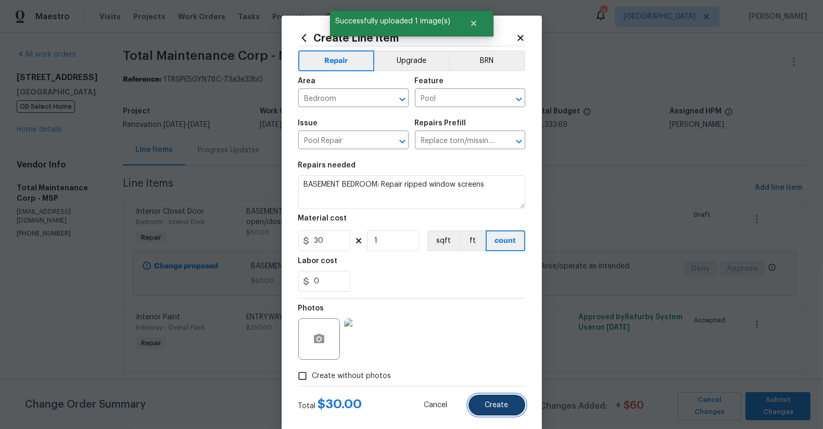
click at [499, 406] on span "Create" at bounding box center [496, 406] width 23 height 8
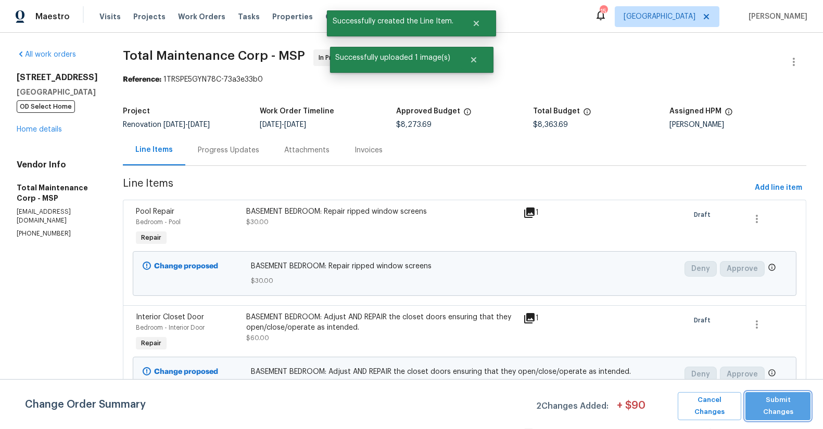
click at [789, 409] on span "Submit Changes" at bounding box center [778, 407] width 55 height 24
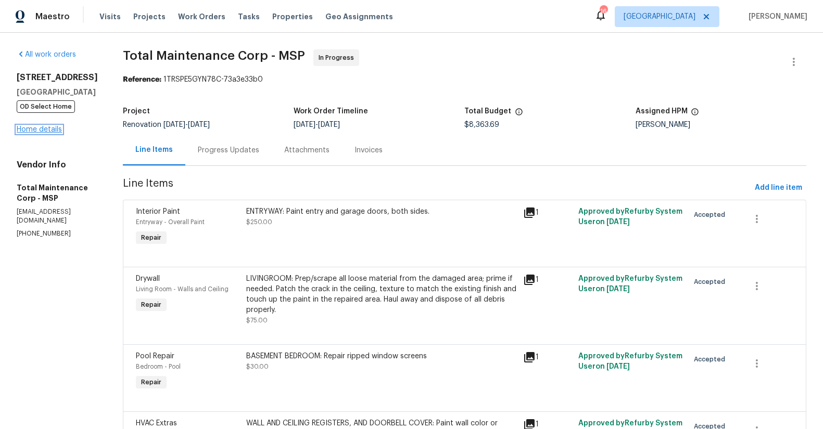
click at [48, 133] on link "Home details" at bounding box center [39, 129] width 45 height 7
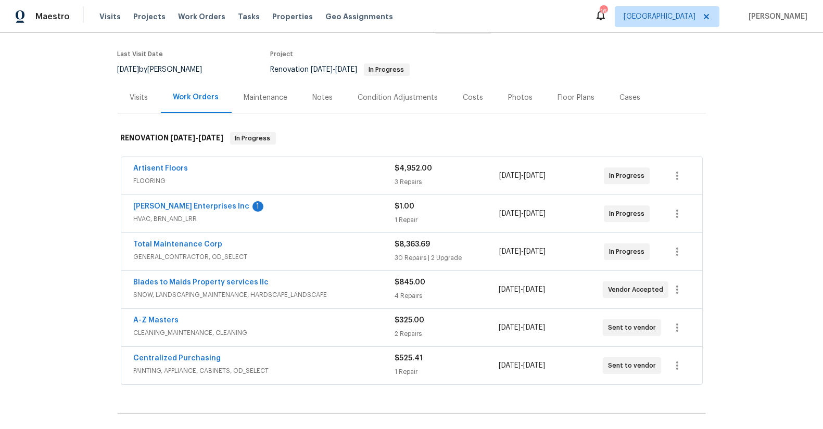
scroll to position [4, 0]
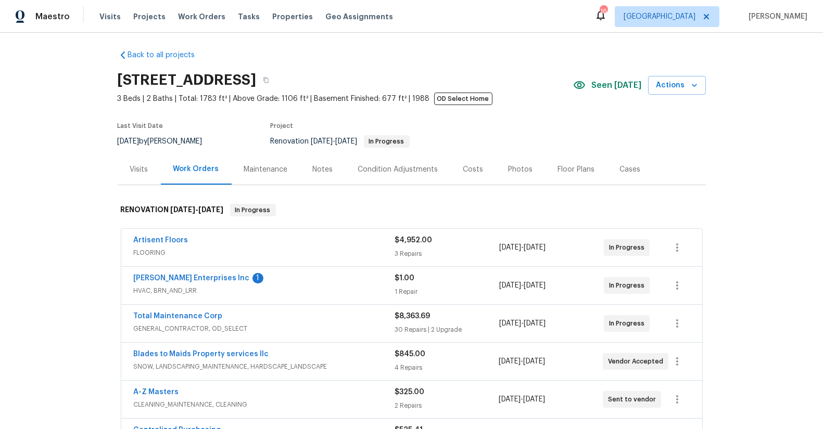
click at [467, 167] on div "Costs" at bounding box center [473, 169] width 20 height 10
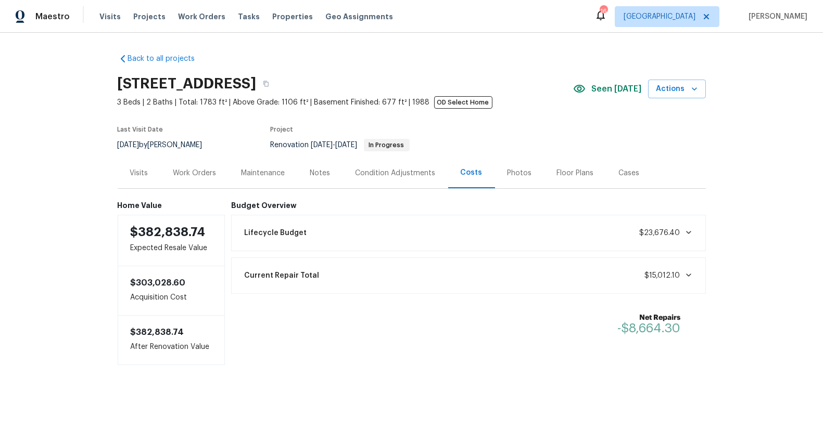
drag, startPoint x: 192, startPoint y: 171, endPoint x: 206, endPoint y: 181, distance: 17.2
click at [192, 171] on div "Work Orders" at bounding box center [194, 173] width 43 height 10
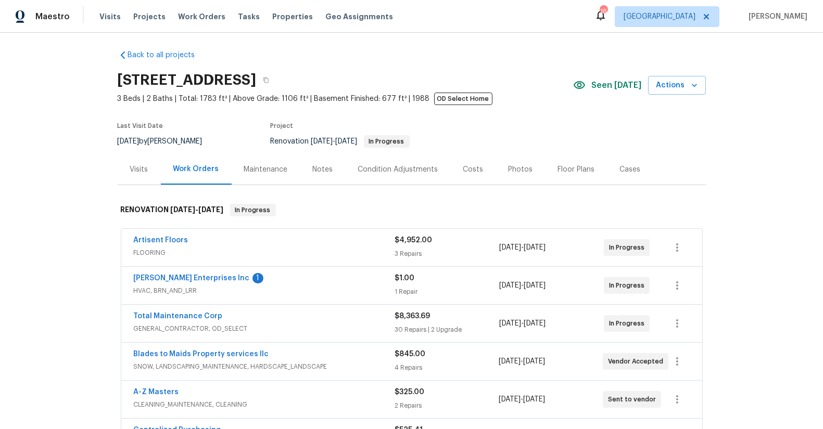
click at [83, 282] on div "Back to all projects 5312 Ojibway Ave N, Oak Park Heights, MN 55082 3 Beds | 2 …" at bounding box center [411, 231] width 823 height 397
